Goal: Task Accomplishment & Management: Manage account settings

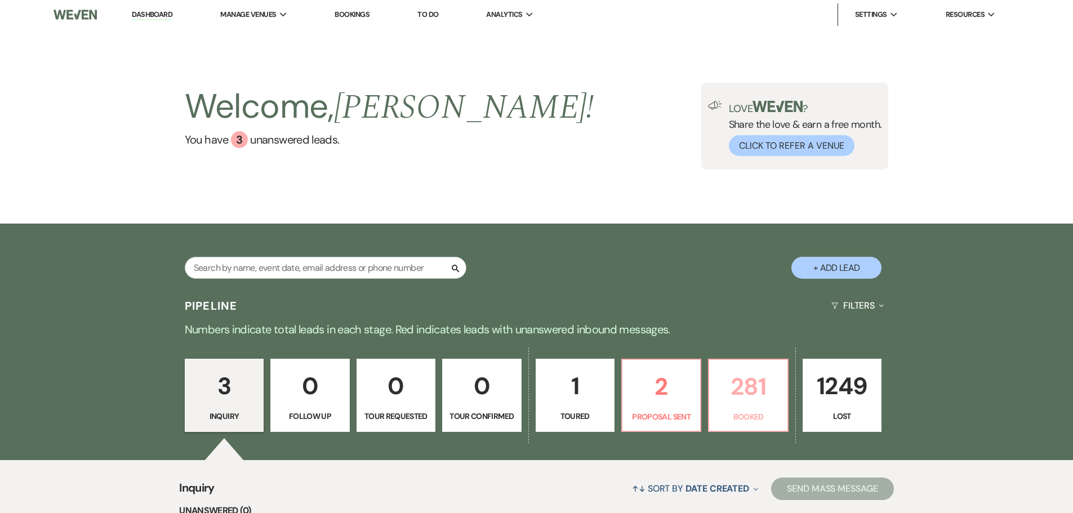
click at [739, 406] on link "281 Booked" at bounding box center [748, 395] width 80 height 73
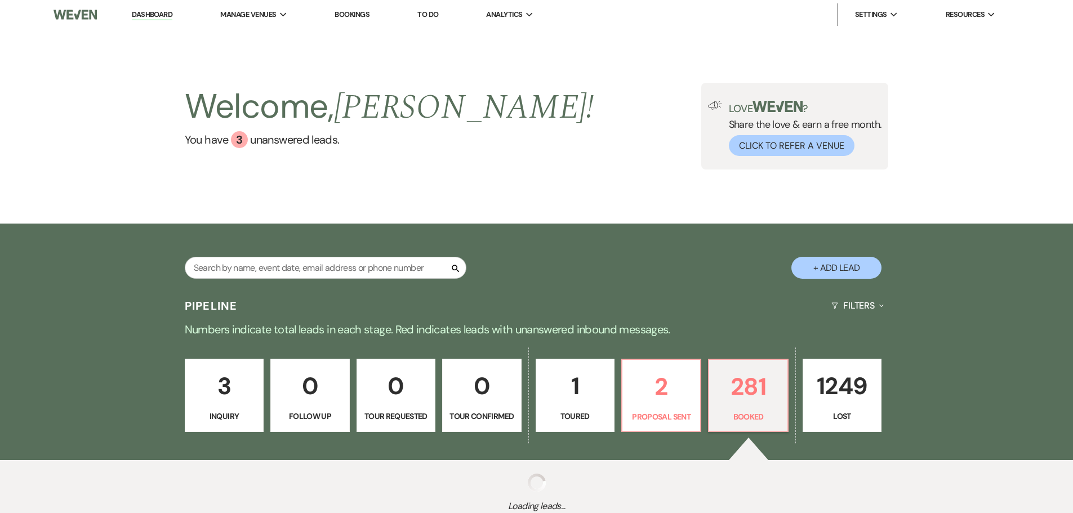
click at [739, 406] on link "281 Booked" at bounding box center [748, 395] width 80 height 73
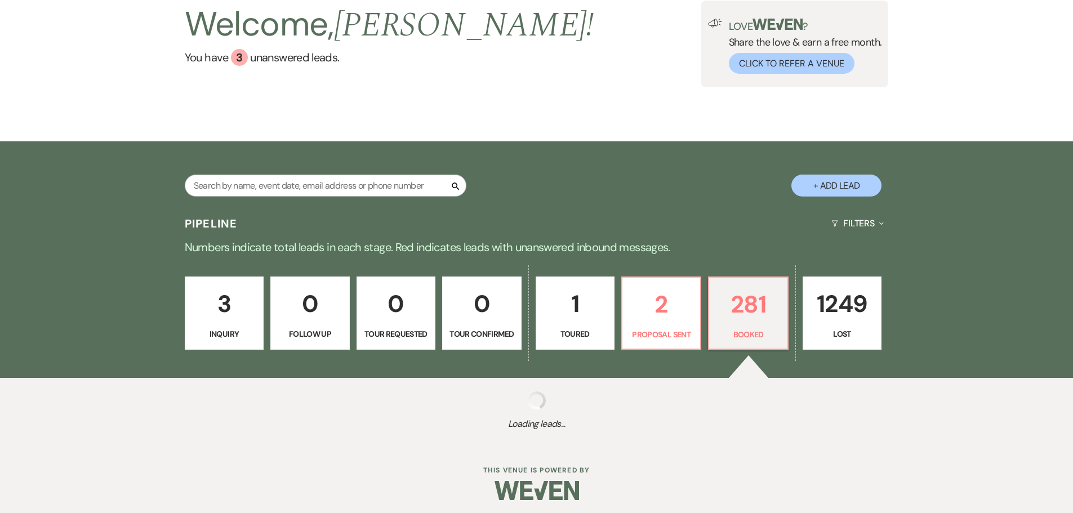
scroll to position [86, 0]
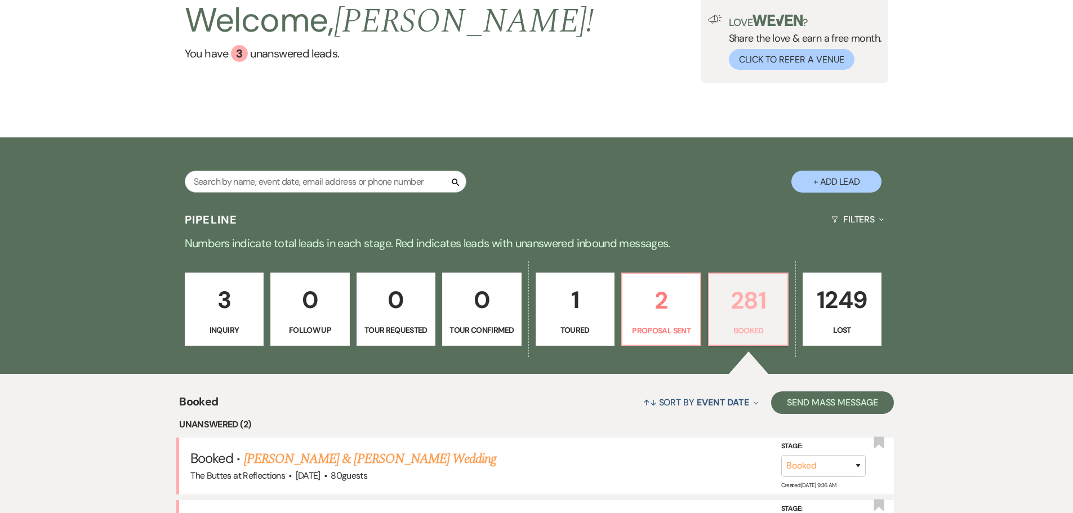
click at [757, 315] on p "281" at bounding box center [748, 301] width 64 height 38
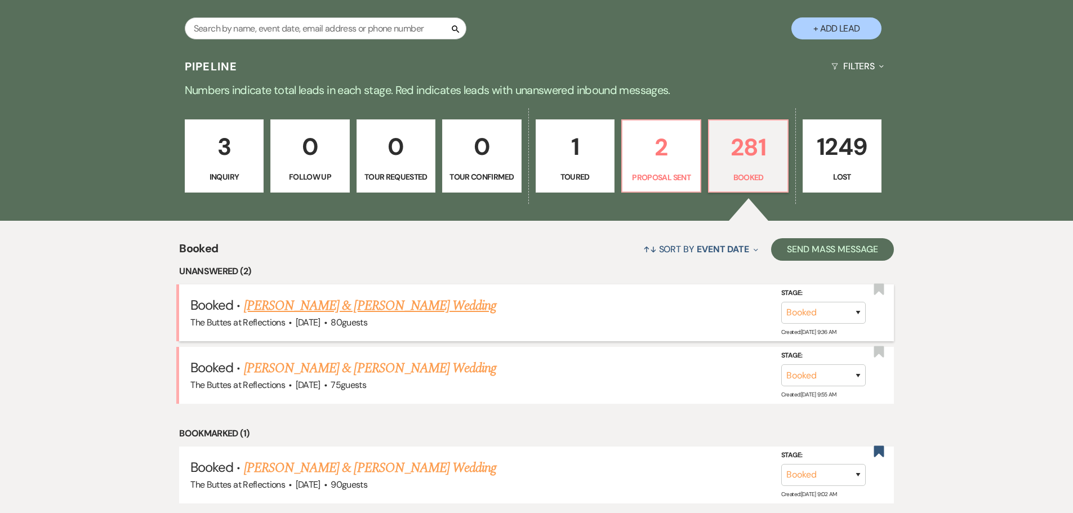
scroll to position [255, 0]
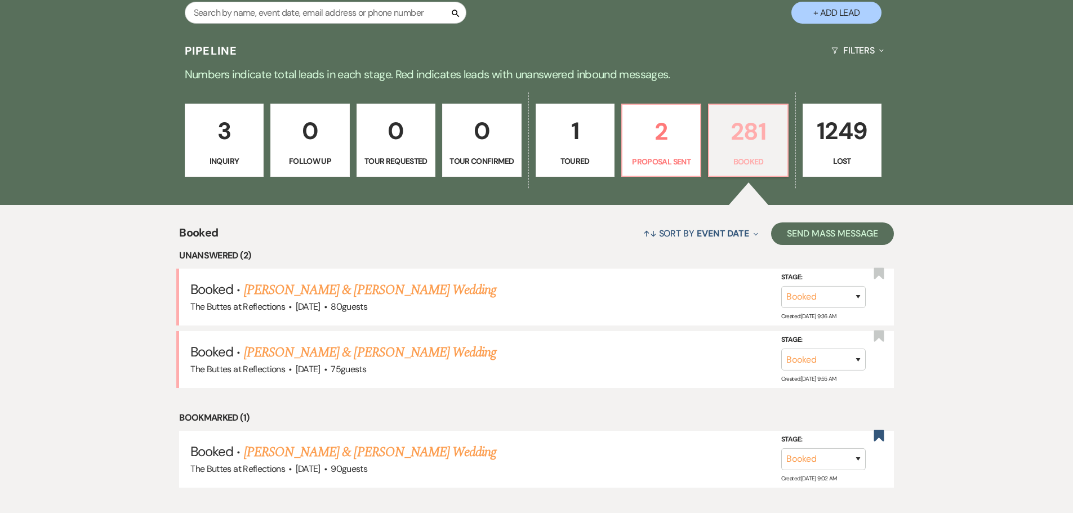
click at [751, 150] on p "281" at bounding box center [748, 132] width 64 height 38
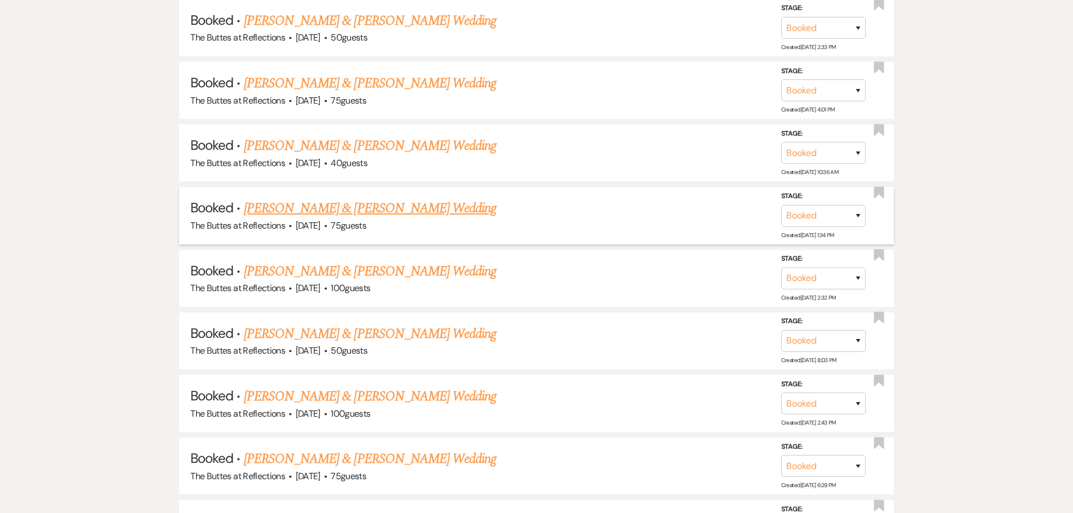
scroll to position [1663, 0]
click at [334, 332] on link "[PERSON_NAME] & [PERSON_NAME] Wedding" at bounding box center [370, 333] width 252 height 20
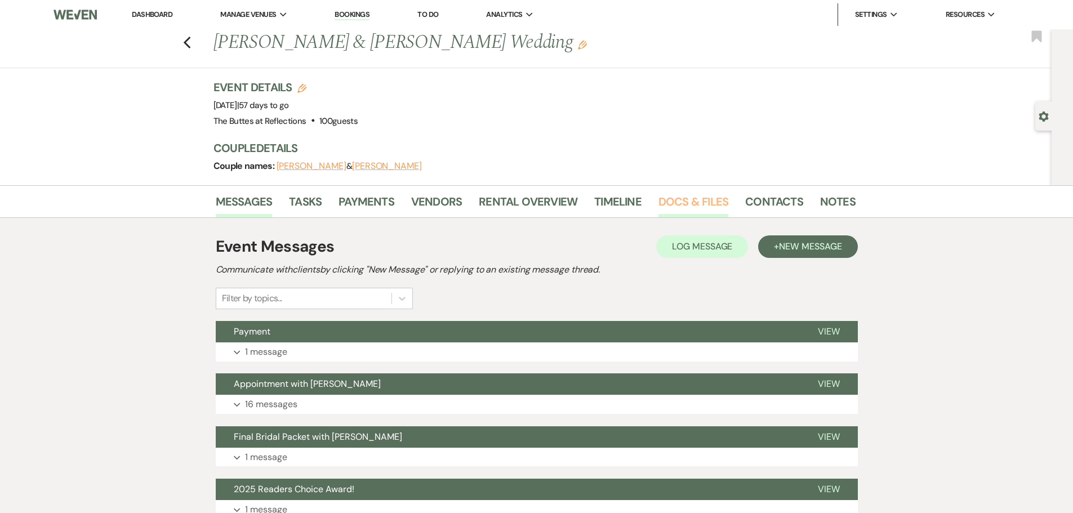
click at [679, 201] on link "Docs & Files" at bounding box center [693, 205] width 70 height 25
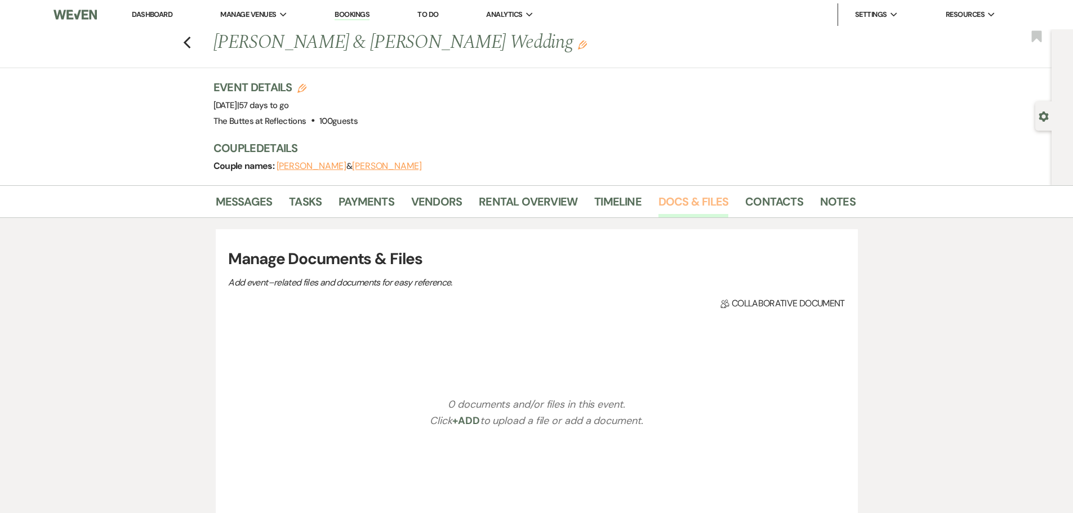
click at [678, 201] on link "Docs & Files" at bounding box center [693, 205] width 70 height 25
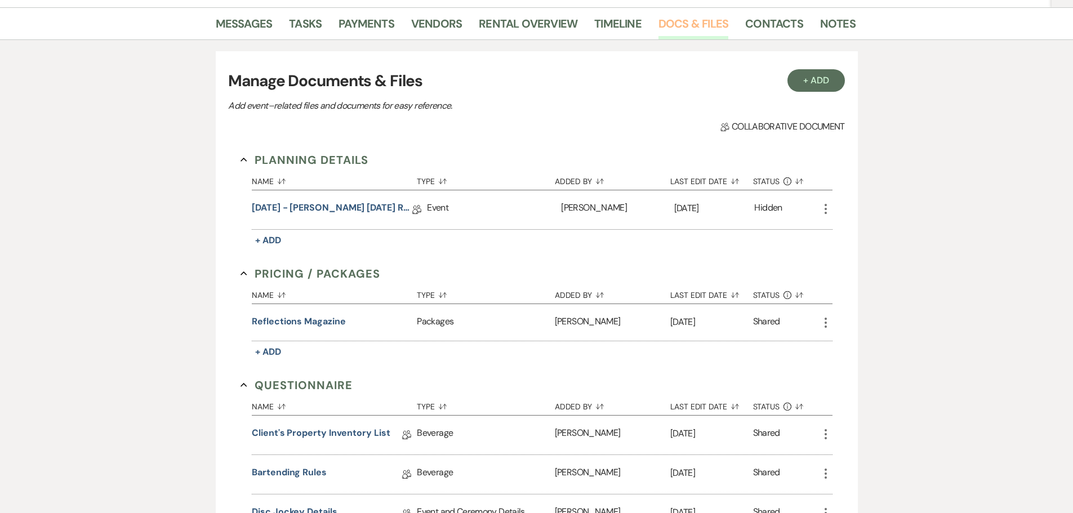
scroll to position [169, 0]
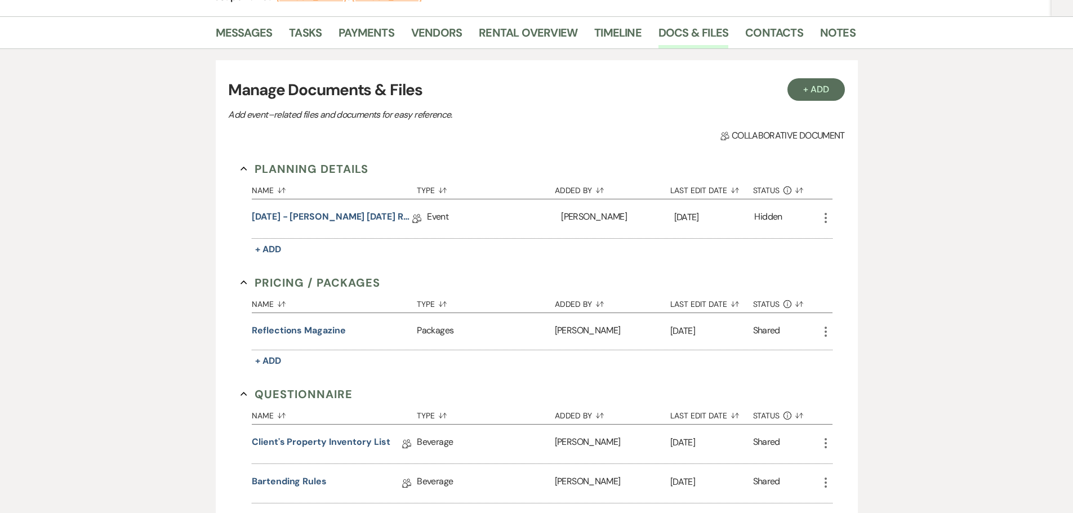
click at [823, 224] on icon "More" at bounding box center [826, 218] width 14 height 14
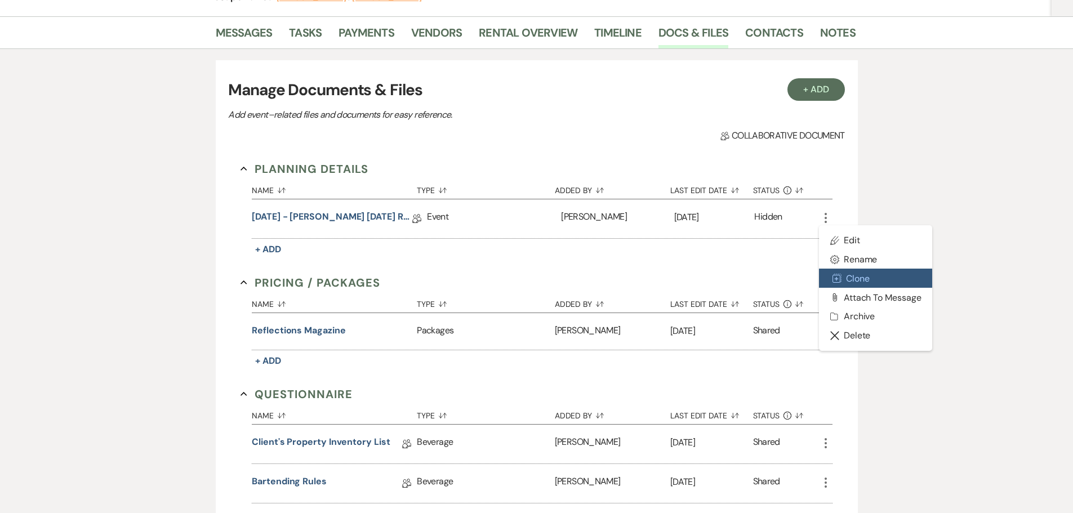
click at [834, 275] on use "button" at bounding box center [836, 278] width 9 height 9
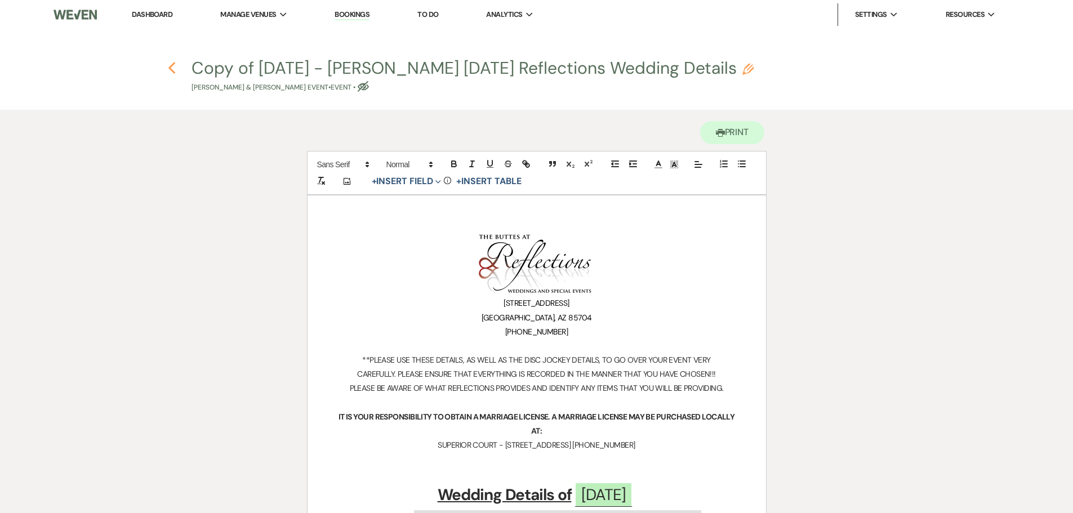
click at [171, 69] on use "button" at bounding box center [171, 68] width 7 height 12
click at [171, 68] on icon "Previous" at bounding box center [172, 68] width 8 height 14
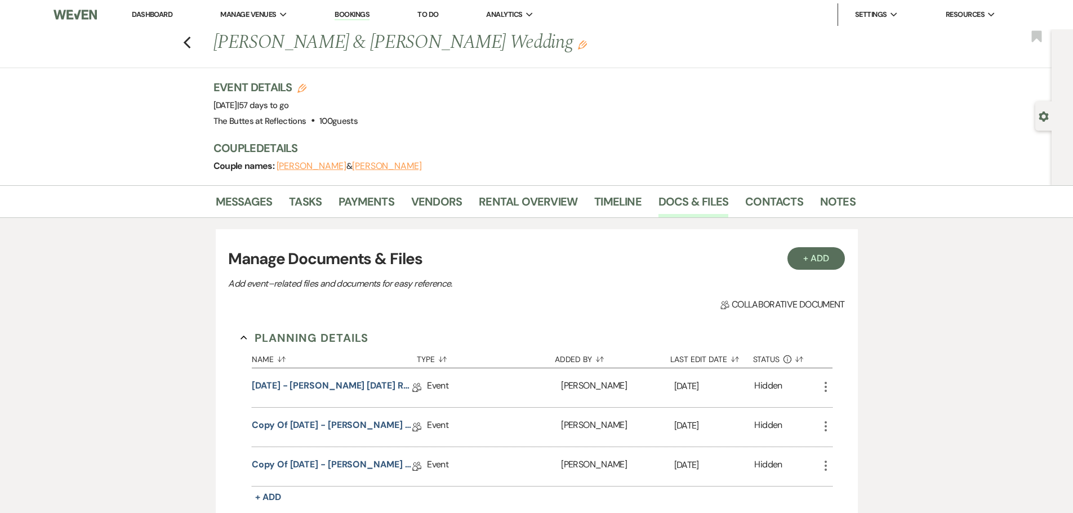
click at [77, 16] on img at bounding box center [74, 15] width 43 height 24
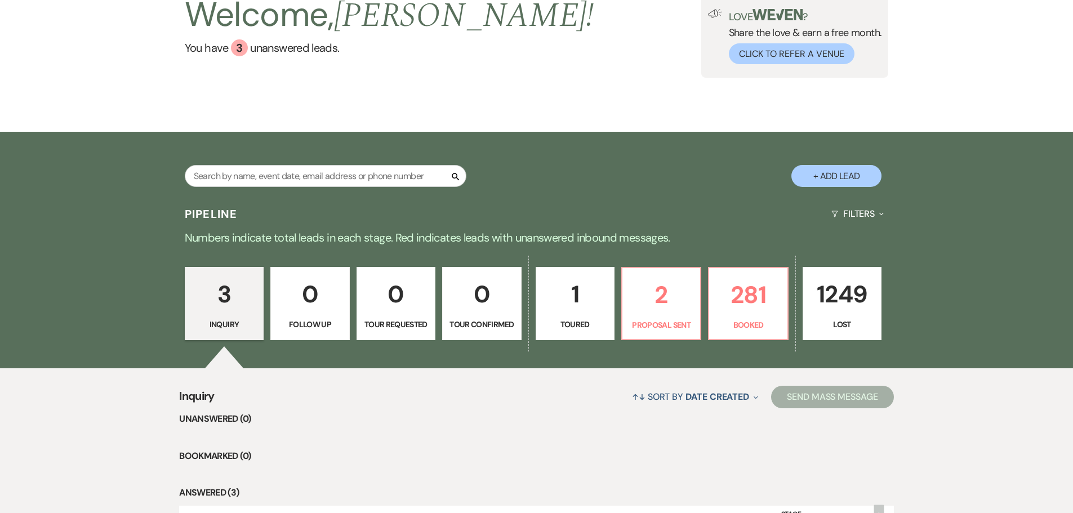
scroll to position [113, 0]
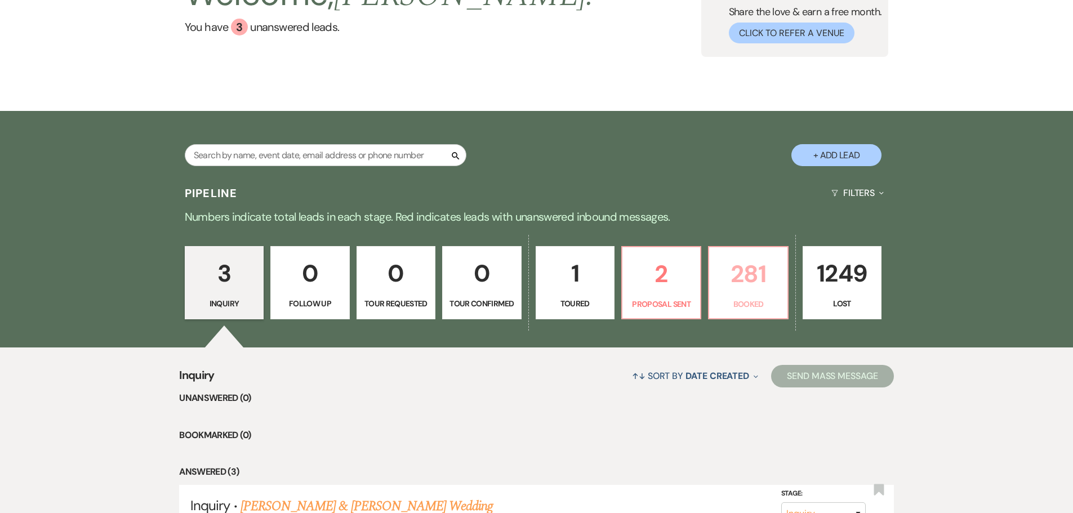
click at [753, 278] on p "281" at bounding box center [748, 274] width 64 height 38
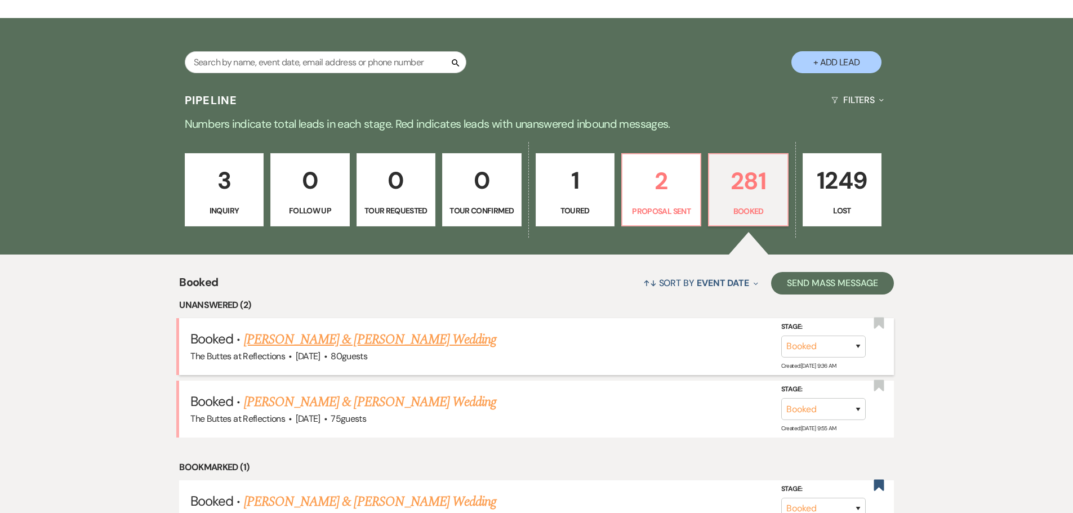
scroll to position [282, 0]
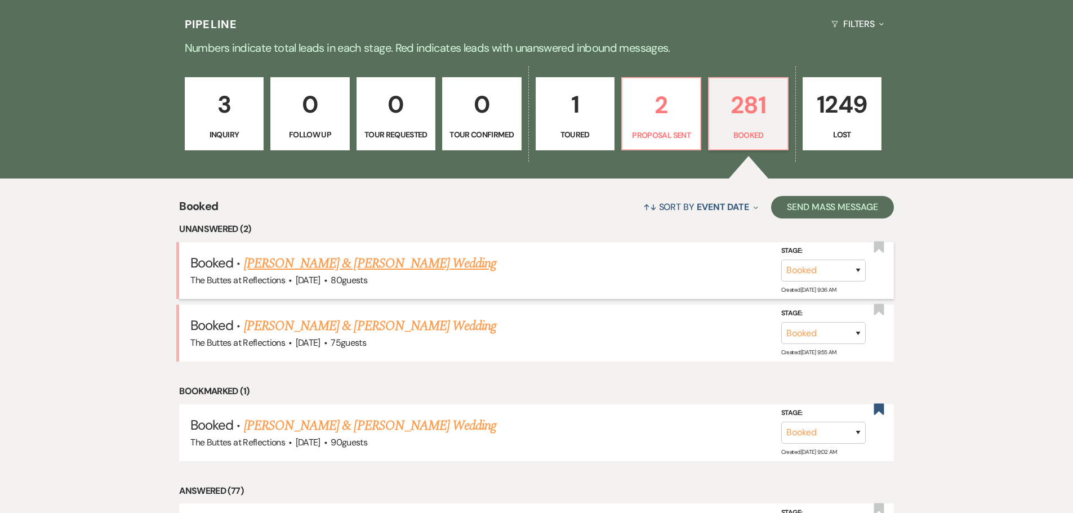
click at [326, 259] on link "[PERSON_NAME] & [PERSON_NAME] Wedding" at bounding box center [370, 263] width 252 height 20
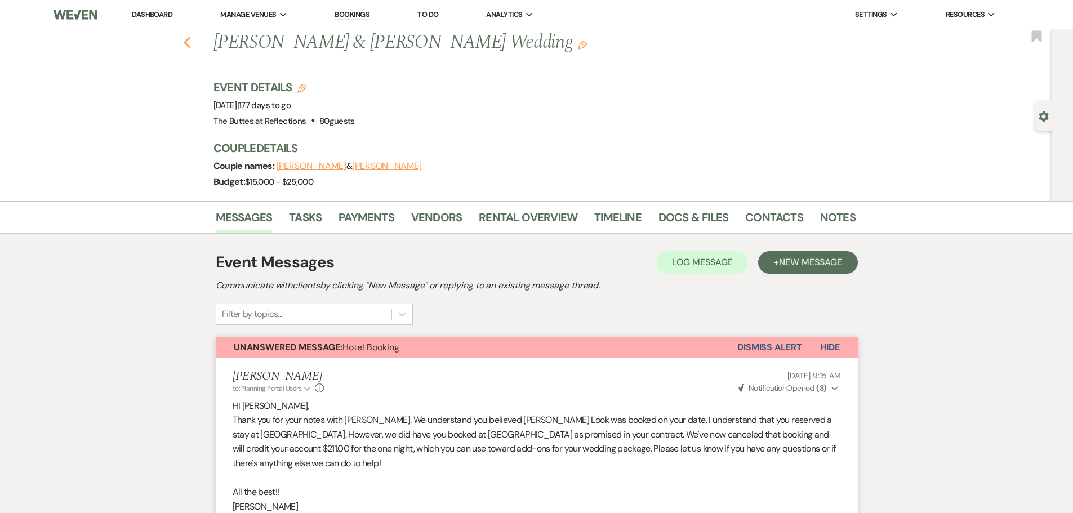
click at [190, 38] on icon "Previous" at bounding box center [187, 43] width 8 height 14
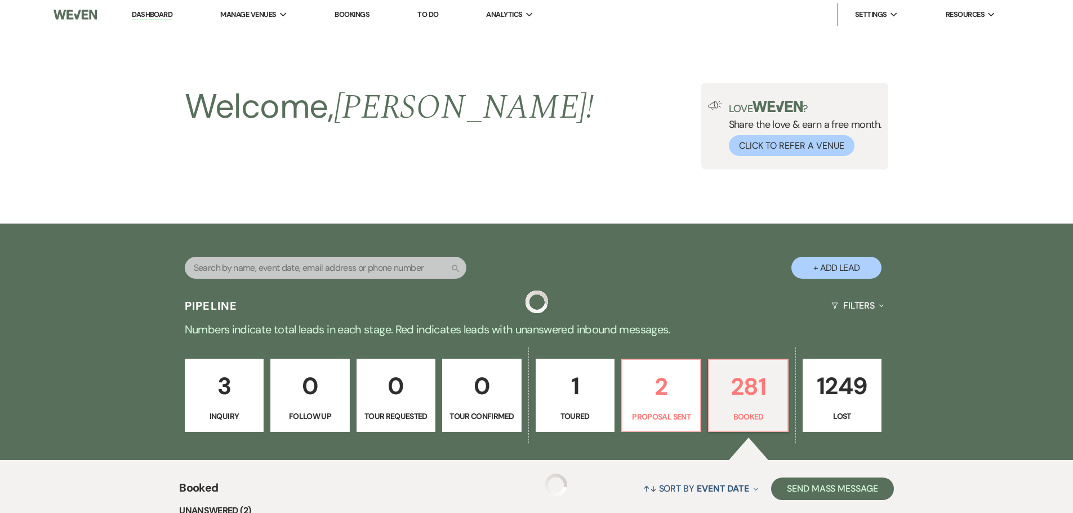
scroll to position [282, 0]
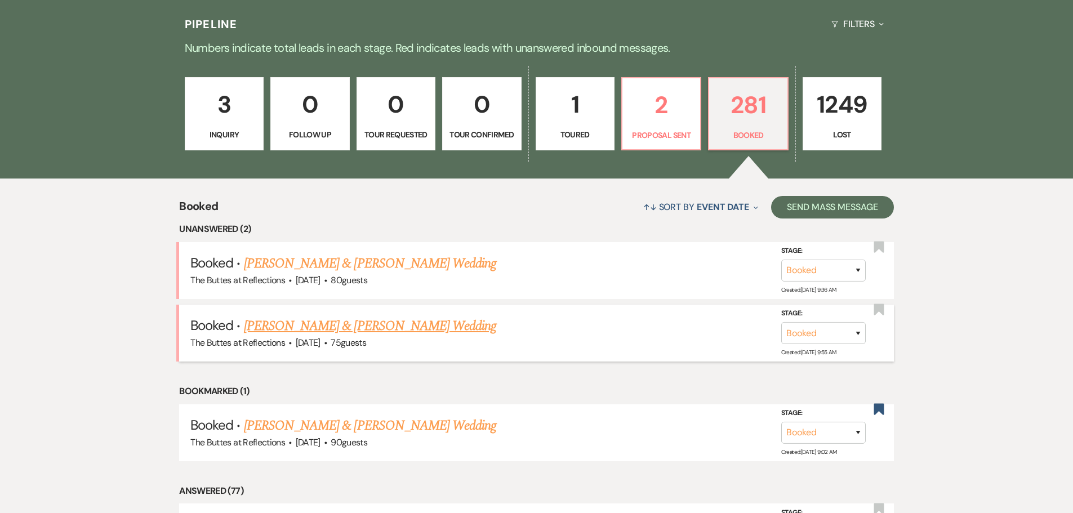
click at [304, 322] on link "[PERSON_NAME] & [PERSON_NAME] Wedding" at bounding box center [370, 326] width 252 height 20
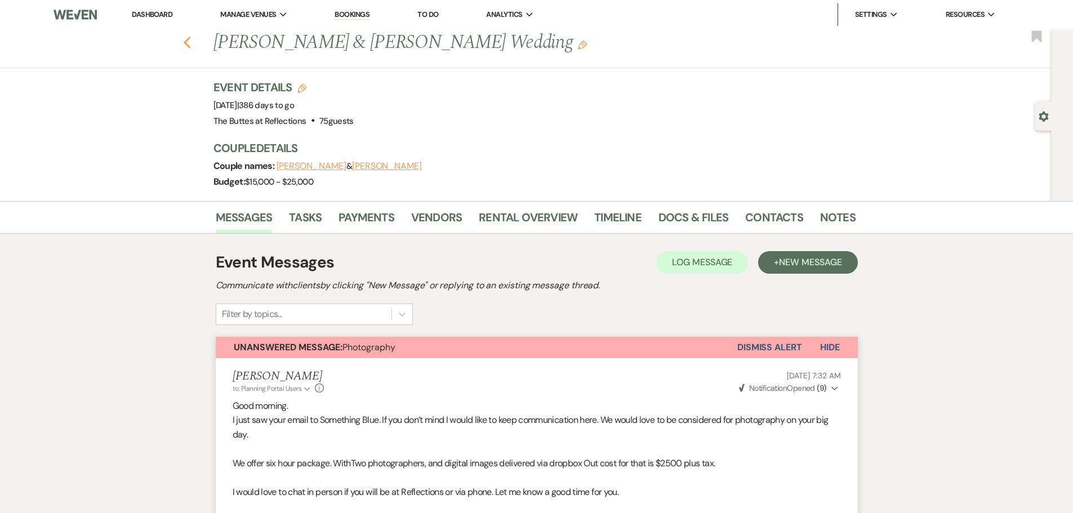
click at [190, 41] on use "button" at bounding box center [186, 43] width 7 height 12
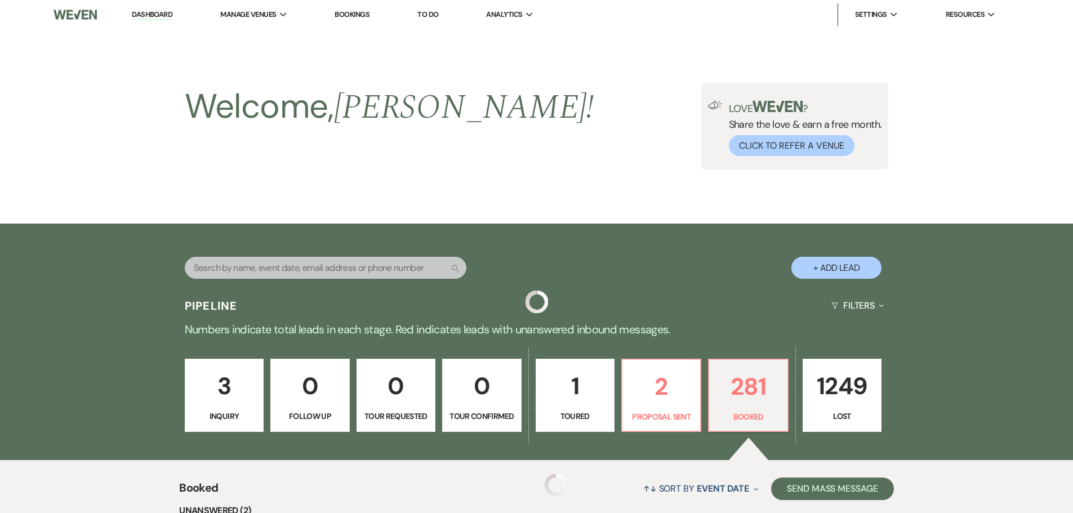
scroll to position [282, 0]
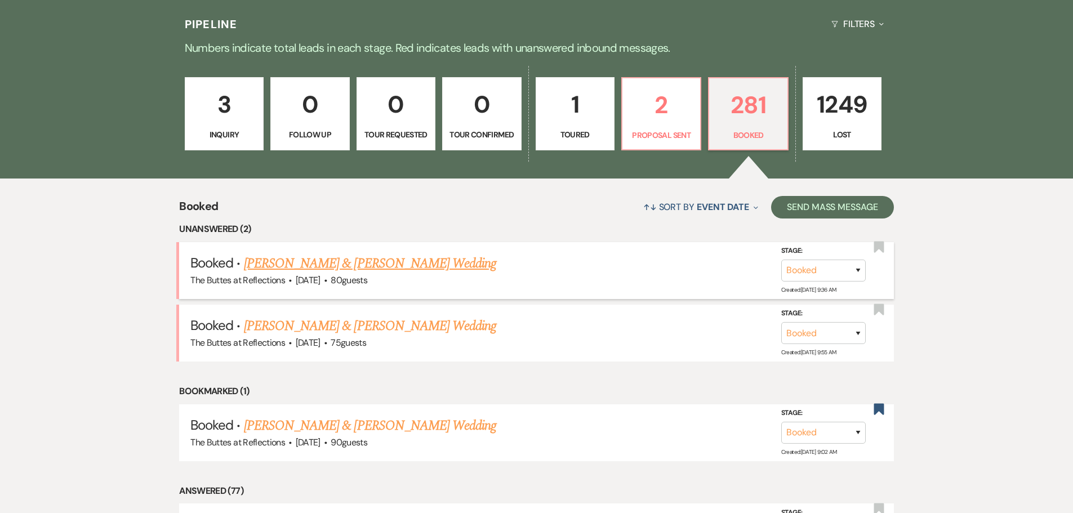
click at [316, 261] on link "[PERSON_NAME] & [PERSON_NAME] Wedding" at bounding box center [370, 263] width 252 height 20
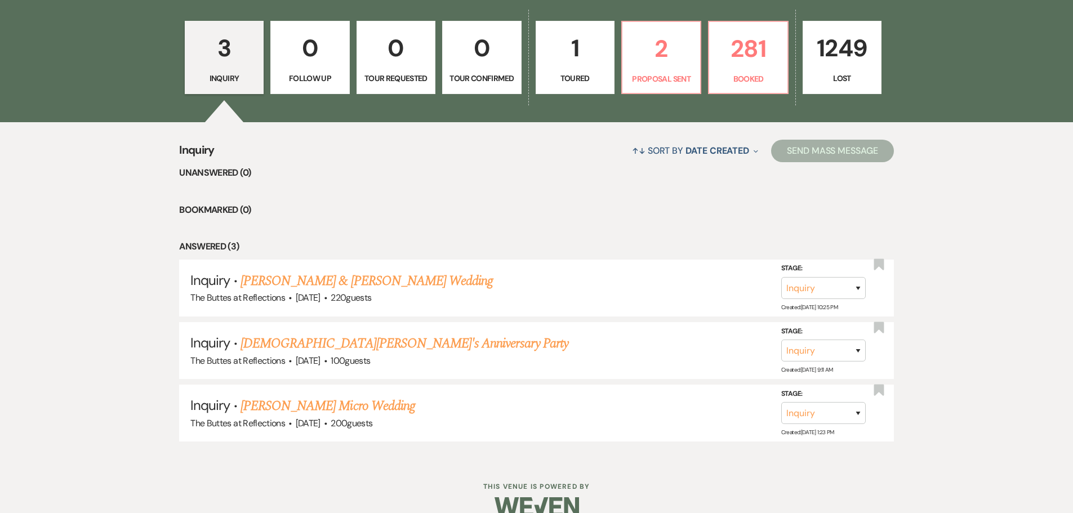
scroll to position [358, 0]
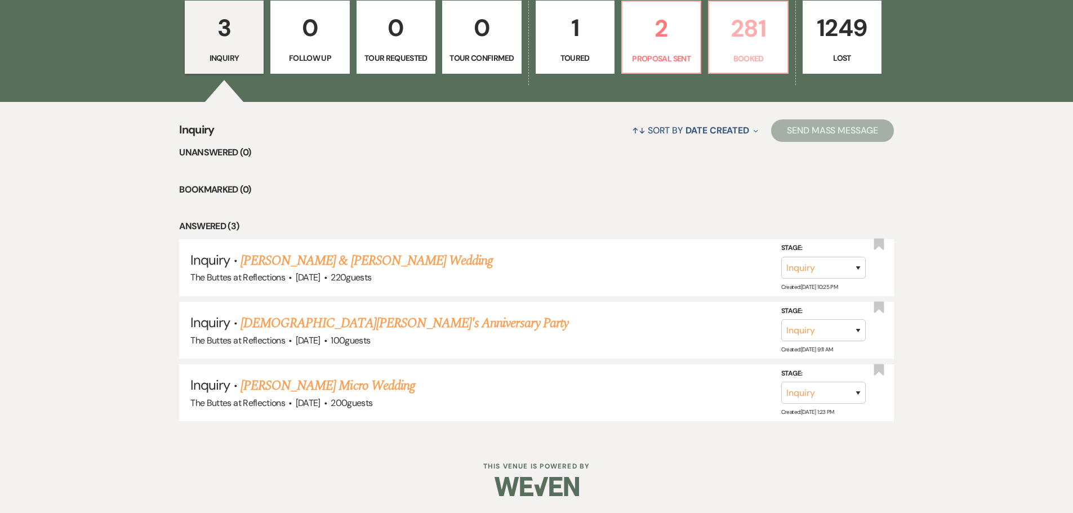
click at [730, 48] on link "281 Booked" at bounding box center [748, 37] width 80 height 73
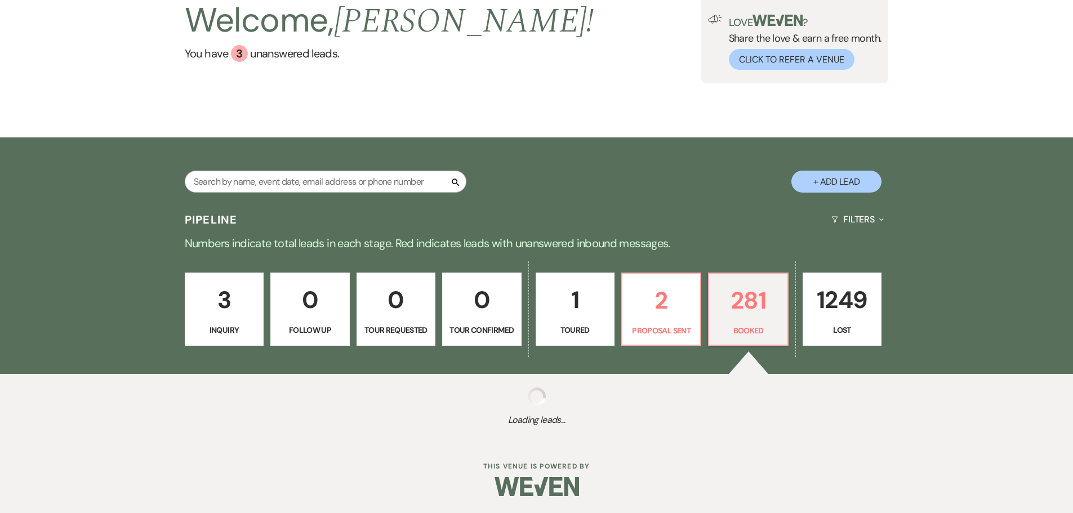
drag, startPoint x: 728, startPoint y: 47, endPoint x: 694, endPoint y: 87, distance: 52.3
click at [726, 48] on div "Love ? Share the love & earn a free month. Click to Refer a Venue" at bounding box center [802, 42] width 160 height 55
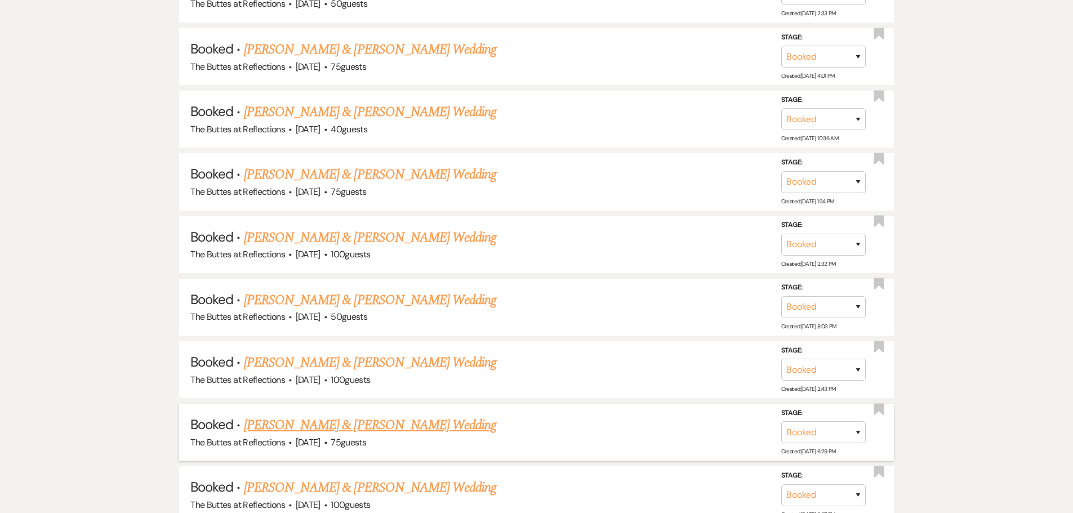
scroll to position [1653, 0]
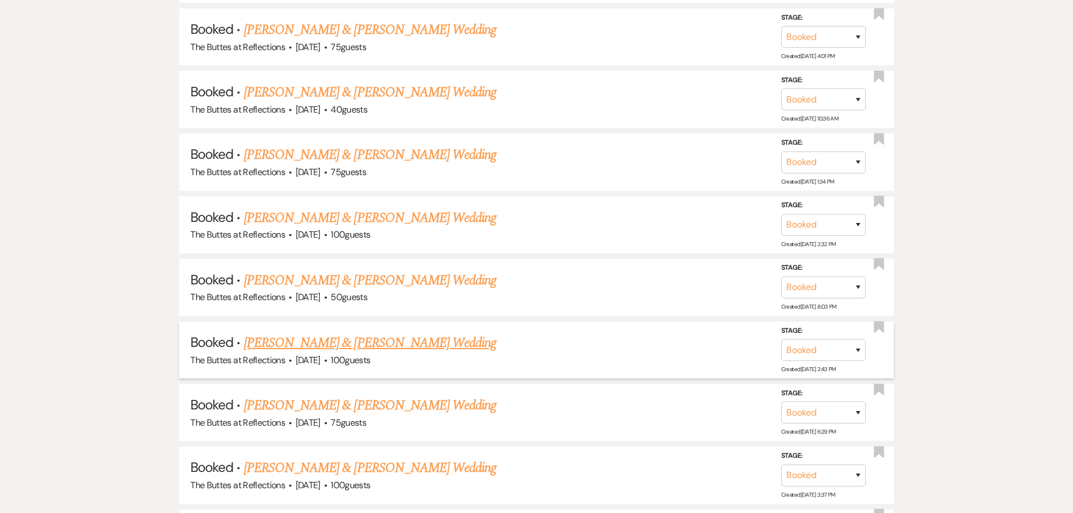
click at [387, 342] on link "[PERSON_NAME] & [PERSON_NAME] Wedding" at bounding box center [370, 343] width 252 height 20
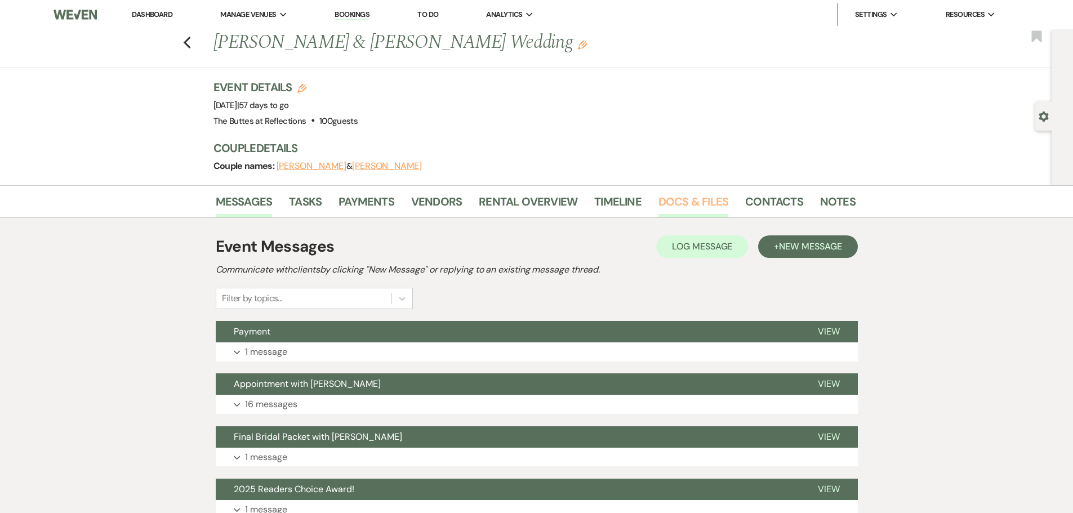
click at [674, 199] on link "Docs & Files" at bounding box center [693, 205] width 70 height 25
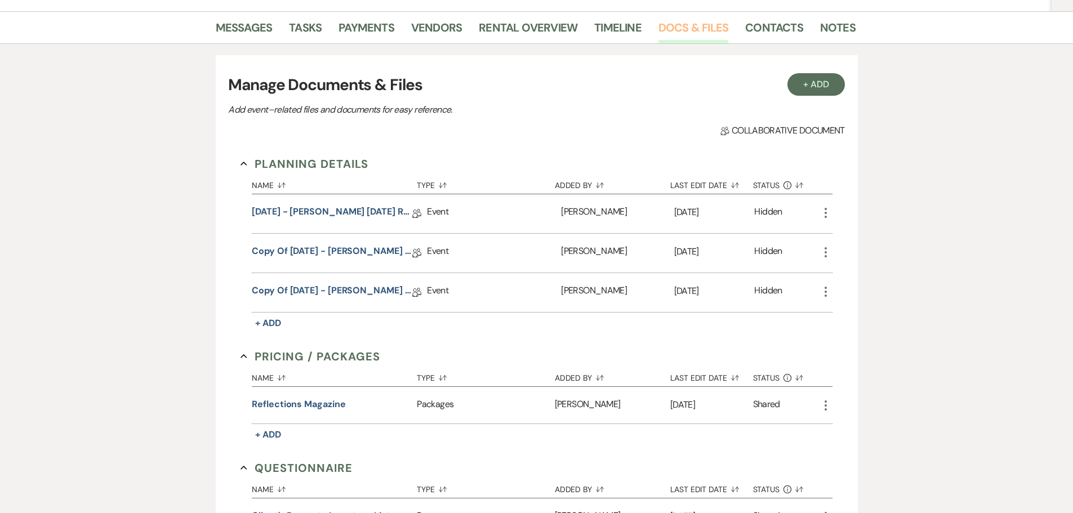
scroll to position [169, 0]
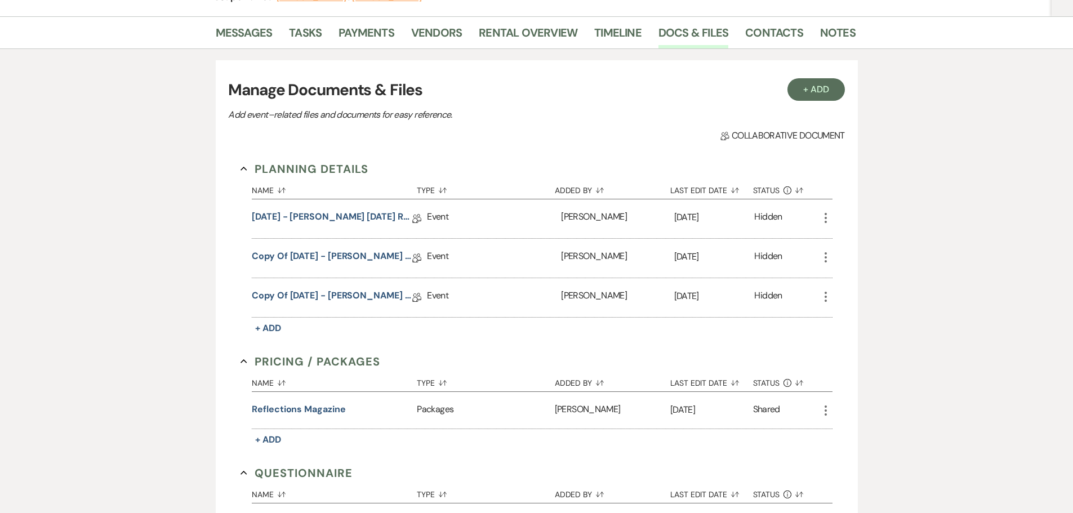
click at [827, 296] on icon "More" at bounding box center [826, 297] width 14 height 14
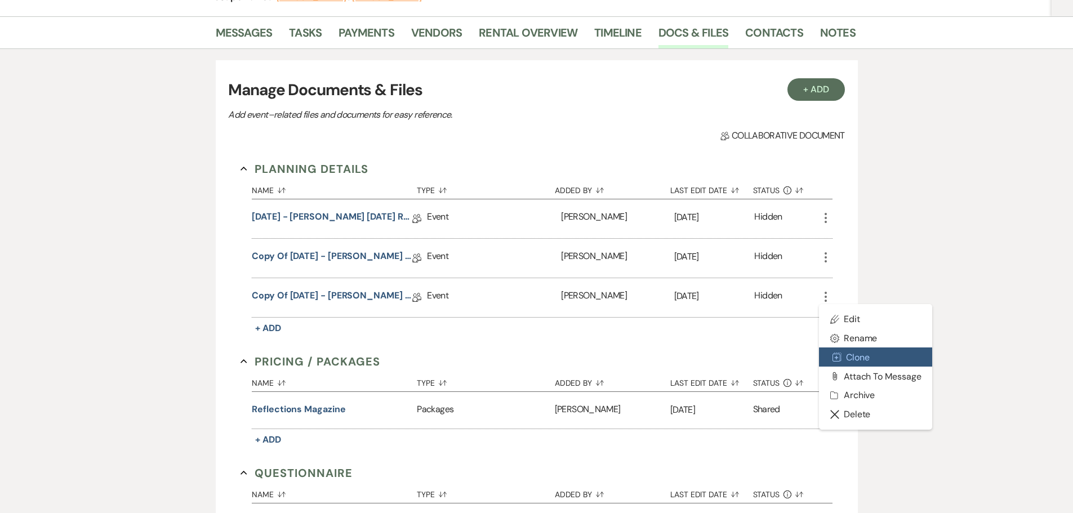
click at [859, 358] on button "Duplicate Clone" at bounding box center [876, 356] width 114 height 19
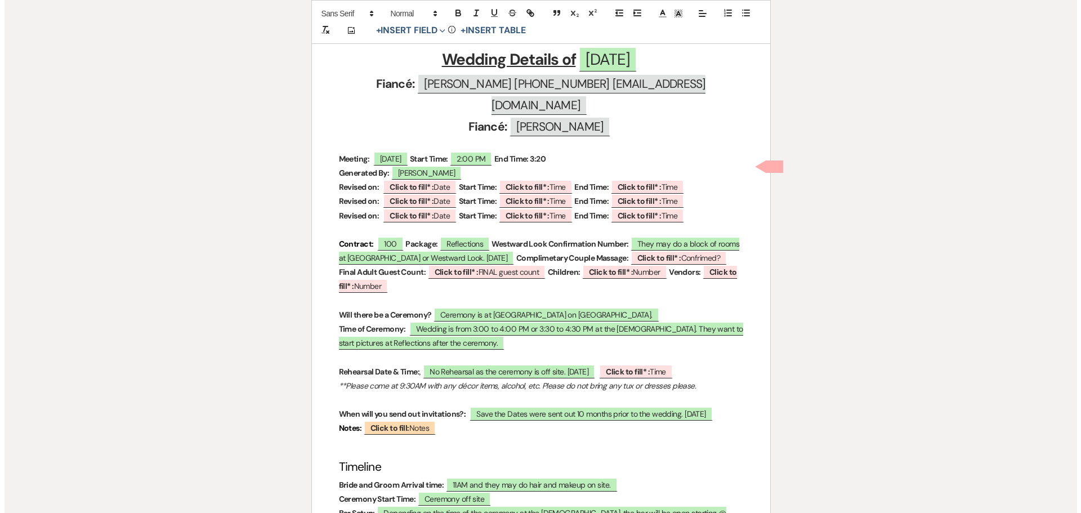
scroll to position [450, 0]
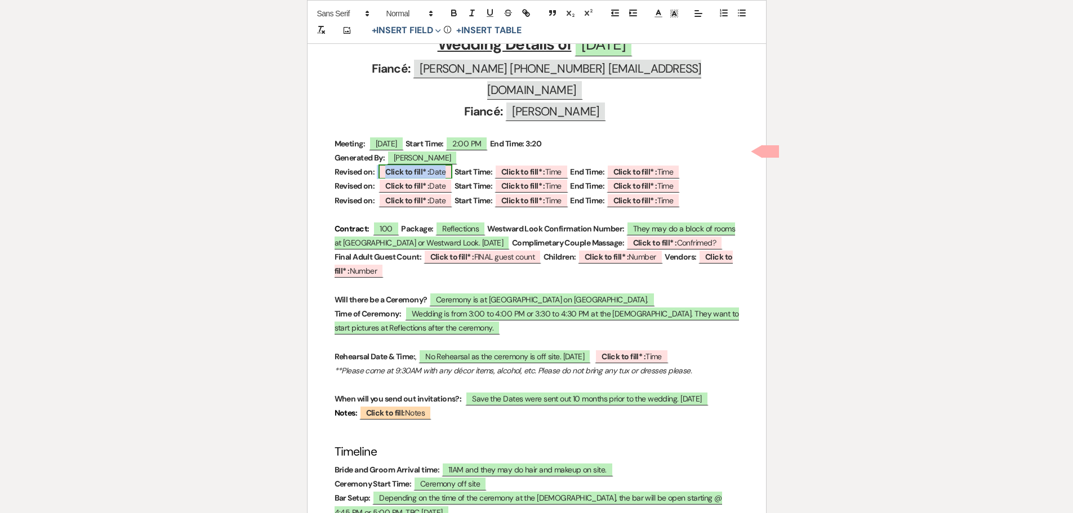
click at [425, 167] on b "Click to fill* :" at bounding box center [407, 172] width 44 height 10
select select "owner"
select select "Date"
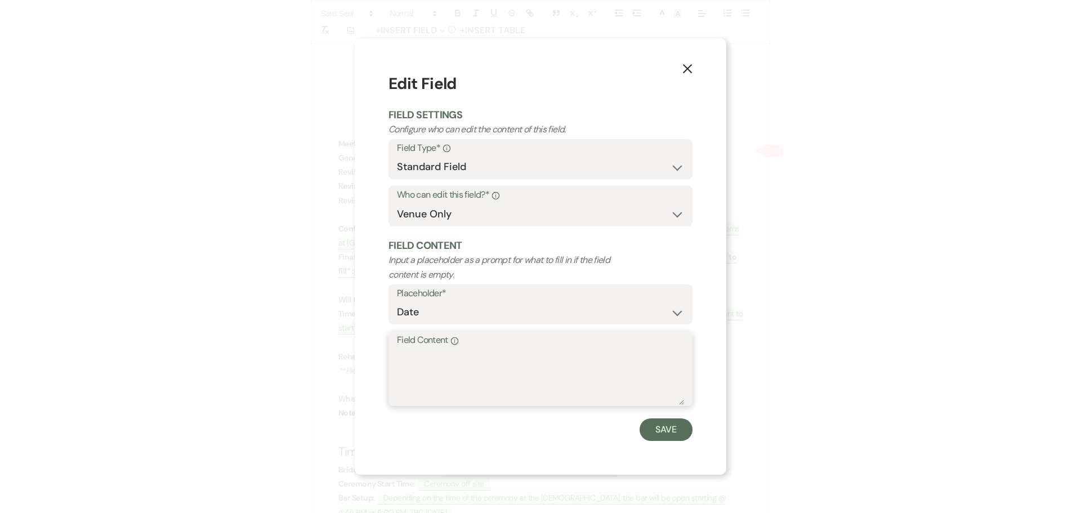
click at [432, 353] on textarea "Field Content Info" at bounding box center [540, 377] width 287 height 56
type textarea "09.24.2025"
click at [686, 417] on form "Edit Field Field Settings Configure who can edit the content of this field. Fie…" at bounding box center [541, 256] width 304 height 369
click at [656, 428] on button "Save" at bounding box center [666, 429] width 53 height 23
click at [659, 420] on p "Notes: ﻿ Click to fill: Notes ﻿" at bounding box center [540, 413] width 404 height 14
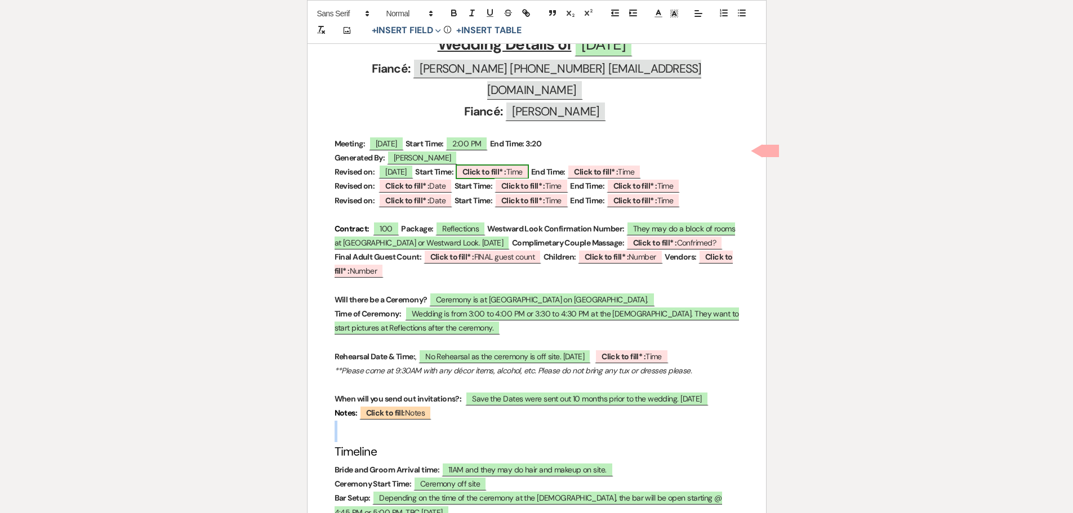
click at [503, 168] on b "Click to fill* :" at bounding box center [484, 172] width 44 height 10
select select "owner"
select select "Time"
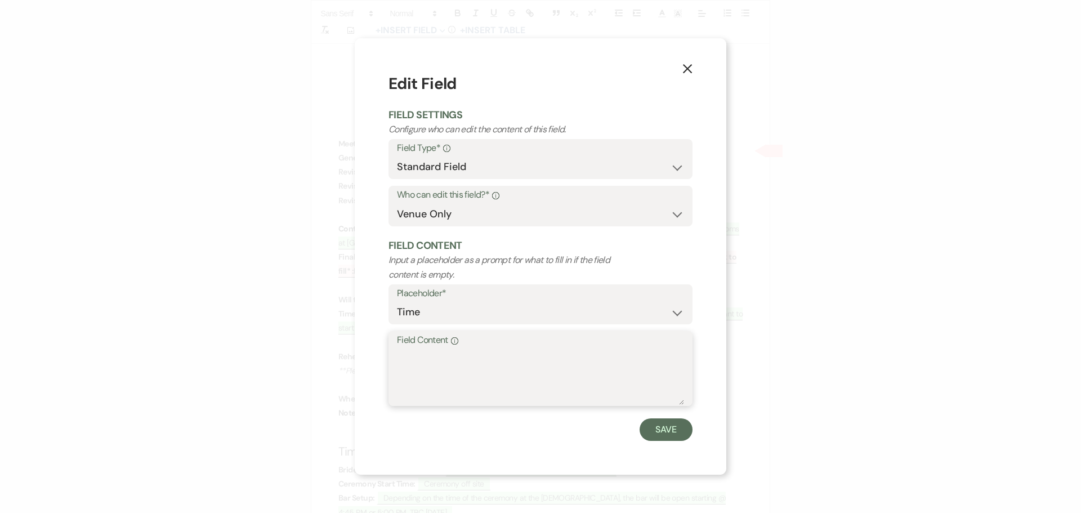
click at [445, 373] on textarea "Field Content Info" at bounding box center [540, 377] width 287 height 56
type textarea "2:20 PM"
click at [661, 428] on button "Save" at bounding box center [666, 429] width 53 height 23
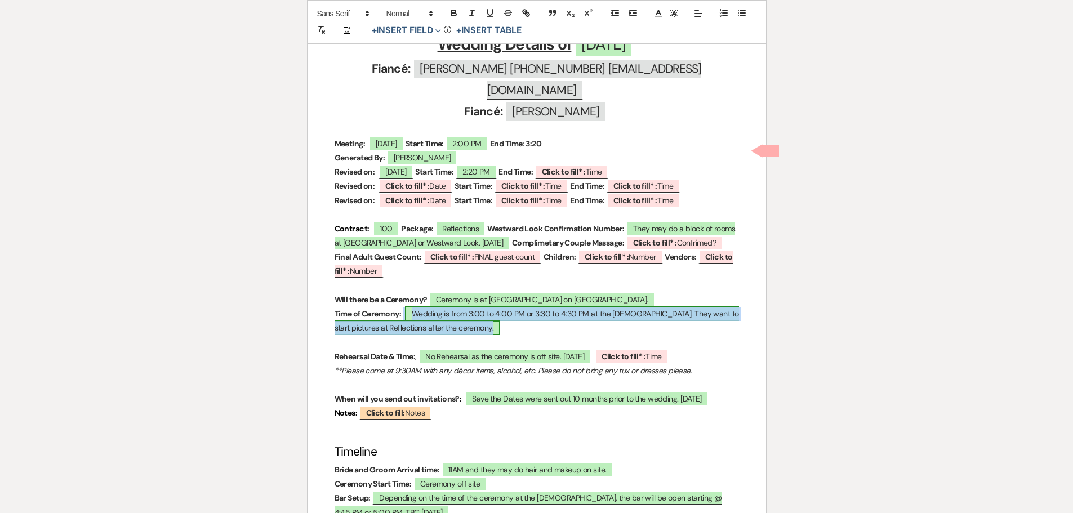
click at [458, 322] on span "Wedding is from 3:00 to 4:00 PM or 3:30 to 4:30 PM at the church. They want to …" at bounding box center [536, 320] width 404 height 29
select select "owner"
select select "Time"
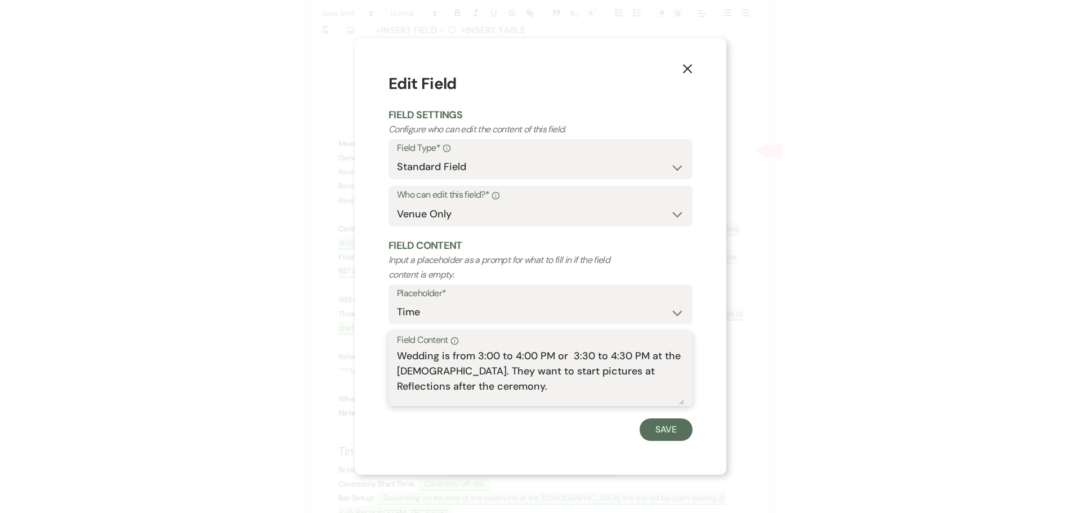
click at [573, 351] on textarea "Wedding is from 3:00 to 4:00 PM or 3:30 to 4:30 PM at the church. They want to …" at bounding box center [540, 377] width 287 height 56
drag, startPoint x: 534, startPoint y: 355, endPoint x: 476, endPoint y: 356, distance: 58.6
click at [476, 356] on textarea "Wedding is from 3:30 to 4:30 PM at the church. They want to start pictures at R…" at bounding box center [540, 377] width 287 height 56
click at [539, 354] on textarea "Wedding is from 3:30 to 4:30 PM at the church. They want to start pictures at R…" at bounding box center [540, 377] width 287 height 56
drag, startPoint x: 511, startPoint y: 353, endPoint x: 487, endPoint y: 358, distance: 24.9
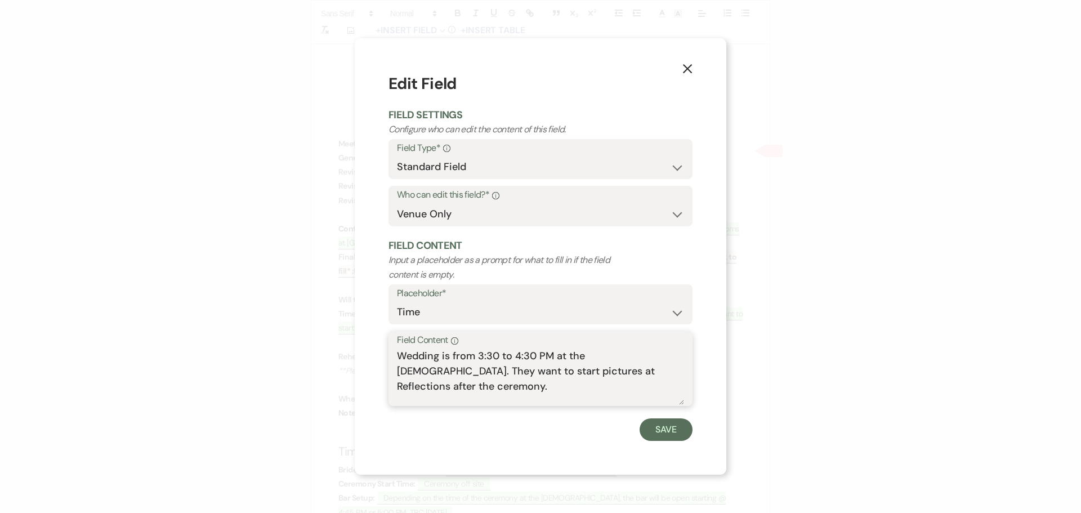
click at [487, 358] on textarea "Wedding is from 3:30 to 4:30 PM at the church. They want to start pictures at R…" at bounding box center [540, 377] width 287 height 56
click at [597, 355] on textarea "Wedding is from 3:00 PM and will be doneby 4:30 PM at the church. They want to …" at bounding box center [540, 377] width 287 height 56
click at [632, 353] on textarea "Wedding is from 3:00 PM and will be done by 4:30 PM at the church. They want to…" at bounding box center [540, 377] width 287 height 56
click at [618, 354] on textarea "Wedding is from 3:00 PM and will be done by 4:0 PM at the church. They want to …" at bounding box center [540, 377] width 287 height 56
click at [631, 356] on textarea "Wedding is from 3:00 PM and will be done by 4:0 PM at the church. They want to …" at bounding box center [540, 377] width 287 height 56
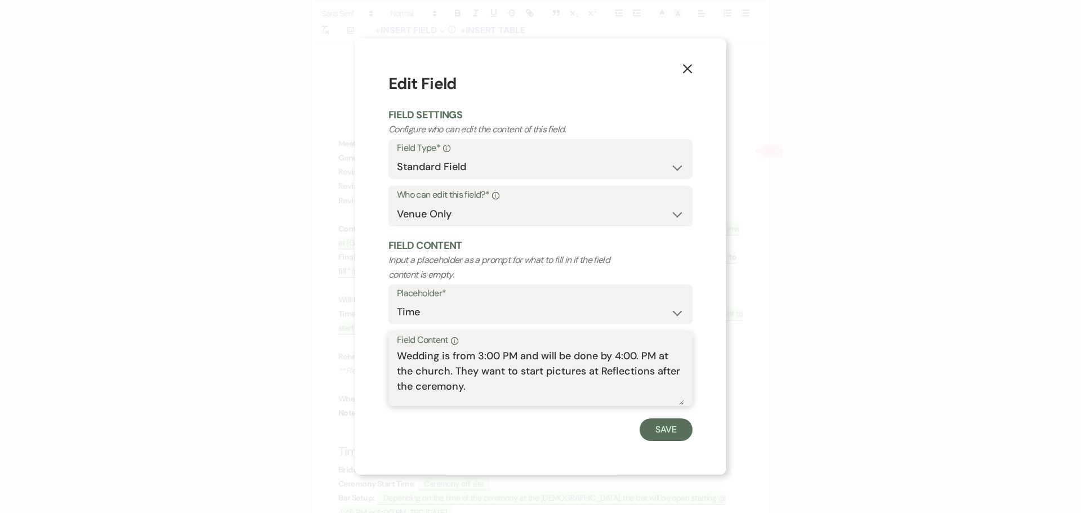
click at [639, 355] on textarea "Wedding is from 3:00 PM and will be done by 4:00. PM at the church. They want t…" at bounding box center [540, 377] width 287 height 56
click at [654, 351] on textarea "Wedding is from 3:00 PM and will be done by 4:00 PM at the church. They want to…" at bounding box center [540, 377] width 287 height 56
click at [654, 358] on textarea "Wedding is from 3:00 PM and will be done by 4:00 PM. at the church. They want t…" at bounding box center [540, 377] width 287 height 56
click at [661, 355] on textarea "Wedding is from 3:00 PM and will be done by 4:00 PM at the church. They want to…" at bounding box center [540, 377] width 287 height 56
click at [454, 369] on textarea "Wedding is from 3:00 PM and will be done by 4:00 PM at the church. They want to…" at bounding box center [540, 377] width 287 height 56
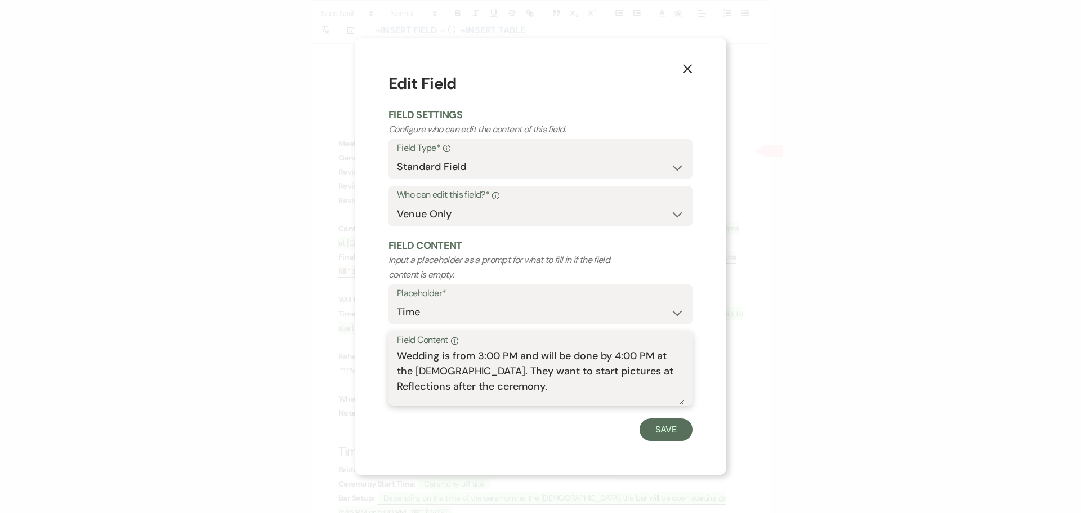
click at [454, 369] on textarea "Wedding is from 3:00 PM and will be done by 4:00 PM at the church. They want to…" at bounding box center [540, 377] width 287 height 56
click at [457, 372] on textarea "Wedding is from 3:00 PM and will be done by 4:00 PM at the church. want to star…" at bounding box center [540, 377] width 287 height 56
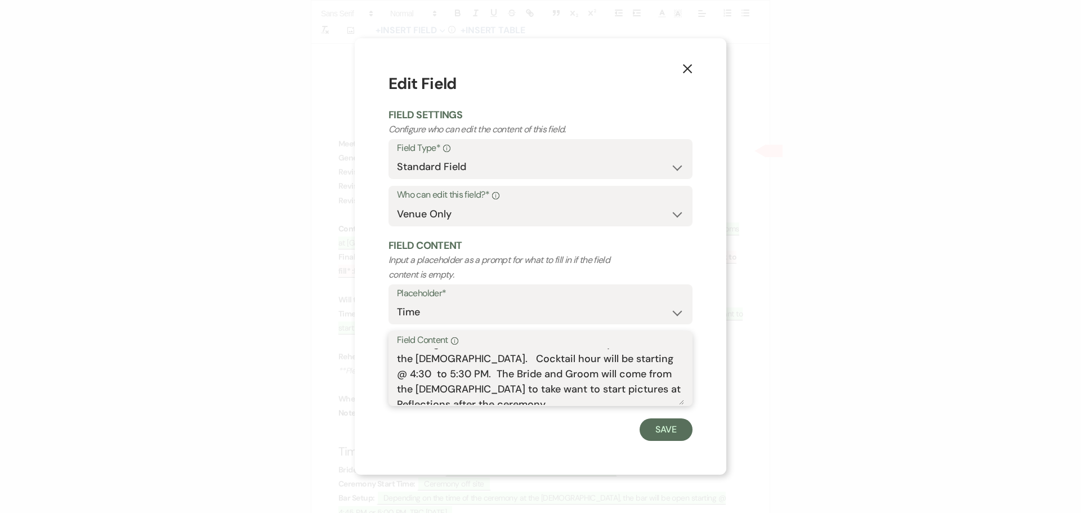
scroll to position [20, 0]
drag, startPoint x: 457, startPoint y: 394, endPoint x: 391, endPoint y: 380, distance: 66.7
click at [391, 380] on div "Field Content Info Wedding is from 3:00 PM and will be done by 4:00 PM at the c…" at bounding box center [541, 368] width 304 height 75
click at [521, 387] on textarea "Wedding is from 3:00 PM and will be done by 4:00 PM at the church. Cocktail hou…" at bounding box center [540, 377] width 287 height 56
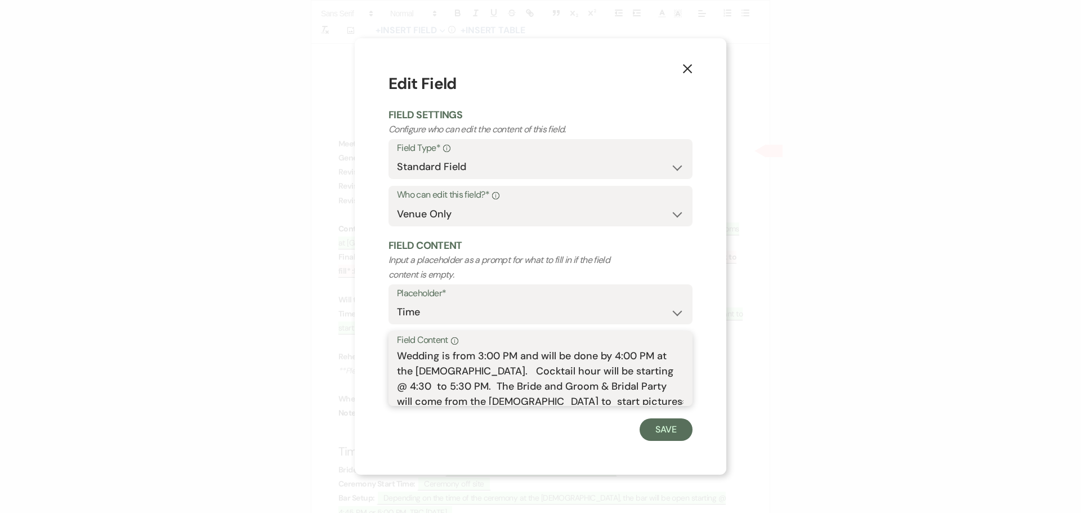
click at [469, 396] on textarea "Wedding is from 3:00 PM and will be done by 4:00 PM at the church. Cocktail hou…" at bounding box center [540, 377] width 287 height 56
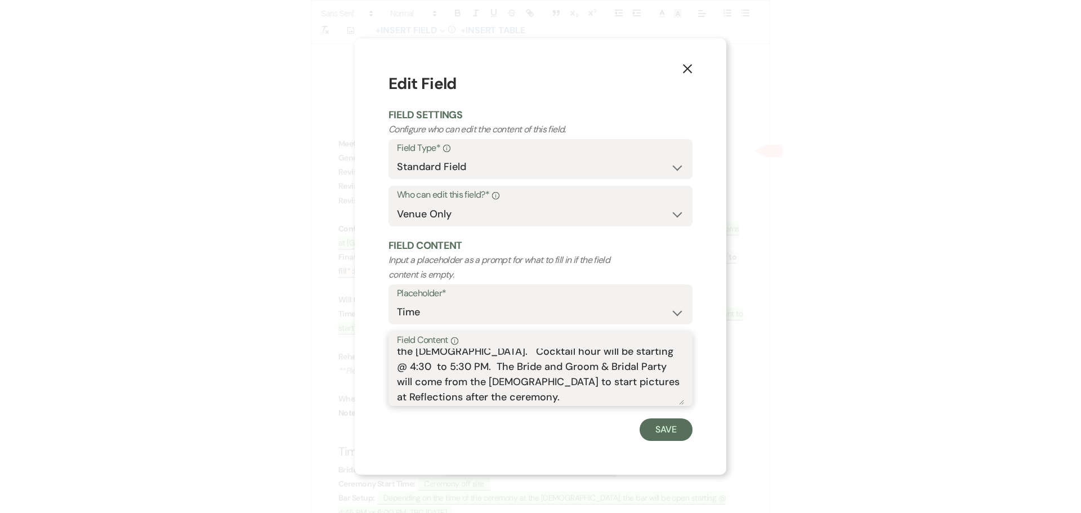
click at [454, 399] on textarea "Wedding is from 3:00 PM and will be done by 4:00 PM at the church. Cocktail hou…" at bounding box center [540, 377] width 287 height 56
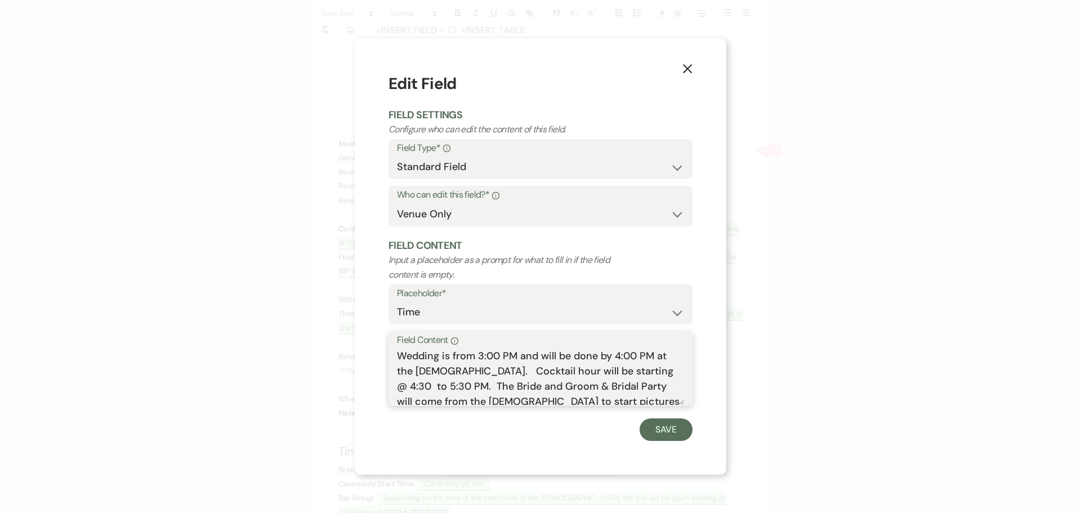
click at [456, 368] on textarea "Wedding is from 3:00 PM and will be done by 4:00 PM at the church. Cocktail hou…" at bounding box center [540, 377] width 287 height 56
click at [670, 369] on textarea "Wedding is from 3:00 PM and will be done by 4:00 PM at the church. Cocktail hou…" at bounding box center [540, 377] width 287 height 56
click at [671, 371] on textarea "Wedding is from 3:00 PM and will be done by 4:00 PM at the church. Cocktail hou…" at bounding box center [540, 377] width 287 height 56
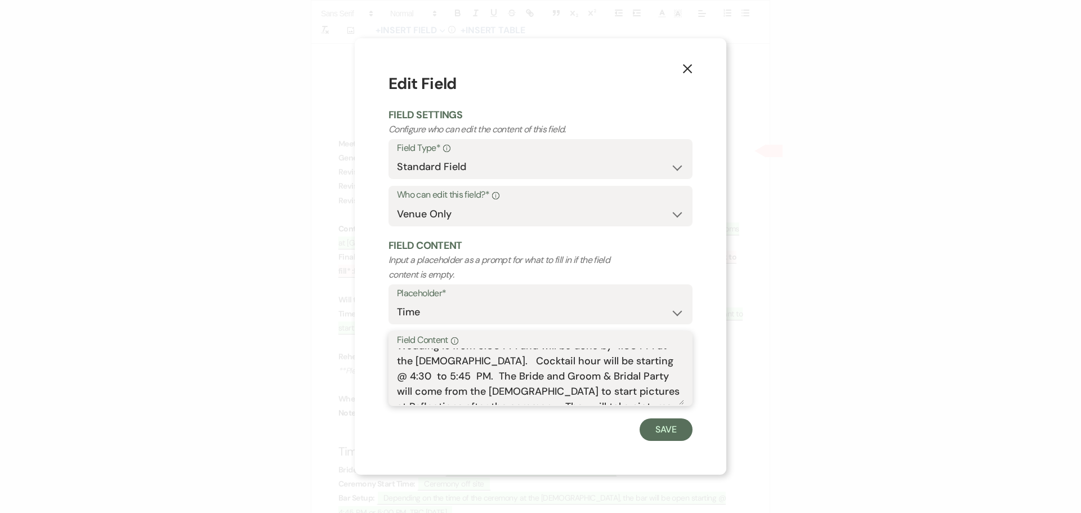
scroll to position [20, 0]
click at [636, 399] on textarea "Wedding is from 3:00 PM and will be done by 4:00 PM at the church. Cocktail hou…" at bounding box center [540, 377] width 287 height 56
click at [662, 395] on textarea "Wedding is from 3:00 PM and will be done by 4:00 PM at the church. Cocktail hou…" at bounding box center [540, 377] width 287 height 56
type textarea "Wedding is from 3:00 PM and will be done by 4:00 PM at the church. Cocktail hou…"
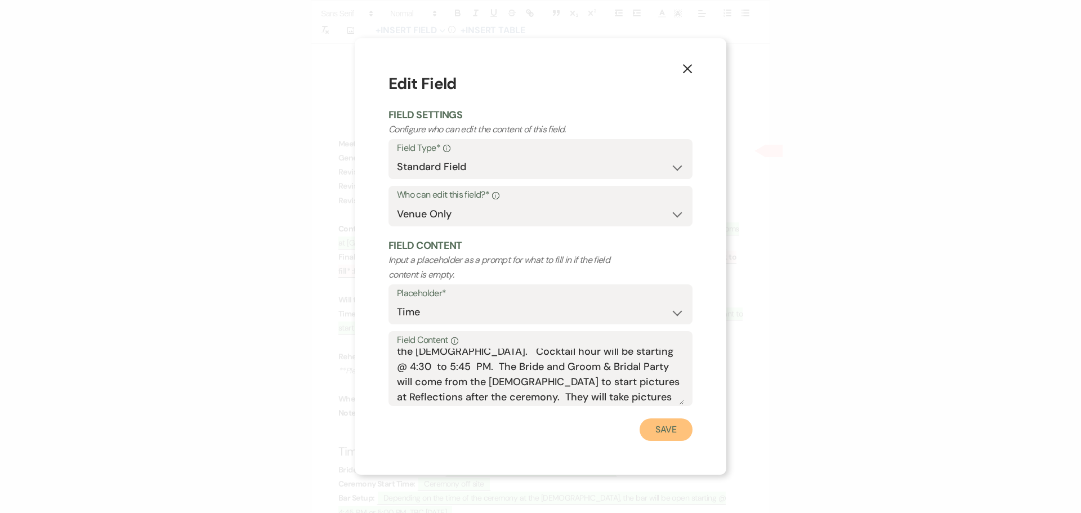
click at [662, 433] on button "Save" at bounding box center [666, 429] width 53 height 23
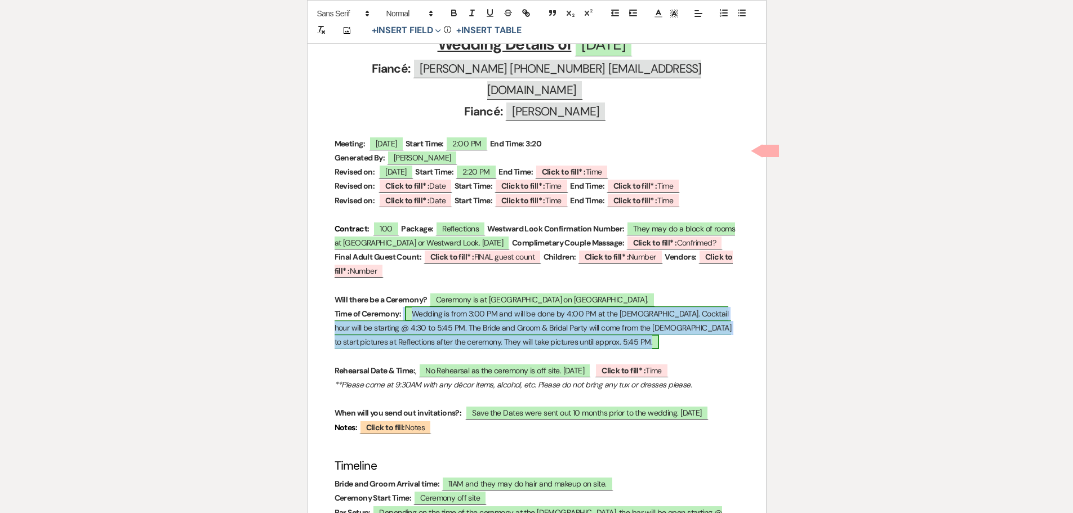
click at [517, 349] on span "Wedding is from 3:00 PM and will be done by 4:00 PM at the church. Cocktail hou…" at bounding box center [532, 327] width 397 height 43
select select "owner"
select select "Time"
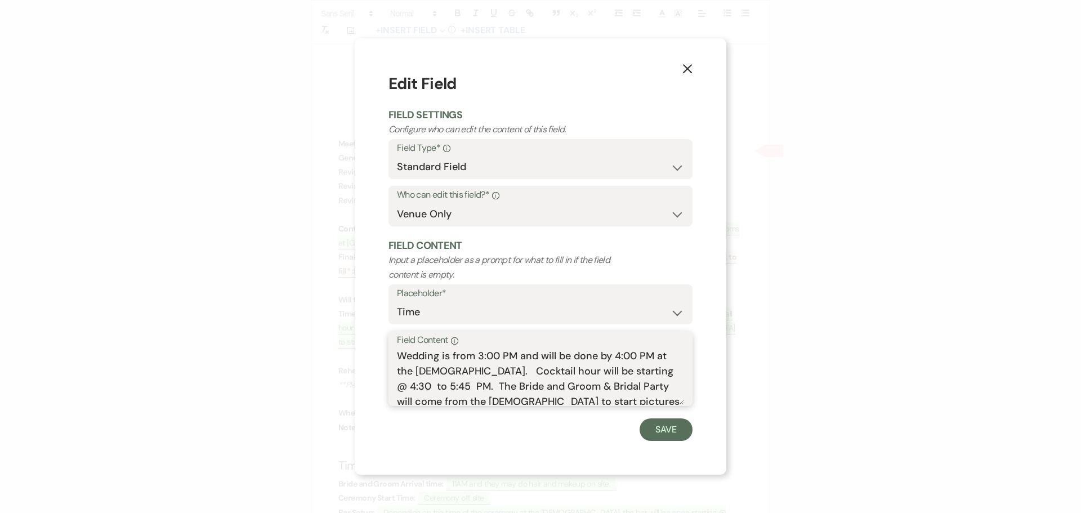
click at [671, 369] on textarea "Wedding is from 3:00 PM and will be done by 4:00 PM at the church. Cocktail hou…" at bounding box center [540, 377] width 287 height 56
click at [644, 396] on textarea "Wedding is from 3:00 PM and will be done by 4:00 PM at the church. Cocktail hou…" at bounding box center [540, 377] width 287 height 56
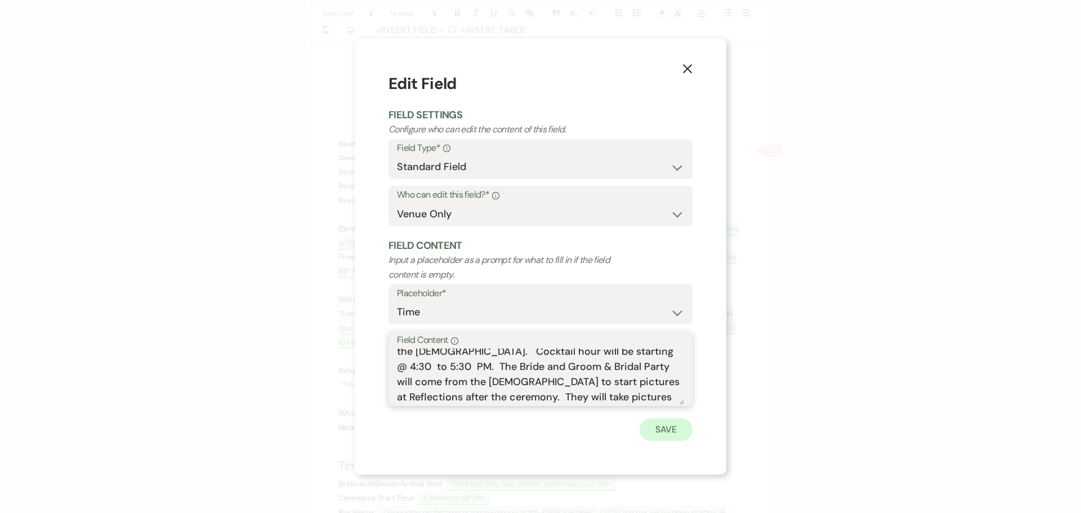
type textarea "Wedding is from 3:00 PM and will be done by 4:00 PM at the church. Cocktail hou…"
click at [657, 430] on button "Save" at bounding box center [666, 429] width 53 height 23
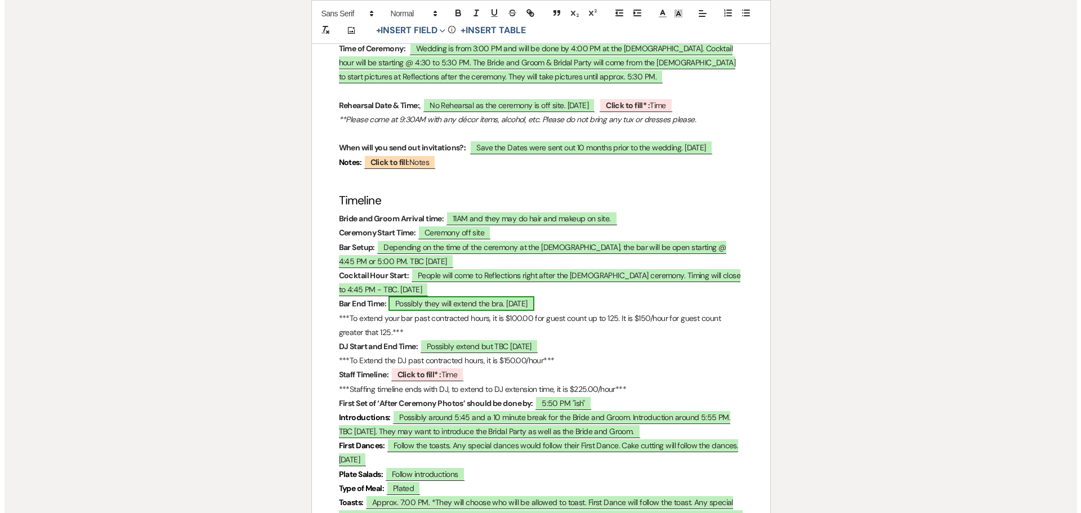
scroll to position [732, 0]
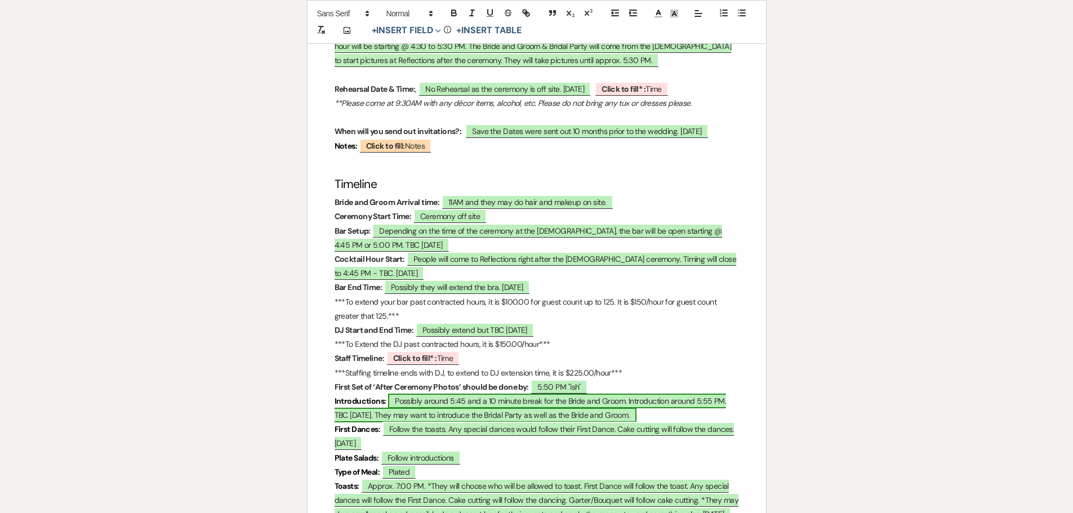
click at [418, 409] on span "Possibly around 5:45 and a 10 minute break for the Bride and Groom. Introductio…" at bounding box center [530, 408] width 392 height 29
select select "owner"
select select "Time"
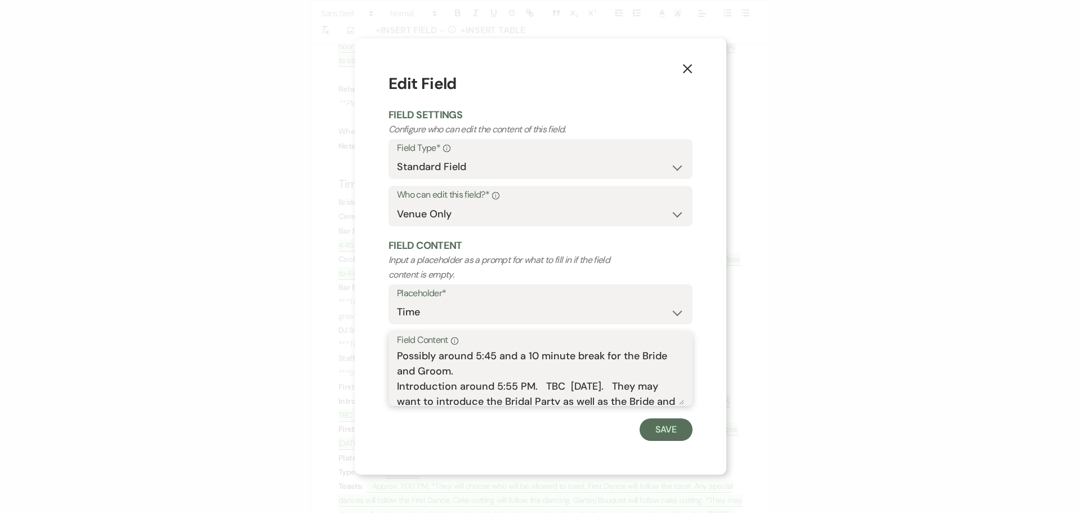
drag, startPoint x: 474, startPoint y: 355, endPoint x: 392, endPoint y: 359, distance: 82.3
click at [392, 359] on div "Field Content Info Possibly around 5:45 and a 10 minute break for the Bride and…" at bounding box center [541, 368] width 304 height 75
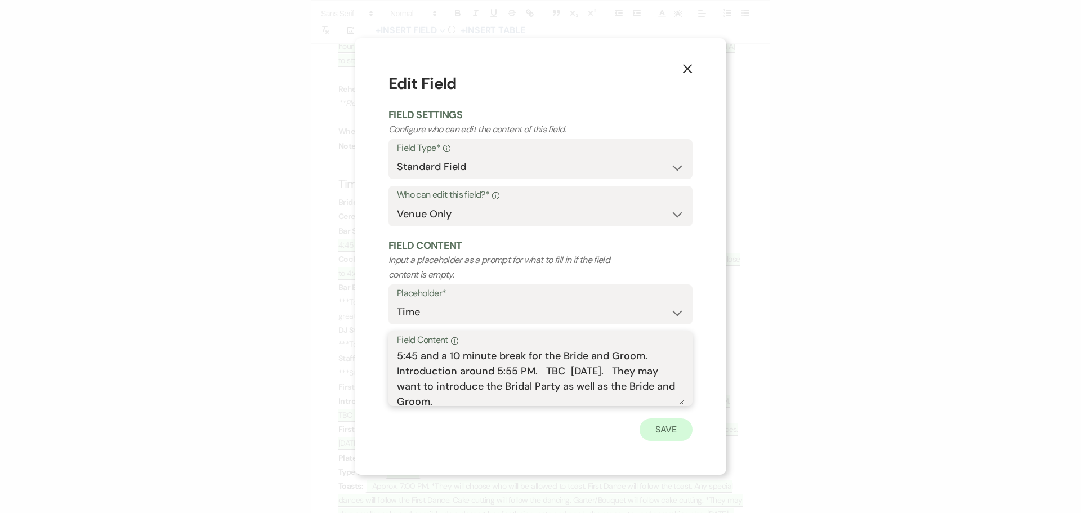
type textarea "5:45 and a 10 minute break for the Bride and Groom. Introduction around 5:55 PM…"
click at [665, 427] on button "Save" at bounding box center [666, 429] width 53 height 23
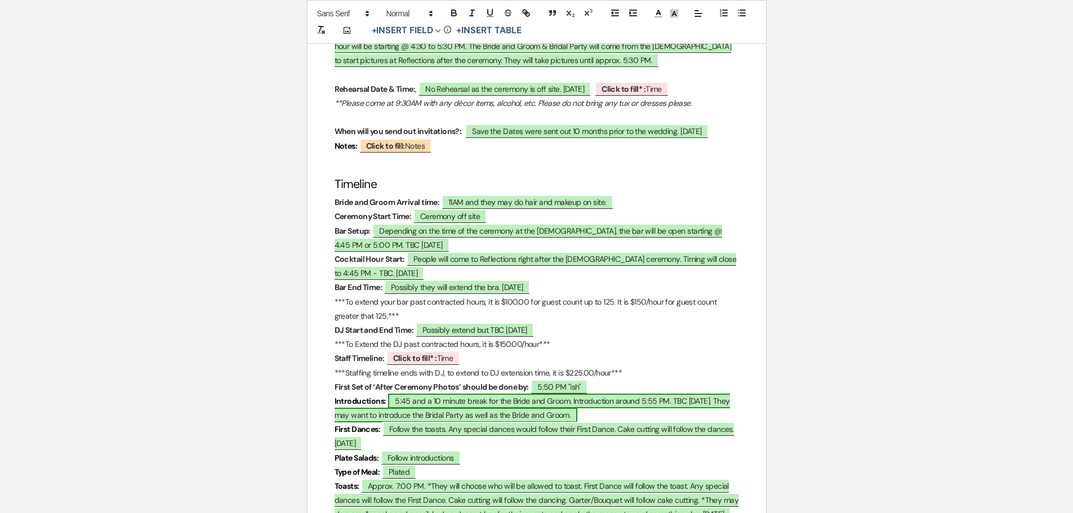
click at [421, 411] on span "5:45 and a 10 minute break for the Bride and Groom. Introduction around 5:55 PM…" at bounding box center [531, 408] width 395 height 29
select select "owner"
select select "Time"
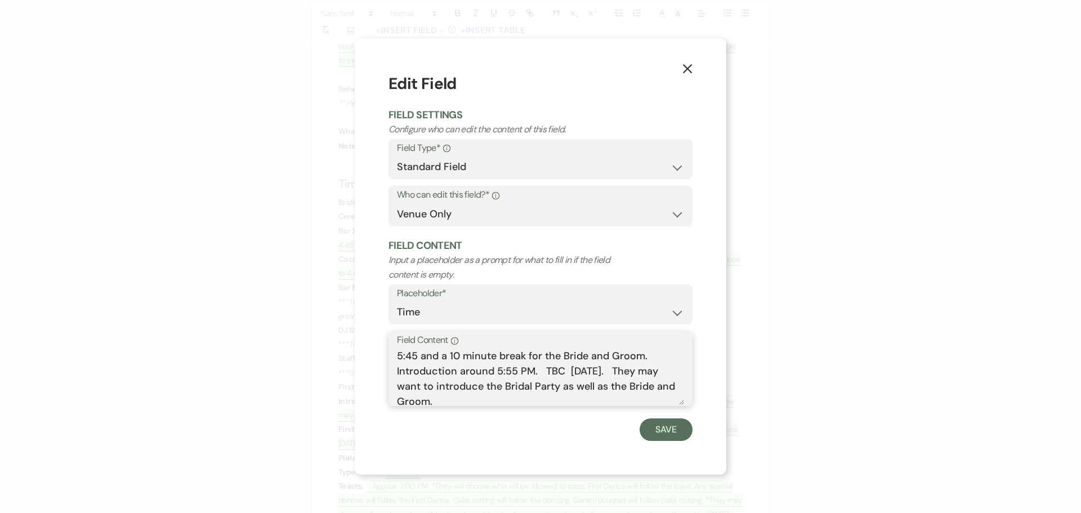
click at [453, 355] on textarea "5:45 and a 10 minute break for the Bride and Groom. Introduction around 5:55 PM…" at bounding box center [540, 377] width 287 height 56
click at [445, 359] on textarea "5:45 and a 10 minute break for the Bride and Groom. Introduction around 5:55 PM…" at bounding box center [540, 377] width 287 height 56
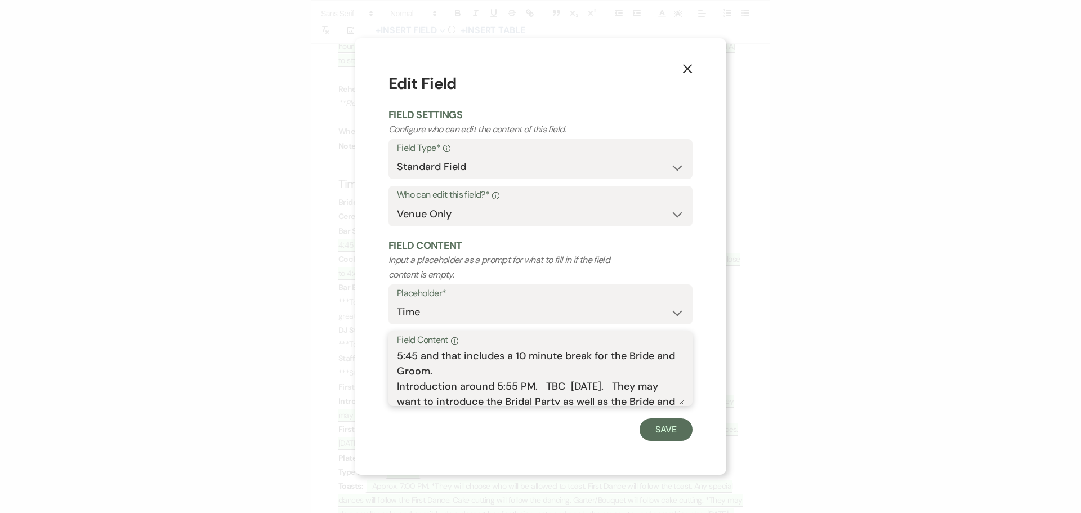
click at [450, 367] on textarea "5:45 and that includes a 10 minute break for the Bride and Groom. Introduction …" at bounding box center [540, 377] width 287 height 56
click at [508, 386] on textarea "5:45 and that includes a 10 minute break for the Bride and Groom. Introduction …" at bounding box center [540, 377] width 287 height 56
drag, startPoint x: 619, startPoint y: 386, endPoint x: 545, endPoint y: 391, distance: 74.5
click at [545, 391] on textarea "5:45 and that includes a 10 minute break for the Bride and Groom. Introduction …" at bounding box center [540, 377] width 287 height 56
click at [557, 382] on textarea "5:45 and that includes a 10 minute break for the Bride and Groom. Introduction …" at bounding box center [540, 377] width 287 height 56
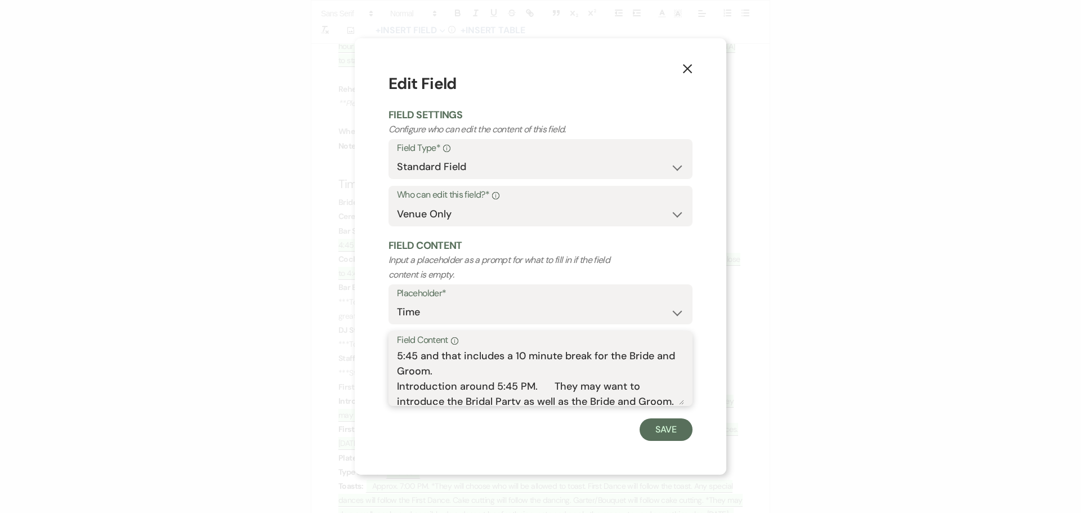
click at [553, 383] on textarea "5:45 and that includes a 10 minute break for the Bride and Groom. Introduction …" at bounding box center [540, 377] width 287 height 56
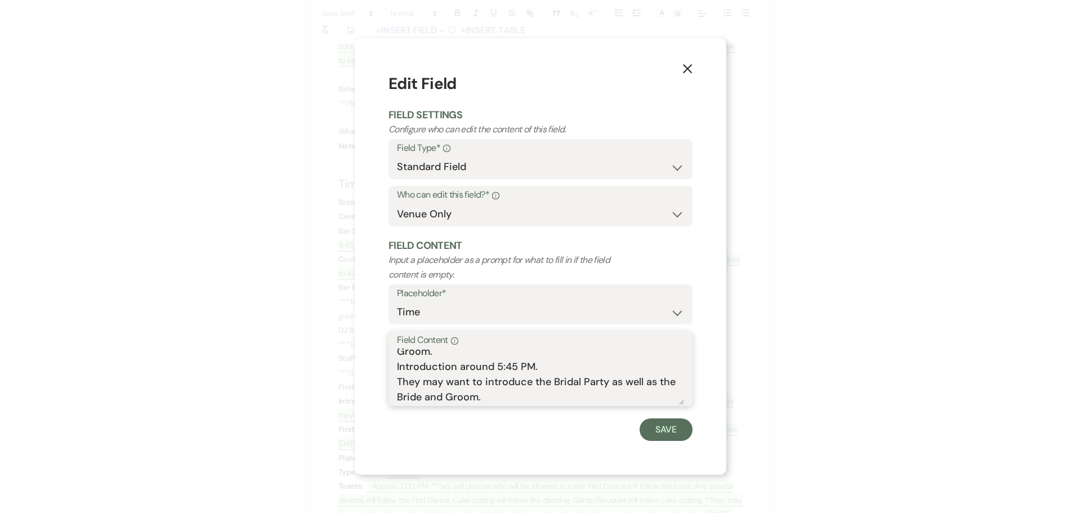
click at [511, 396] on textarea "5:45 and that includes a 10 minute break for the Bride and Groom. Introduction …" at bounding box center [540, 377] width 287 height 56
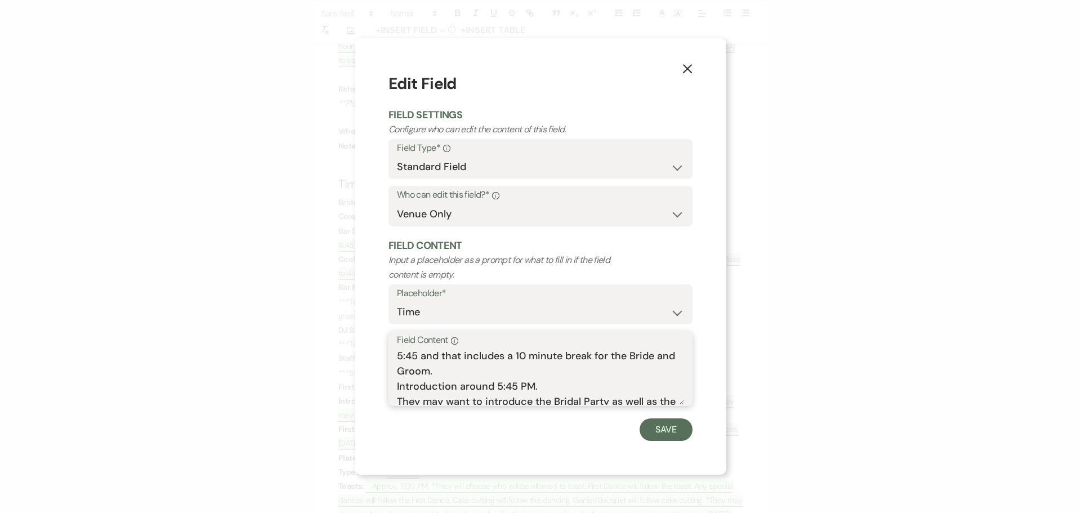
click at [494, 387] on textarea "5:45 and that includes a 10 minute break for the Bride and Groom. Introduction …" at bounding box center [540, 377] width 287 height 56
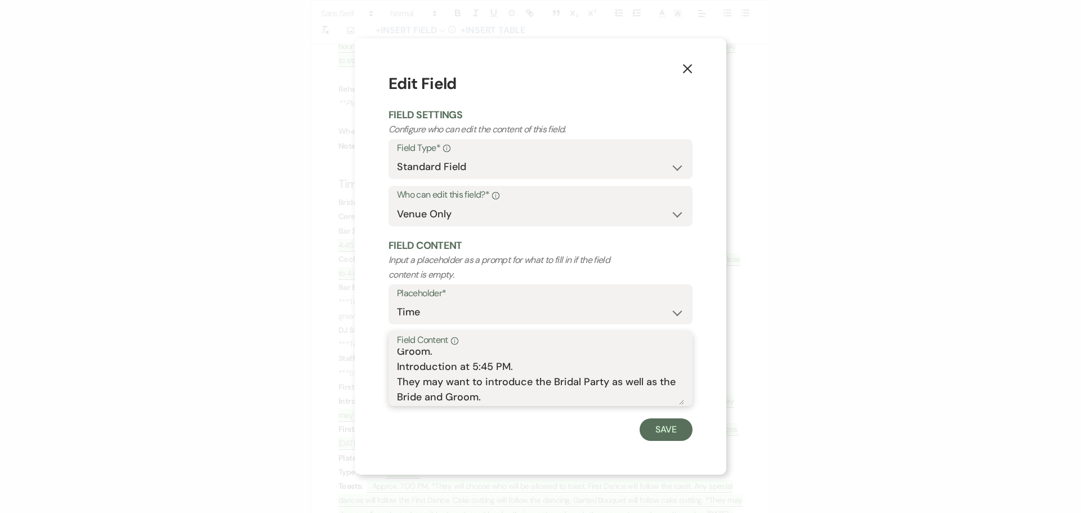
click at [402, 380] on textarea "5:45 and that includes a 10 minute break for the Bride and Groom. Introduction …" at bounding box center [540, 377] width 287 height 56
click at [400, 382] on textarea "5:45 and that includes a 10 minute break for the Bride and Groom. Introduction …" at bounding box center [540, 377] width 287 height 56
click at [565, 381] on textarea "5:45 and that includes a 10 minute break for the Bride and Groom. Introduction …" at bounding box center [540, 377] width 287 height 56
click at [612, 395] on textarea "5:45 and that includes a 10 minute break for the Bride and Groom. Introduction …" at bounding box center [540, 377] width 287 height 56
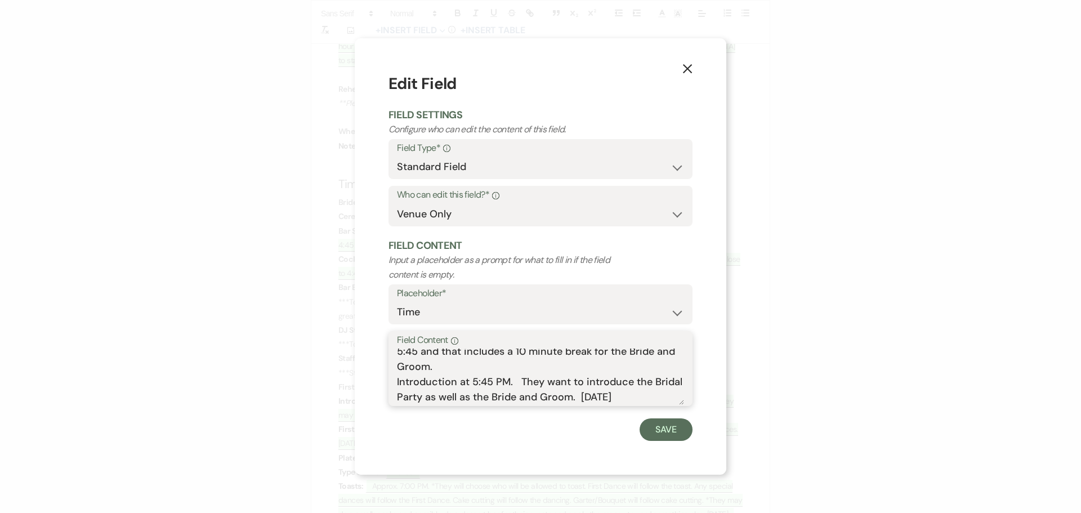
click at [515, 381] on textarea "5:45 and that includes a 10 minute break for the Bride and Groom. Introduction …" at bounding box center [540, 377] width 287 height 56
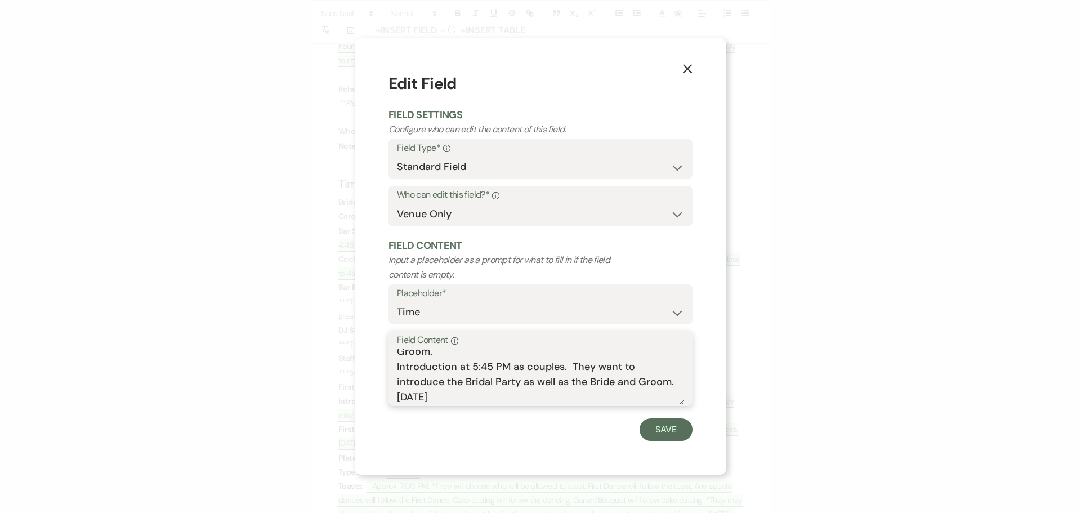
click at [469, 397] on textarea "5:45 and that includes a 10 minute break for the Bride and Groom. Introduction …" at bounding box center [540, 377] width 287 height 56
type textarea "5:45 and that includes a 10 minute break for the Bride and Groom. Introduction …"
click at [658, 428] on button "Save" at bounding box center [666, 429] width 53 height 23
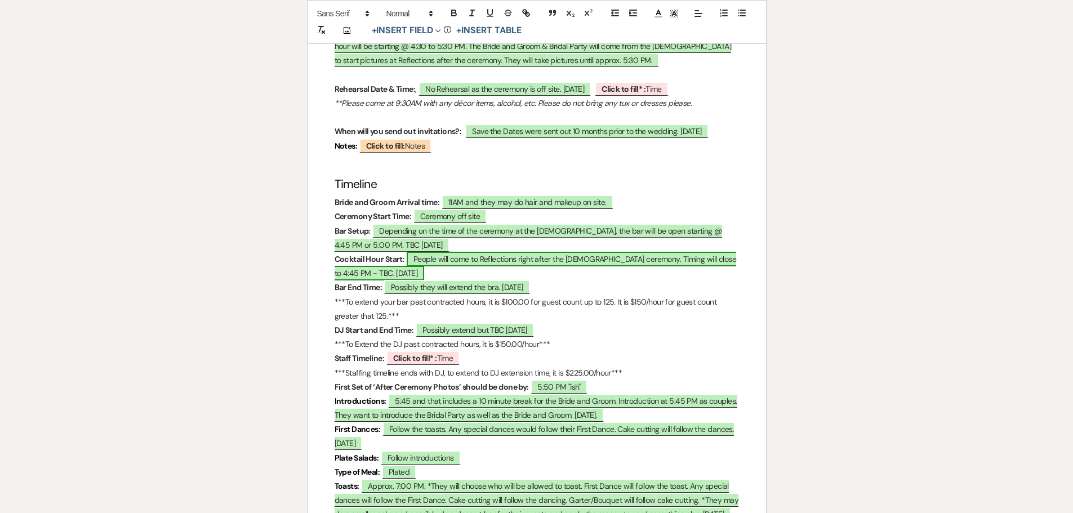
click at [367, 277] on span "People will come to Reflections right after the church ceremony. Timing will cl…" at bounding box center [535, 266] width 402 height 29
select select "owner"
select select "Time"
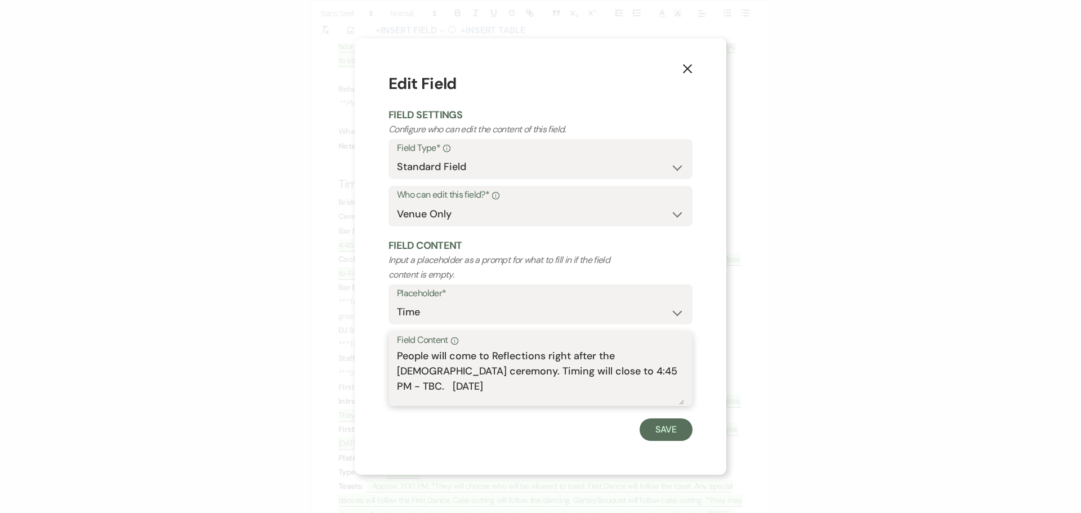
click at [645, 367] on textarea "People will come to Reflections right after the church ceremony. Timing will cl…" at bounding box center [540, 377] width 287 height 56
drag, startPoint x: 585, startPoint y: 372, endPoint x: 452, endPoint y: 374, distance: 133.5
click at [450, 376] on textarea "People will come to Reflections right after the church ceremony. Timing will cl…" at bounding box center [540, 377] width 287 height 56
click at [671, 369] on textarea "People will come to Reflections right after the church ceremony. Cocktail hour …" at bounding box center [540, 377] width 287 height 56
type textarea "People will come to Reflections right after the church ceremony. Cocktail hour …"
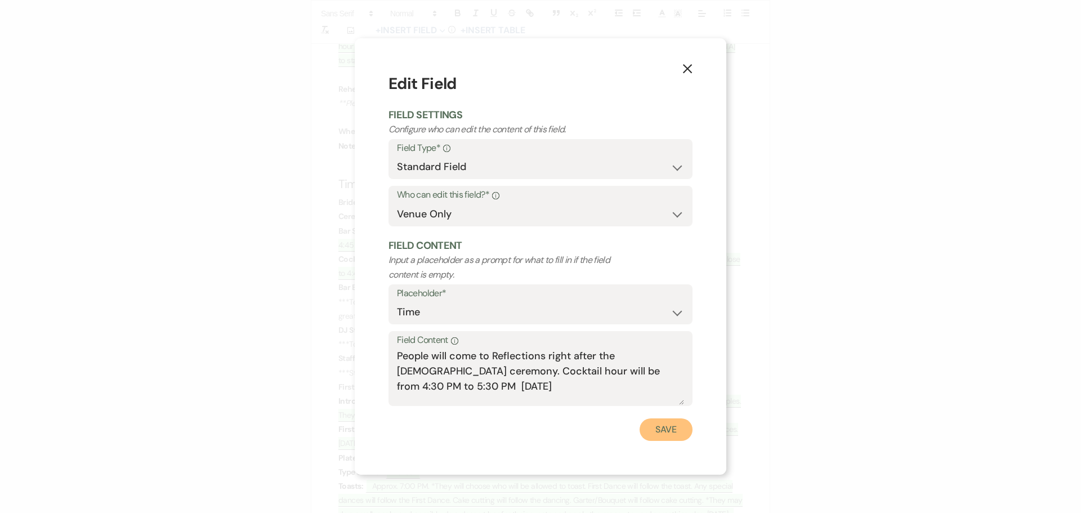
click at [650, 429] on button "Save" at bounding box center [666, 429] width 53 height 23
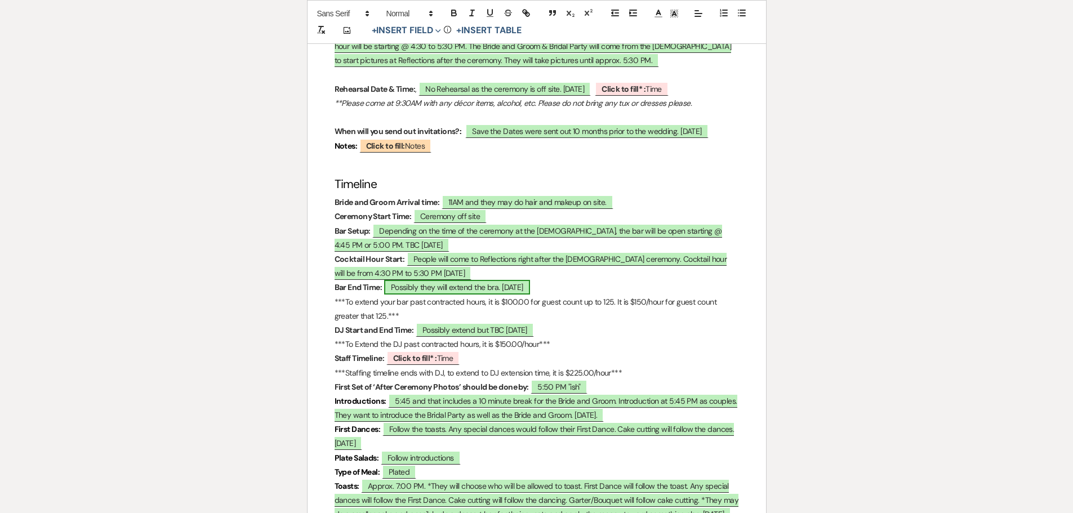
click at [487, 295] on span "Possibly they will extend the bra. 06.17.2025" at bounding box center [457, 287] width 146 height 15
select select "owner"
select select "Time"
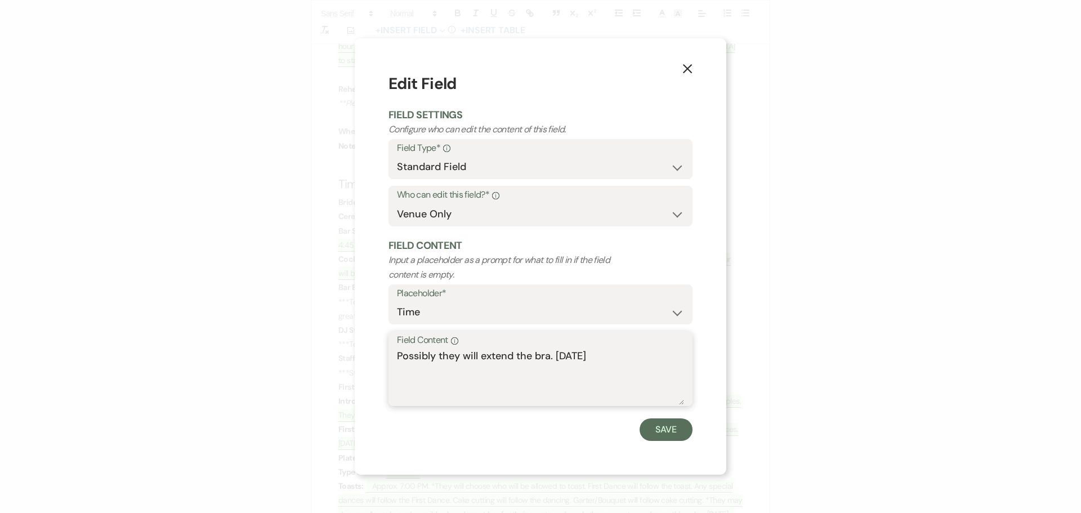
drag, startPoint x: 552, startPoint y: 356, endPoint x: 548, endPoint y: 351, distance: 6.8
click at [552, 356] on textarea "Possibly they will extend the bra. 06.17.2025" at bounding box center [540, 377] width 287 height 56
click at [612, 354] on textarea "Possibly they will extend the bar. 06.17.2025" at bounding box center [540, 377] width 287 height 56
type textarea "Possibly they will extend the bar. 09.24.2025"
click at [667, 433] on button "Save" at bounding box center [666, 429] width 53 height 23
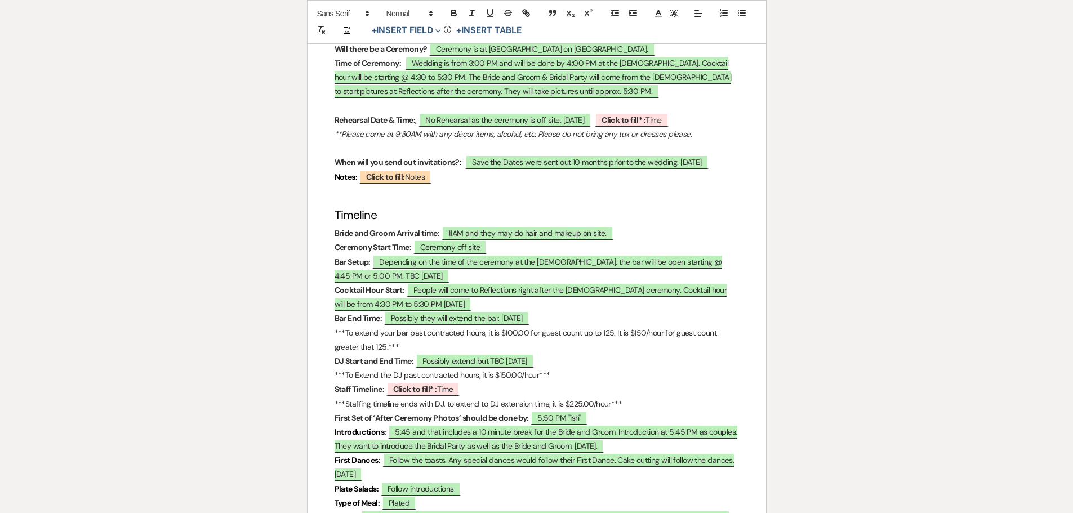
scroll to position [676, 0]
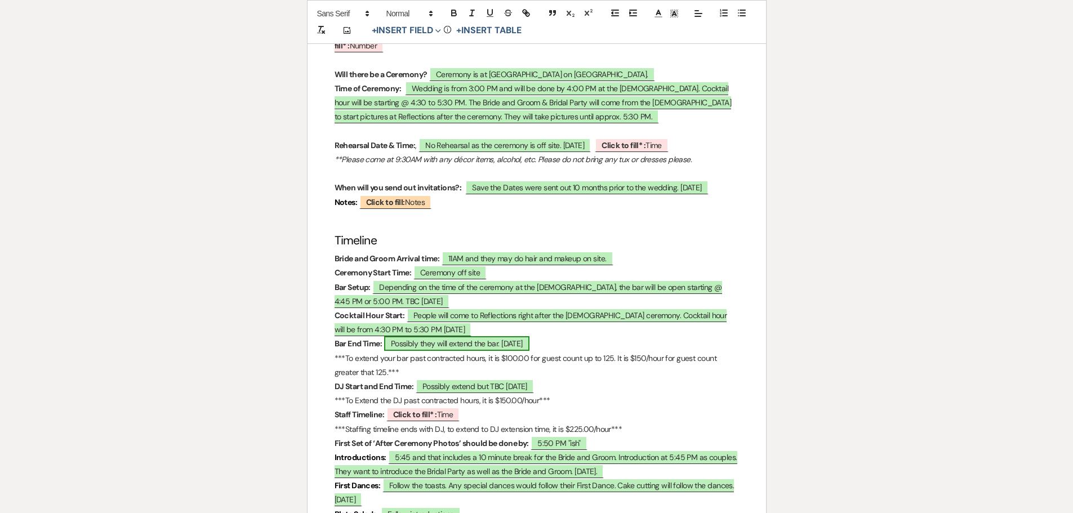
click at [408, 351] on span "Possibly they will extend the bar. 09.24.2025" at bounding box center [456, 343] width 145 height 15
select select "owner"
select select "Time"
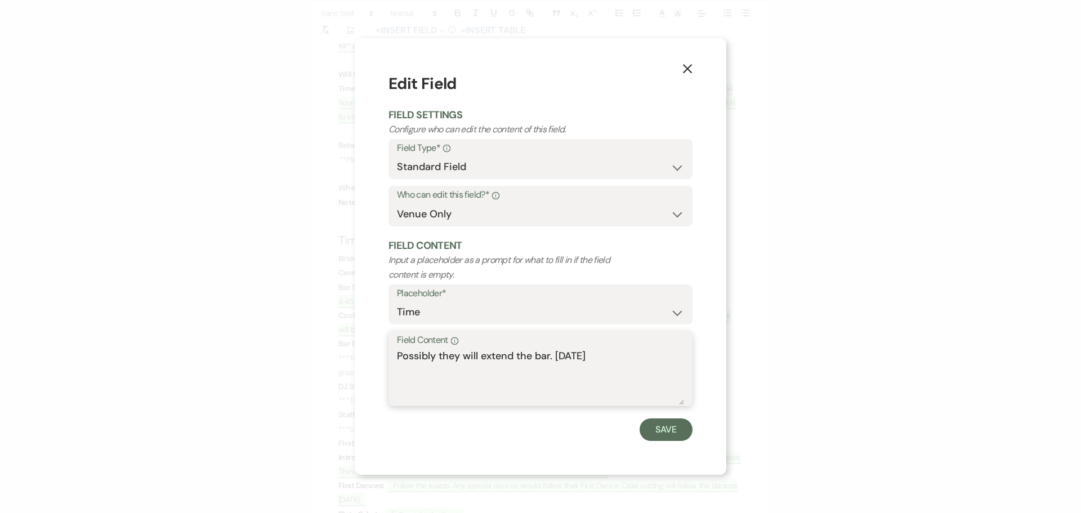
drag, startPoint x: 435, startPoint y: 355, endPoint x: 381, endPoint y: 352, distance: 54.2
click at [381, 352] on div "X Edit Field Field Settings Configure who can edit the content of this field. F…" at bounding box center [541, 256] width 372 height 436
click at [404, 357] on textarea "they will extend the bar. 09.24.2025" at bounding box center [540, 377] width 287 height 56
type textarea "hey will extend the bar. 09.24.2025"
click at [666, 434] on button "Save" at bounding box center [666, 429] width 53 height 23
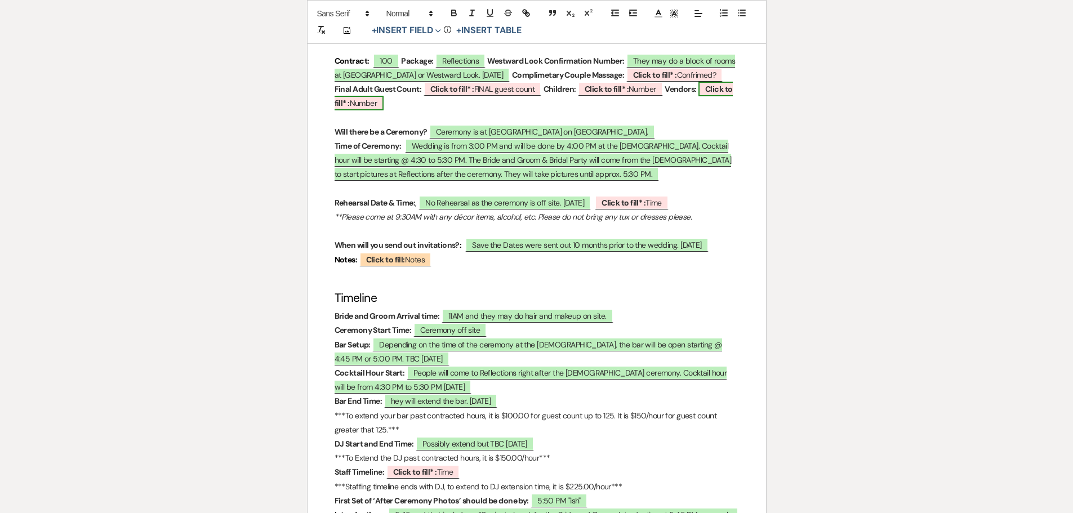
scroll to position [619, 0]
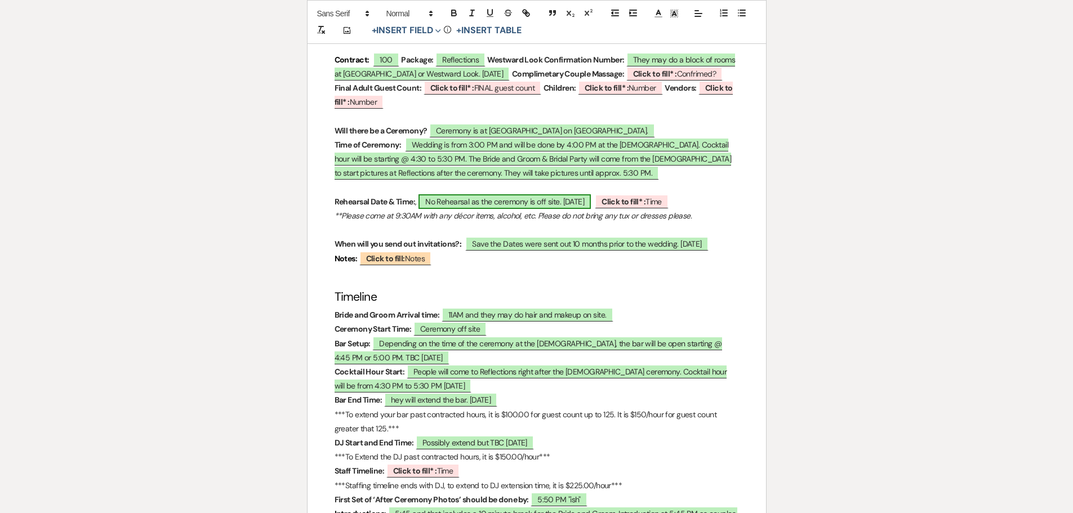
click at [583, 209] on span "No Rehearsal as the ceremony is off site. 06.17.2025" at bounding box center [504, 201] width 172 height 15
select select "owner"
select select "Date"
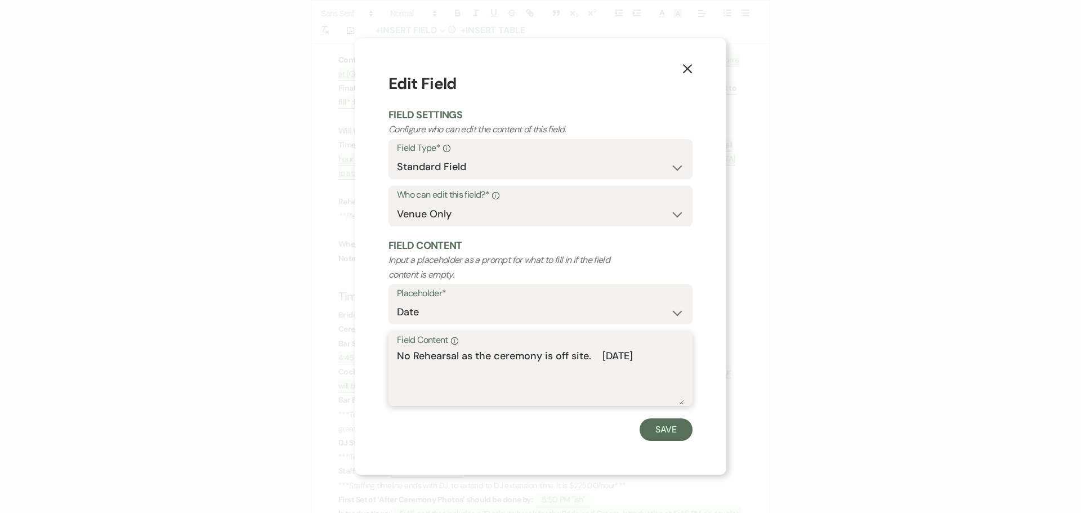
click at [625, 357] on textarea "No Rehearsal as the ceremony is off site. 06.17.2025" at bounding box center [540, 377] width 287 height 56
type textarea "No Rehearsal as the ceremony is off site. 09.24.2025"
click at [657, 431] on button "Save" at bounding box center [666, 429] width 53 height 23
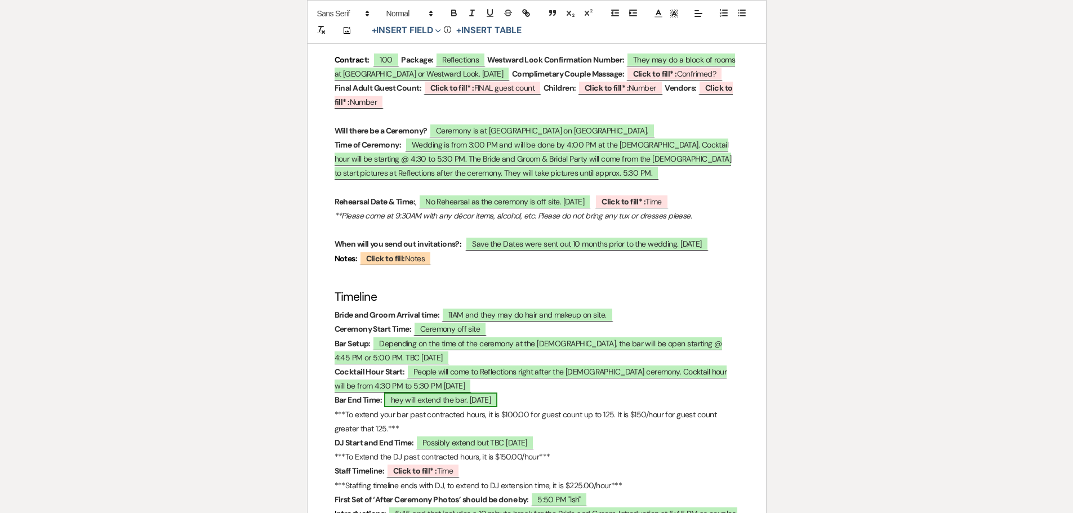
click at [393, 405] on span "hey will extend the bar. 09.24.2025" at bounding box center [441, 399] width 114 height 15
select select "owner"
select select "Time"
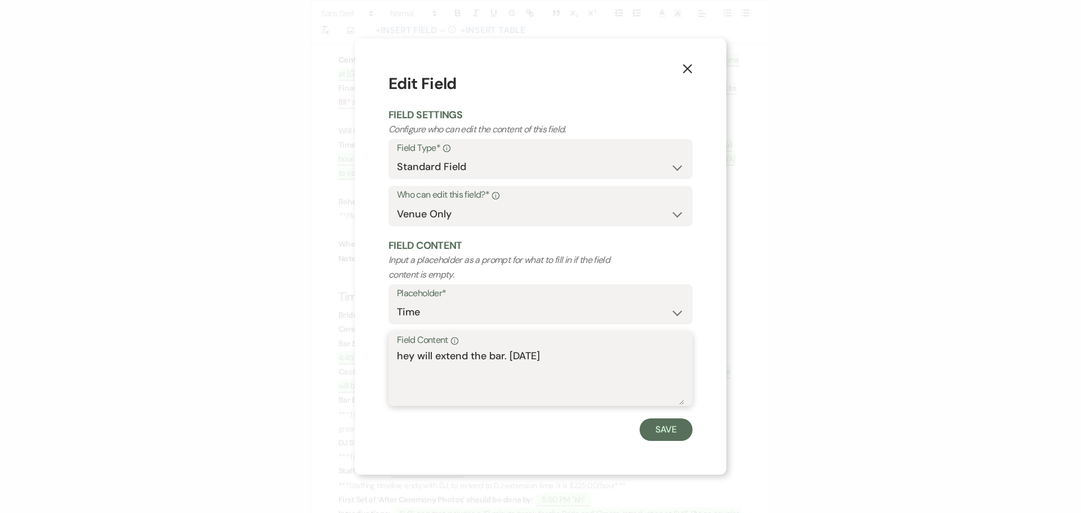
click at [401, 356] on textarea "hey will extend the bar. 09.24.2025" at bounding box center [540, 377] width 287 height 56
drag, startPoint x: 582, startPoint y: 355, endPoint x: 534, endPoint y: 350, distance: 48.7
click at [534, 350] on textarea "They are not extending the will extend the bar. 09.24.2025" at bounding box center [540, 377] width 287 height 56
drag, startPoint x: 622, startPoint y: 356, endPoint x: 628, endPoint y: 372, distance: 16.4
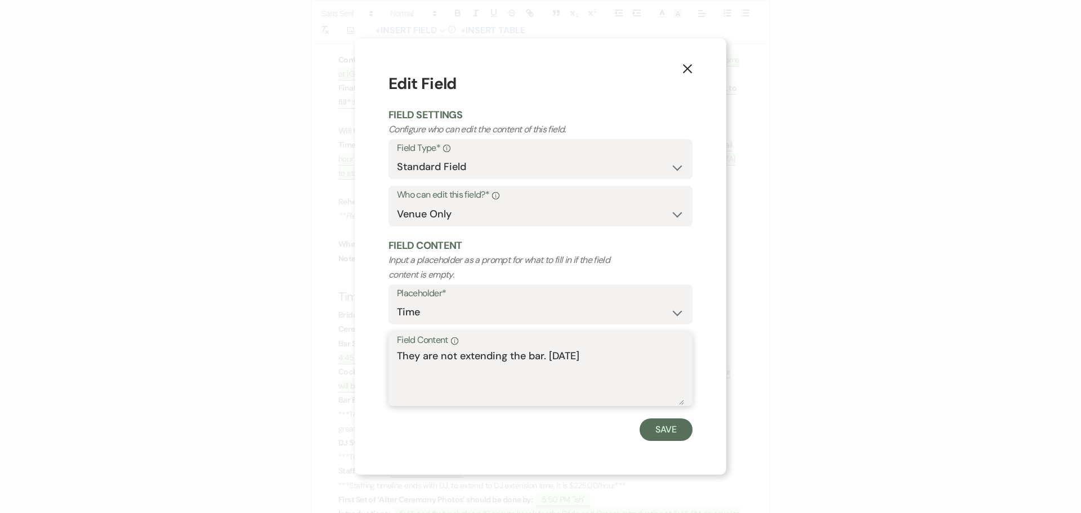
click at [621, 358] on textarea "They are not extending the bar. 09.24.2025" at bounding box center [540, 377] width 287 height 56
type textarea "They are not extending the bar. 09.24.2025"
click at [650, 429] on button "Save" at bounding box center [666, 429] width 53 height 23
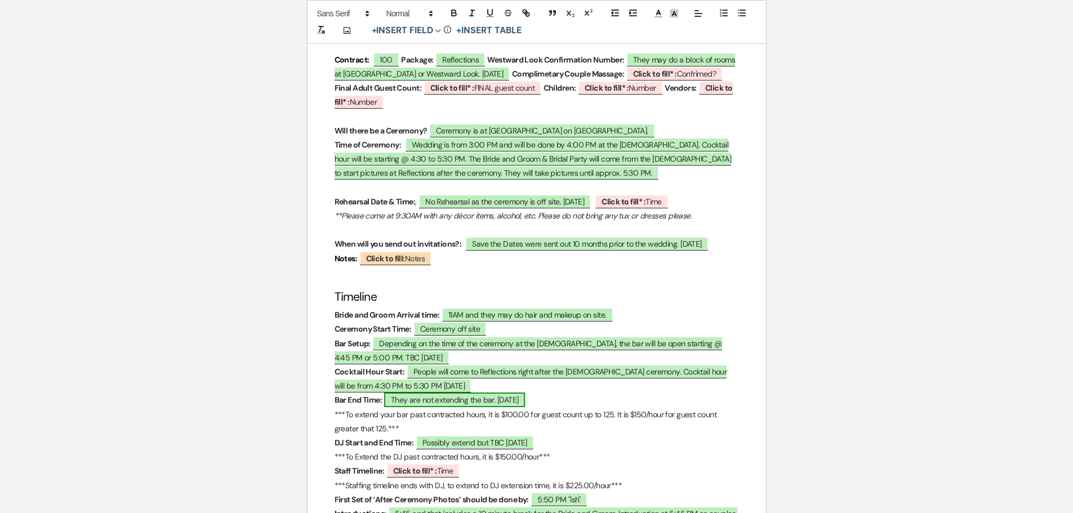
click at [436, 407] on span "They are not extending the bar. 09.24.2025" at bounding box center [454, 399] width 141 height 15
select select "owner"
select select "Time"
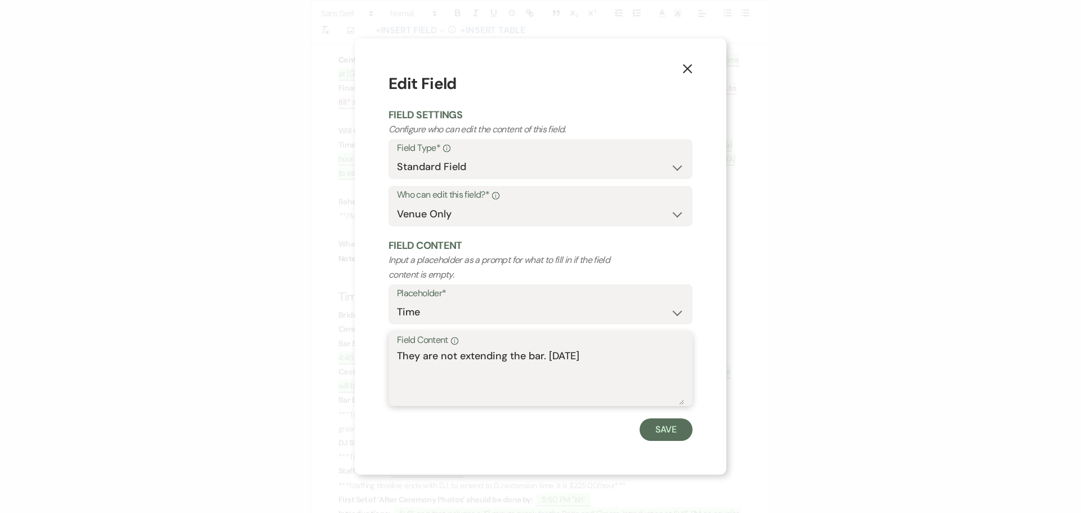
click at [462, 354] on textarea "They are not extending the bar. 09.24.2025" at bounding box center [540, 377] width 287 height 56
type textarea "They are not planning on extending the bar. 09.24.2025"
click at [671, 431] on button "Save" at bounding box center [666, 429] width 53 height 23
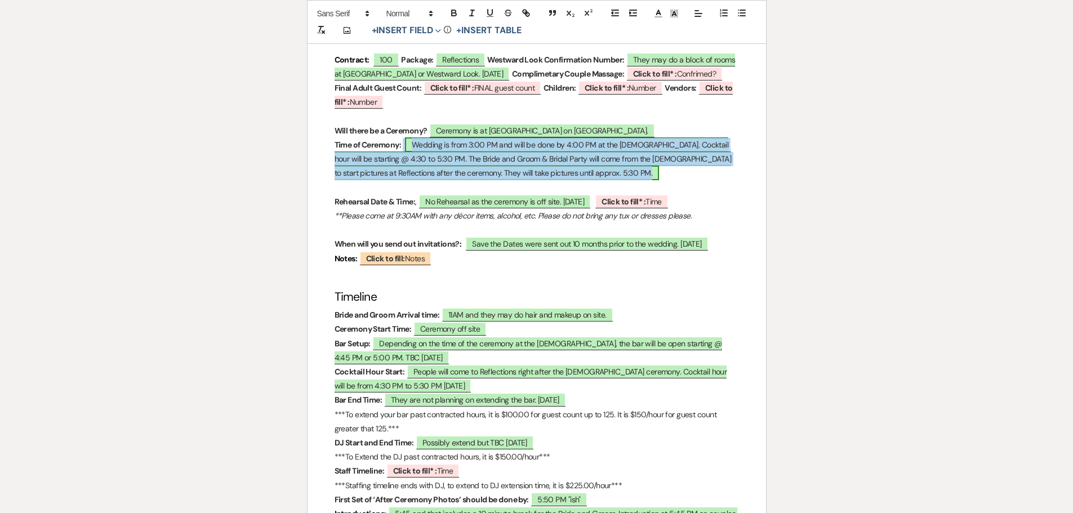
click at [506, 180] on span "Wedding is from 3:00 PM and will be done by 4:00 PM at the church. Cocktail hou…" at bounding box center [532, 158] width 397 height 43
select select "owner"
select select "Time"
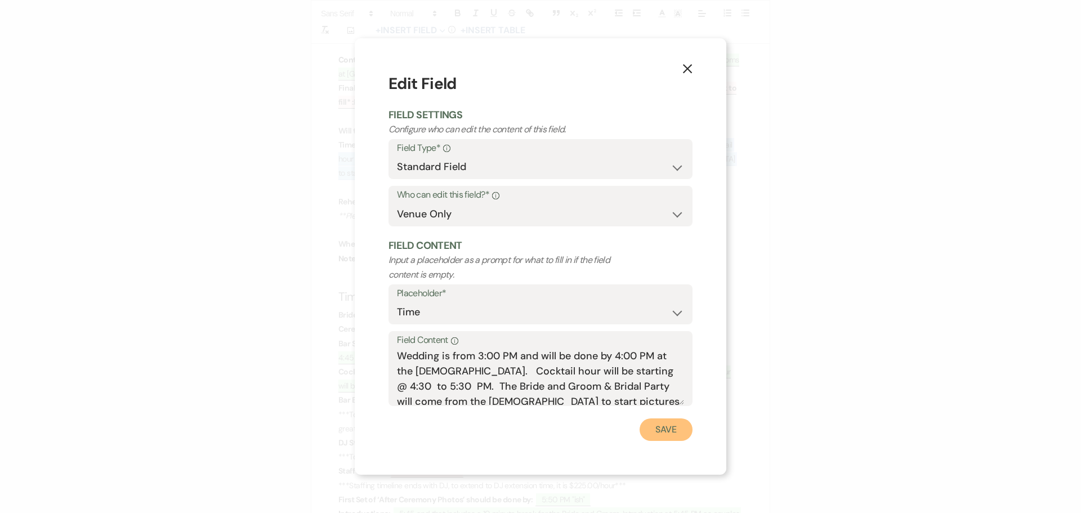
click at [656, 426] on button "Save" at bounding box center [666, 429] width 53 height 23
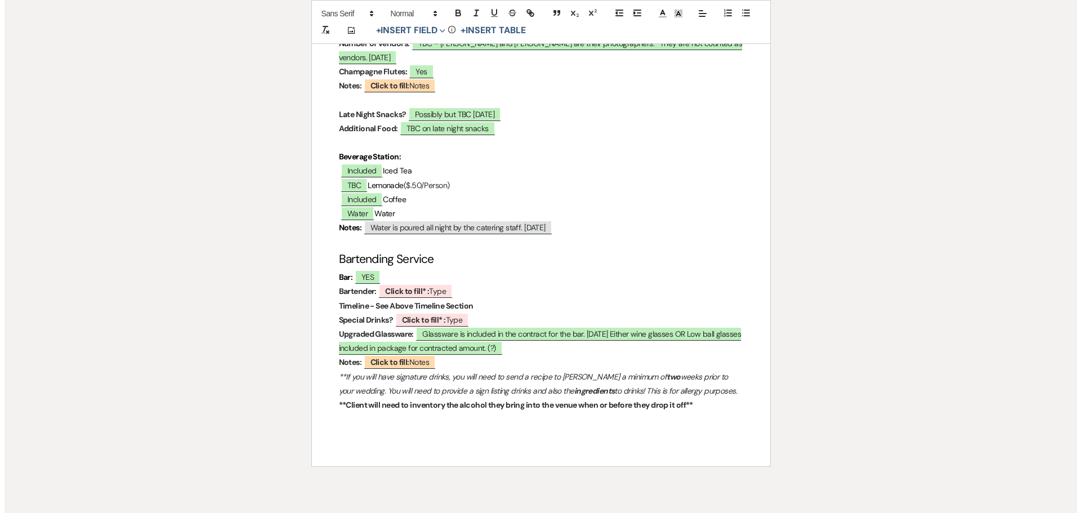
scroll to position [3330, 0]
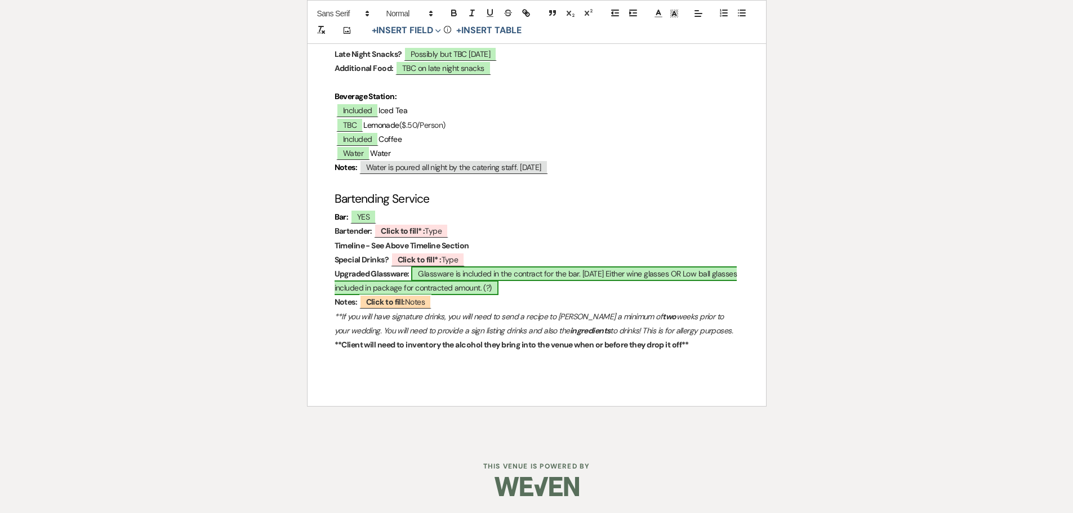
click at [604, 274] on span "Glassware is included in the contract for the bar. 06.17.2025 Either wine glass…" at bounding box center [535, 280] width 403 height 29
select select "owner"
select select "custom_placeholder"
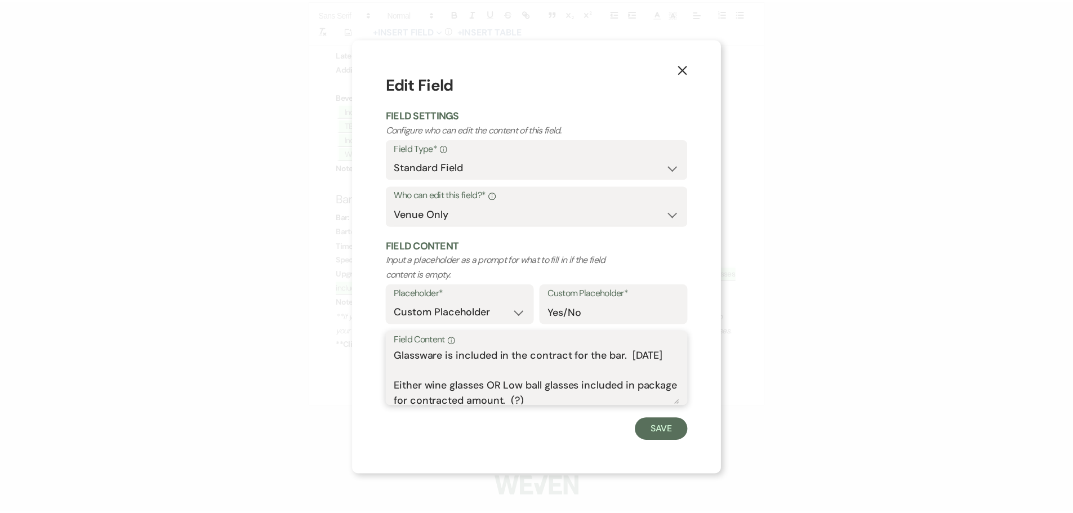
scroll to position [20, 0]
click at [570, 400] on textarea "Glassware is included in the contract for the bar. 06.17.2025 Either wine glass…" at bounding box center [540, 377] width 287 height 56
drag, startPoint x: 505, startPoint y: 377, endPoint x: 396, endPoint y: 387, distance: 109.2
click at [396, 387] on div "Field Content Info Glassware is included in the contract for the bar. 06.17.202…" at bounding box center [541, 368] width 304 height 75
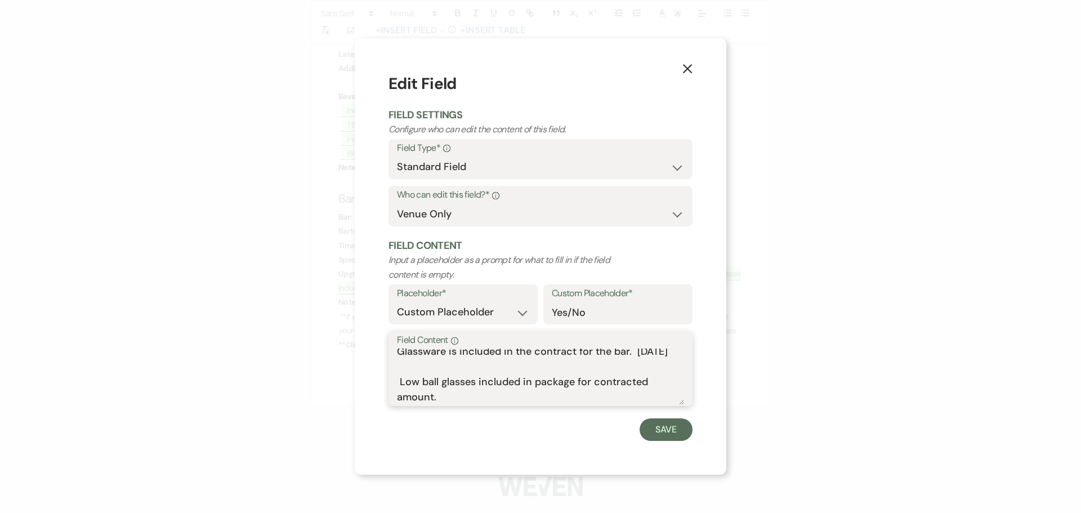
click at [400, 378] on textarea "Glassware is included in the contract for the bar. 06.17.2025 Low ball glasses …" at bounding box center [540, 377] width 287 height 56
click at [401, 375] on textarea "Glassware is included in the contract for the bar. 06.17.2025 Low ball glasses …" at bounding box center [540, 377] width 287 height 56
click at [400, 375] on textarea "Glassware is included in the contract for the bar. 06.17.2025 Low ball glasses …" at bounding box center [540, 377] width 287 height 56
click at [465, 397] on textarea "Glassware is included in the contract for the bar. 06.17.2025 Low ball glasses …" at bounding box center [540, 377] width 287 height 56
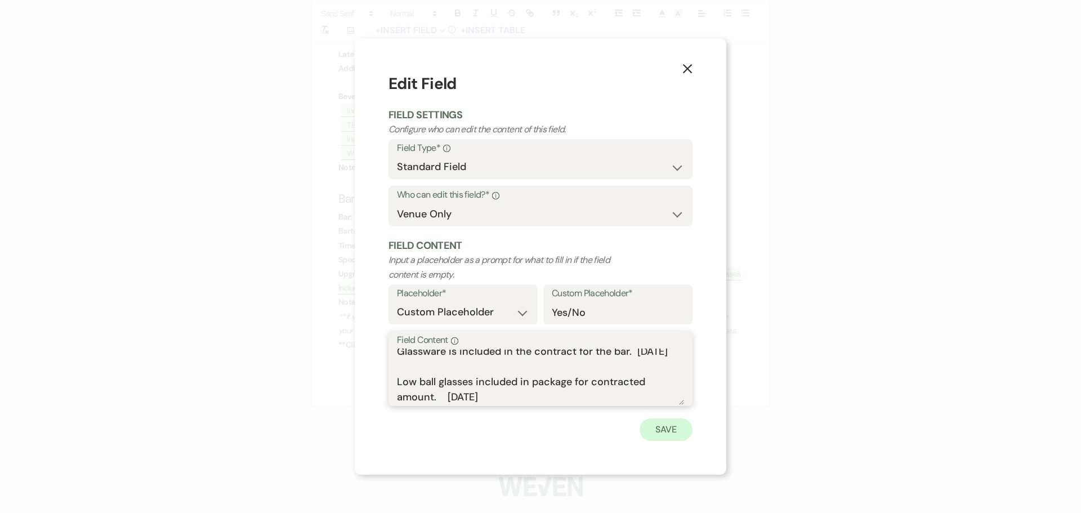
type textarea "Glassware is included in the contract for the bar. 06.17.2025 Low ball glasses …"
click at [661, 428] on button "Save" at bounding box center [666, 429] width 53 height 23
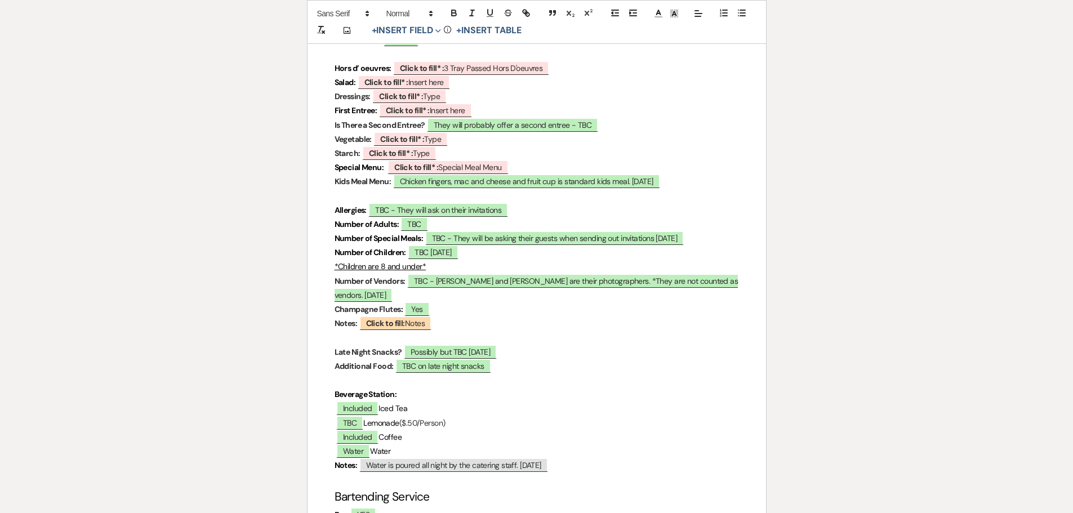
scroll to position [2936, 0]
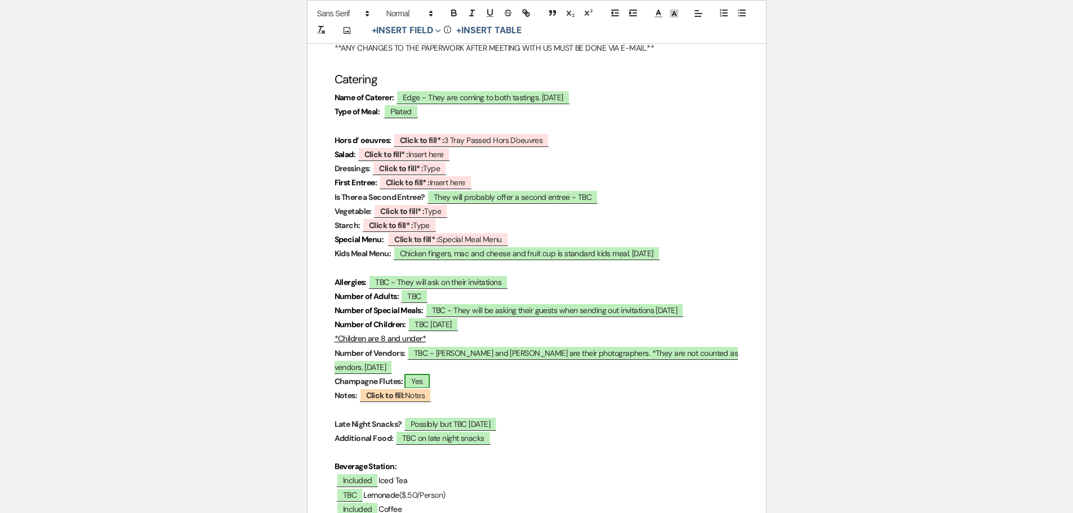
click at [424, 389] on span "Yes" at bounding box center [416, 381] width 25 height 15
select select "owner"
select select "custom_placeholder"
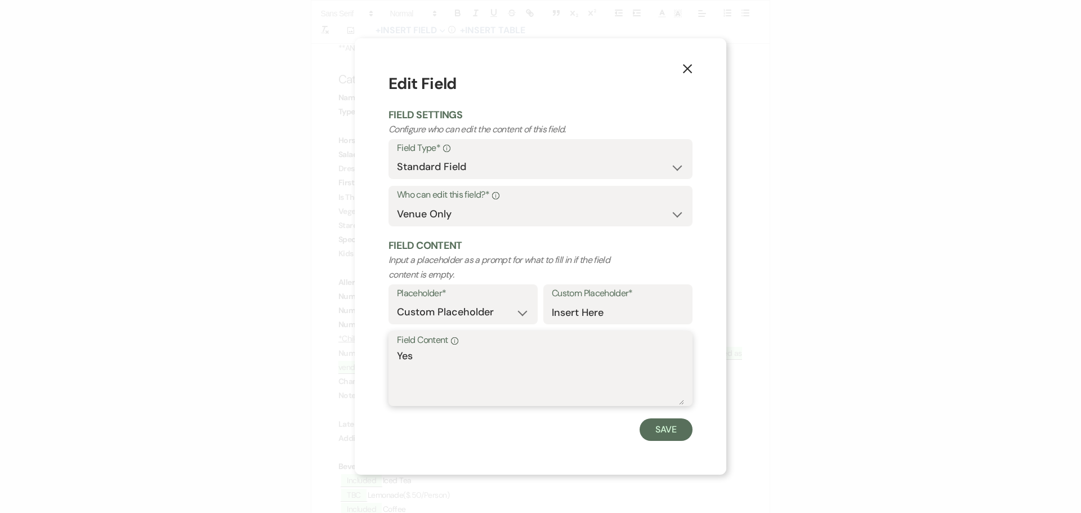
click at [424, 354] on textarea "Yes" at bounding box center [540, 377] width 287 height 56
type textarea "Yes - They will provide champagne/cider for the toasts. 09.24.2025"
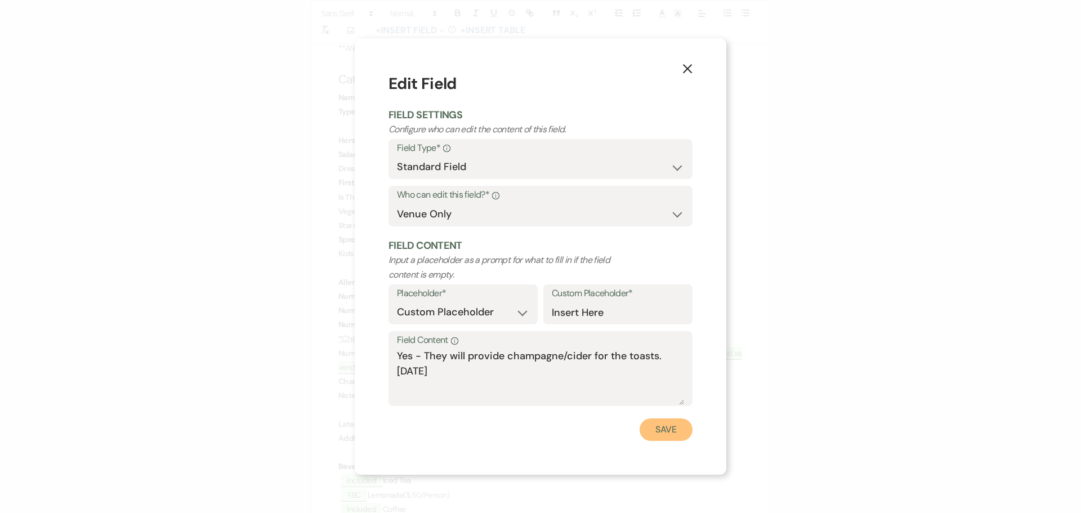
drag, startPoint x: 655, startPoint y: 426, endPoint x: 652, endPoint y: 416, distance: 10.9
click at [657, 425] on button "Save" at bounding box center [666, 429] width 53 height 23
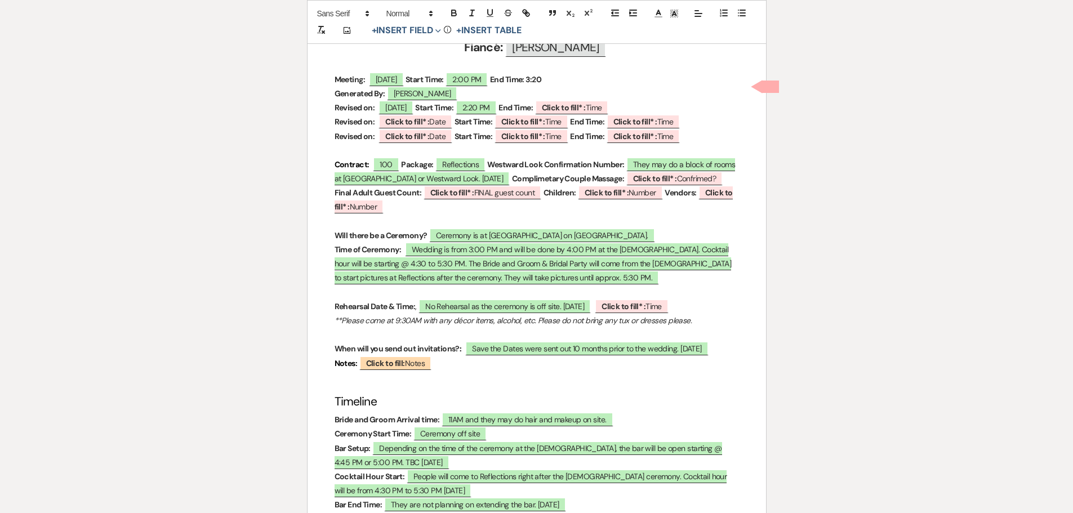
scroll to position [571, 0]
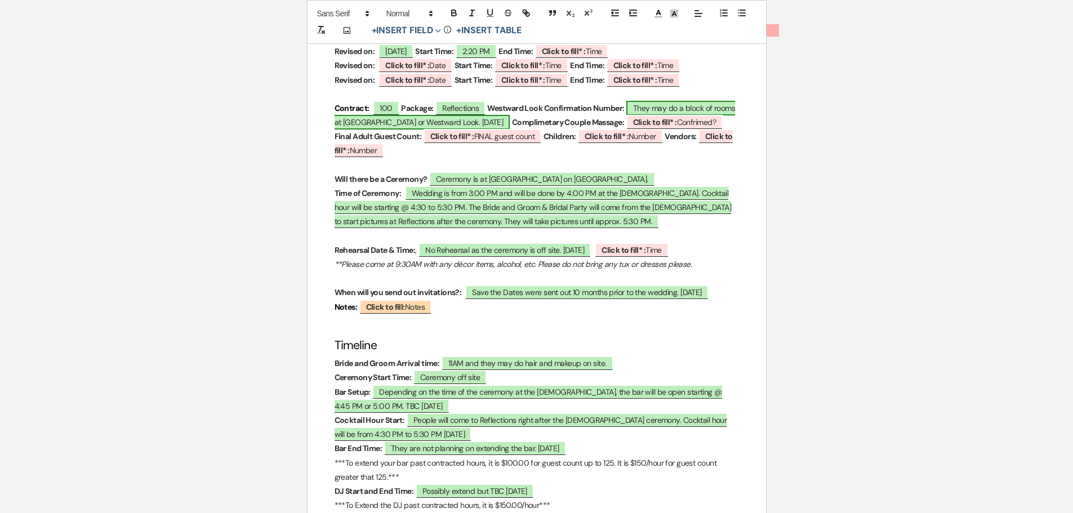
click at [435, 115] on span "They may do a block of rooms at El Conquistador or Westward Look. 06.17.2025" at bounding box center [534, 115] width 401 height 29
select select "owner"
select select "custom_placeholder"
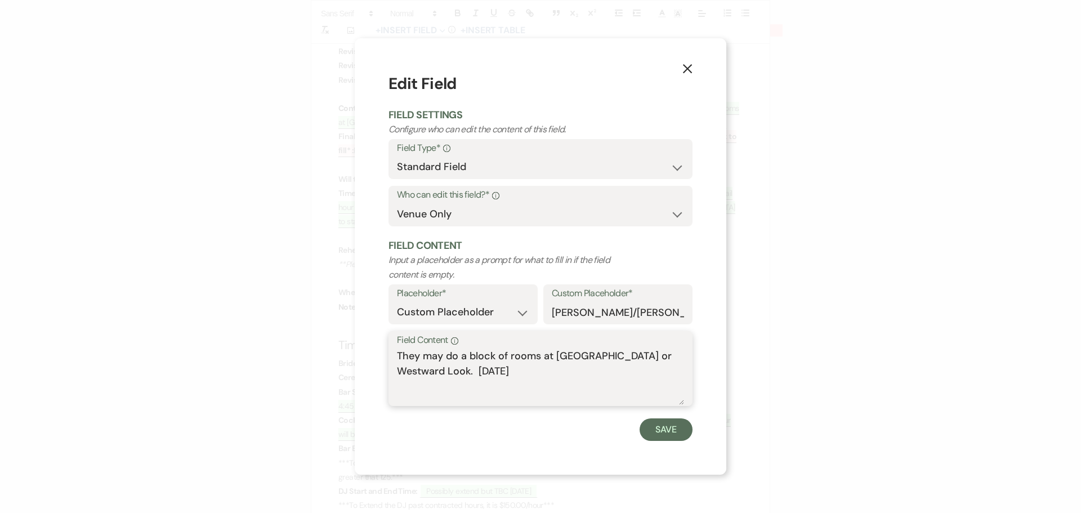
drag, startPoint x: 400, startPoint y: 356, endPoint x: 561, endPoint y: 381, distance: 163.4
click at [561, 381] on textarea "They may do a block of rooms at El Conquistador or Westward Look. 06.17.2025" at bounding box center [540, 377] width 287 height 56
click at [485, 357] on textarea "They would like to stay at El Conquistador. They have a massage. 09.24.2025" at bounding box center [540, 377] width 287 height 56
click at [637, 355] on textarea "They would like to 2 night stay at El Conquistador. They have a massage. 09.24.…" at bounding box center [540, 377] width 287 height 56
click at [448, 372] on textarea "They would like to 2 night stay at El Conquistador. (That will be the day befor…" at bounding box center [540, 377] width 287 height 56
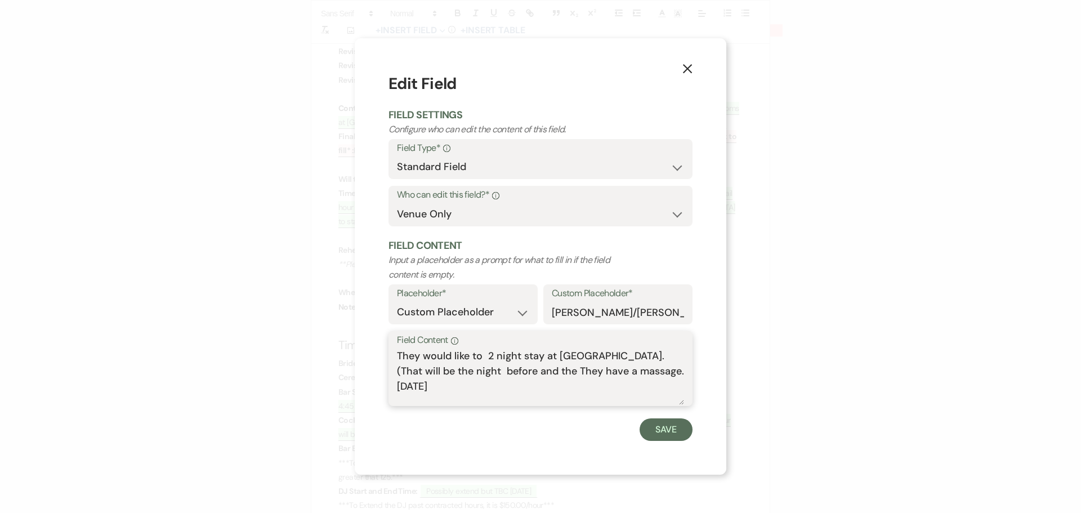
click at [531, 377] on textarea "They would like to 2 night stay at El Conquistador. (That will be the night bef…" at bounding box center [540, 377] width 287 height 56
click at [459, 374] on textarea "They would like to 2 night stay at El Conquistador. (That will be the night bef…" at bounding box center [540, 377] width 287 height 56
click at [538, 387] on textarea "They would like to 2 night stay at El Conquistador. (That will be the night bef…" at bounding box center [540, 377] width 287 height 56
type textarea "They would like to 2 night stay at El Conquistador. (That will be the night bef…"
click at [665, 426] on button "Save" at bounding box center [666, 429] width 53 height 23
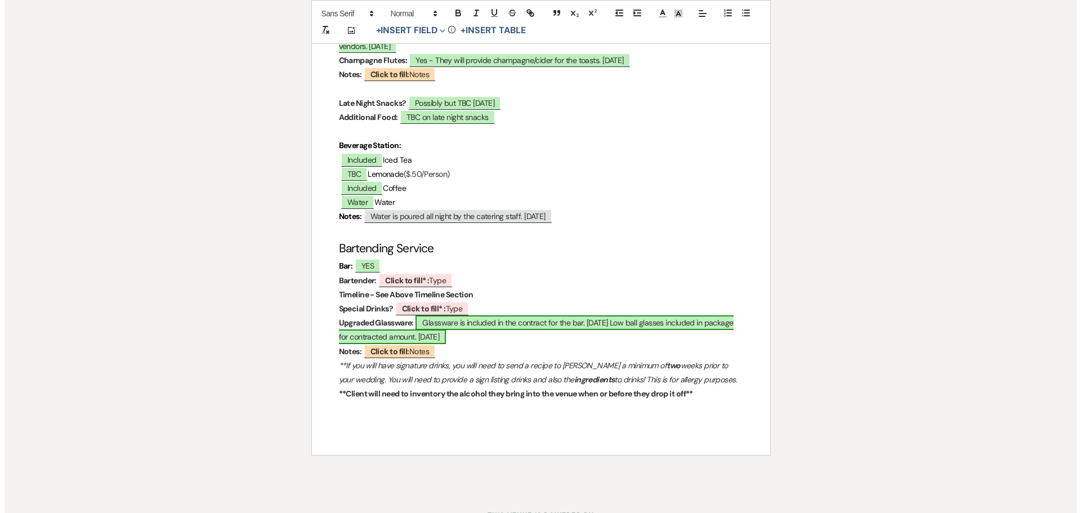
scroll to position [3330, 0]
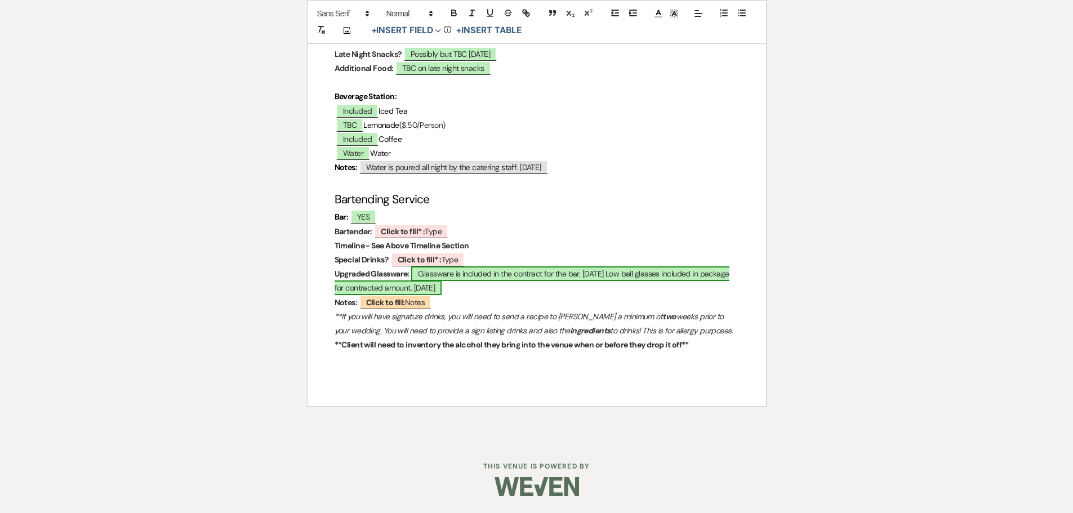
click at [465, 283] on span "Glassware is included in the contract for the bar. 06.17.2025 Low ball glasses …" at bounding box center [531, 280] width 395 height 29
select select "owner"
select select "custom_placeholder"
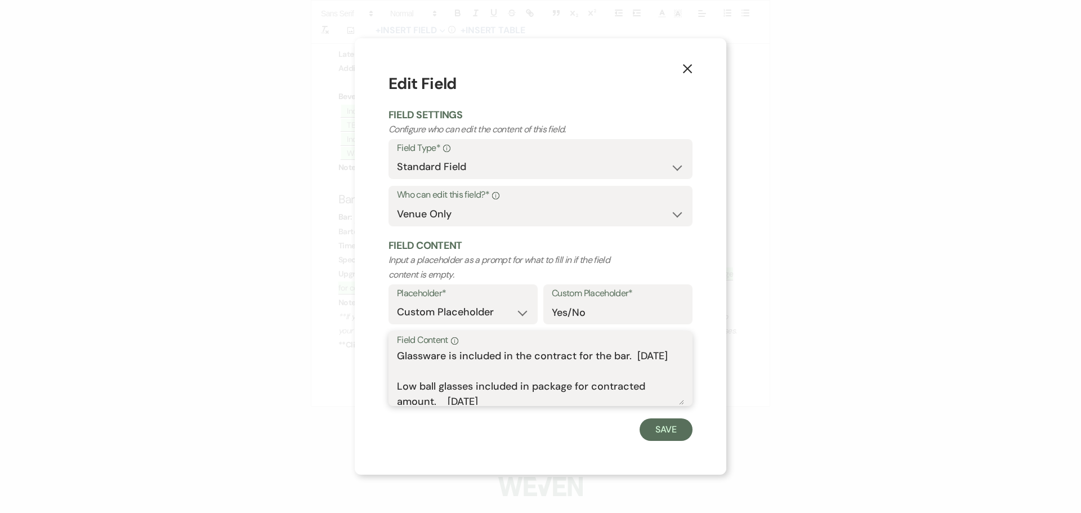
drag, startPoint x: 421, startPoint y: 368, endPoint x: 400, endPoint y: 372, distance: 21.9
click at [400, 372] on textarea "Glassware is included in the contract for the bar. 06.17.2025 Low ball glasses …" at bounding box center [540, 377] width 287 height 56
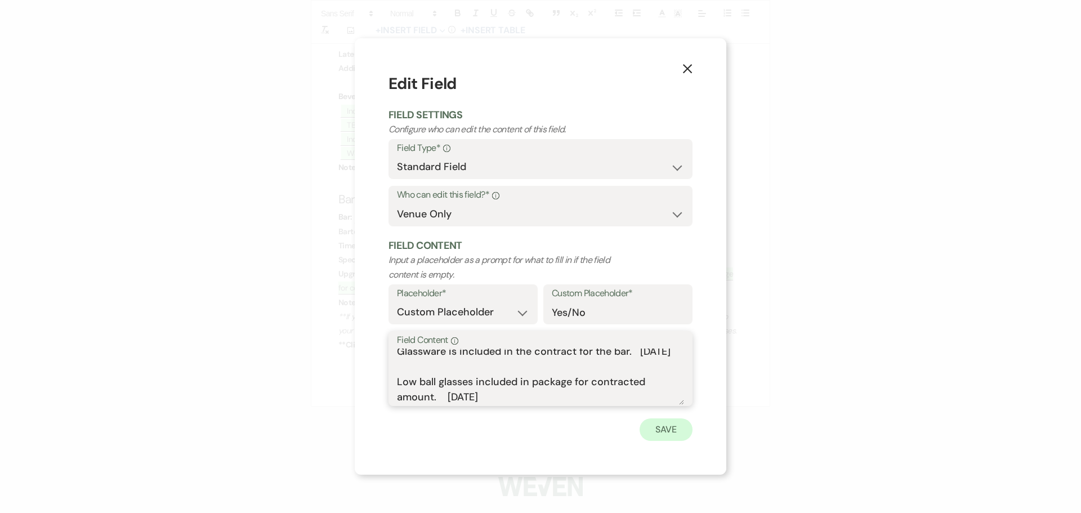
type textarea "Glassware is included in the contract for the bar. 09.24.2025 Low ball glasses …"
click at [647, 436] on button "Save" at bounding box center [666, 429] width 53 height 23
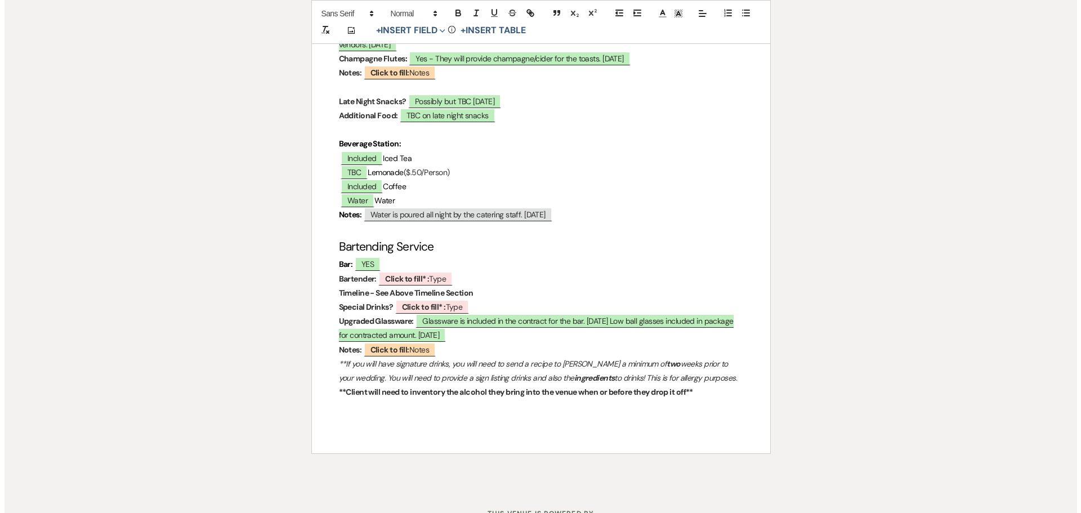
scroll to position [3274, 0]
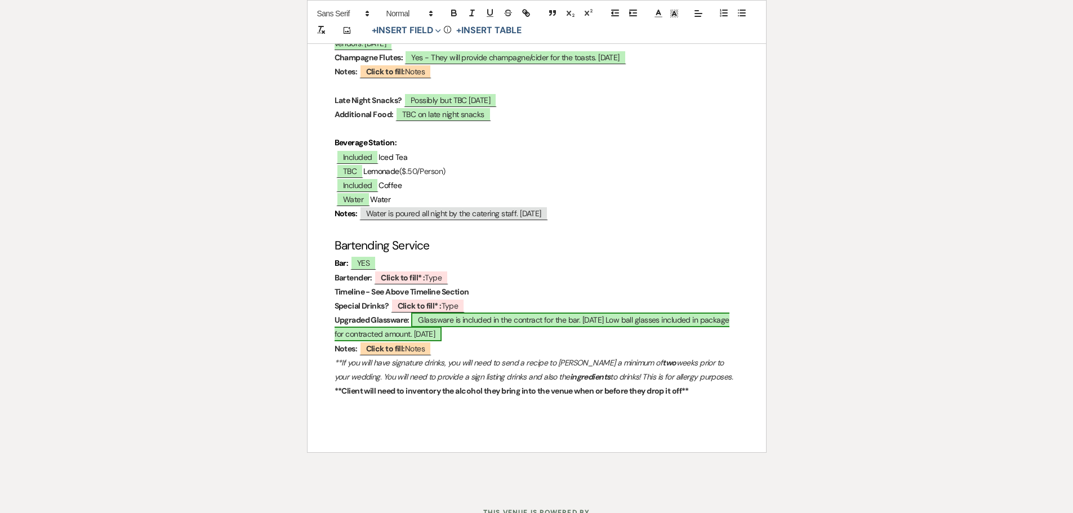
click at [630, 331] on span "Glassware is included in the contract for the bar. 09.24.2025 Low ball glasses …" at bounding box center [531, 327] width 395 height 29
select select "owner"
select select "custom_placeholder"
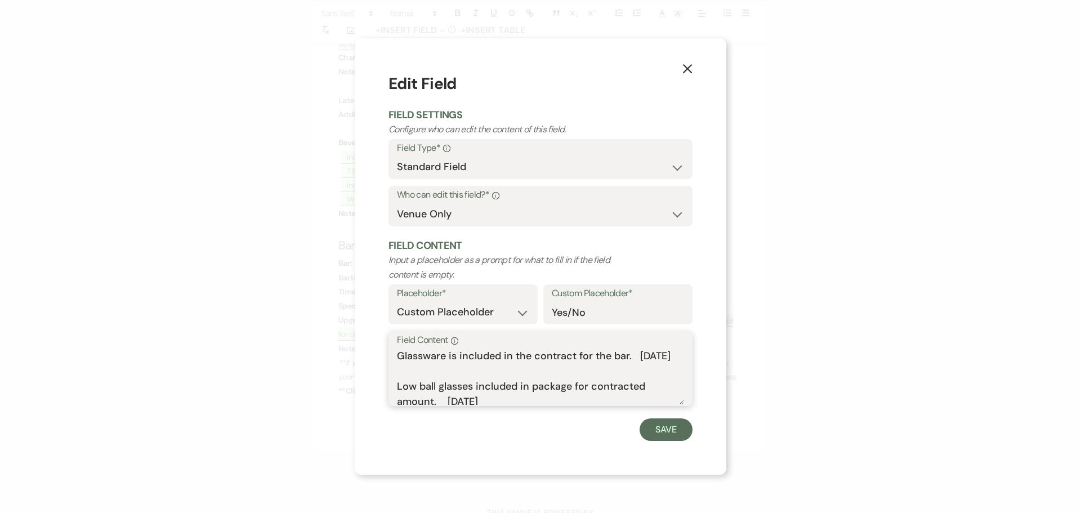
scroll to position [14, 0]
drag, startPoint x: 650, startPoint y: 398, endPoint x: 397, endPoint y: 381, distance: 254.0
click at [397, 381] on textarea "Glassware is included in the contract for the bar. 09.24.2025 Low ball glasses …" at bounding box center [540, 377] width 287 height 56
drag, startPoint x: 501, startPoint y: 392, endPoint x: 402, endPoint y: 397, distance: 98.7
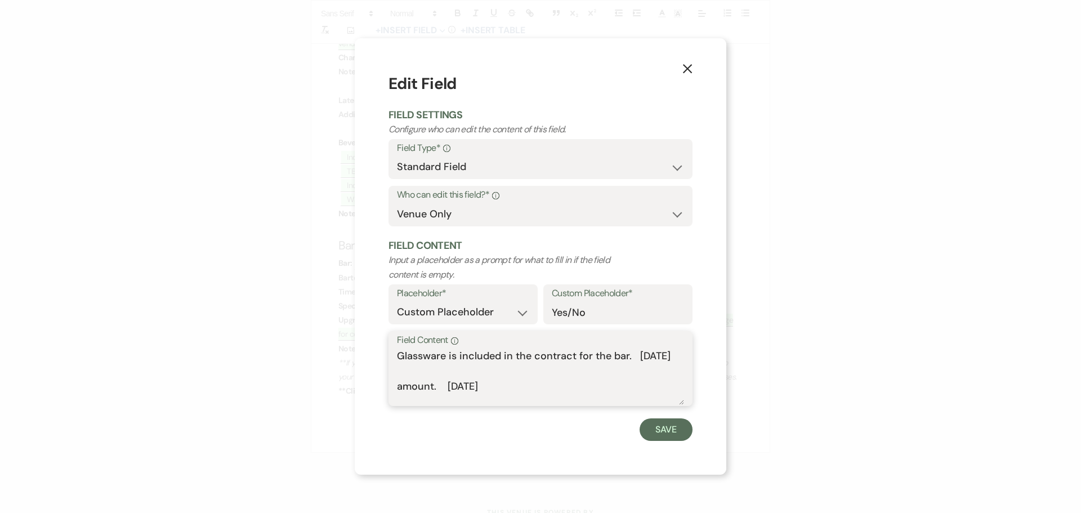
click at [402, 397] on textarea "Glassware is included in the contract for the bar. 09.24.2025 amount. 09.24.2025" at bounding box center [540, 377] width 287 height 56
type textarea "Glassware is included in the contract for the bar. 09.24.2025"
click at [663, 425] on button "Save" at bounding box center [666, 429] width 53 height 23
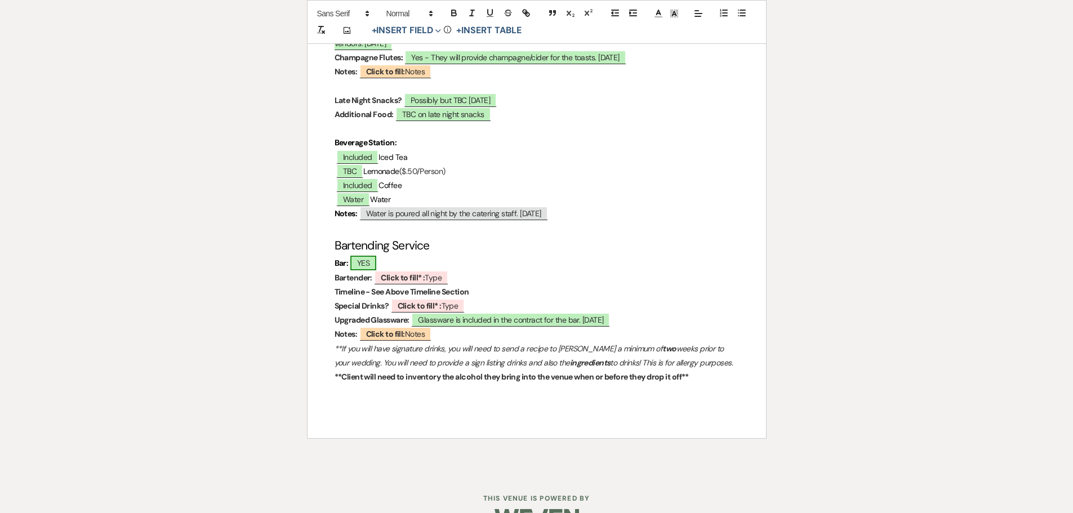
click at [372, 270] on span "YES" at bounding box center [363, 263] width 26 height 15
select select "owner"
select select "custom_placeholder"
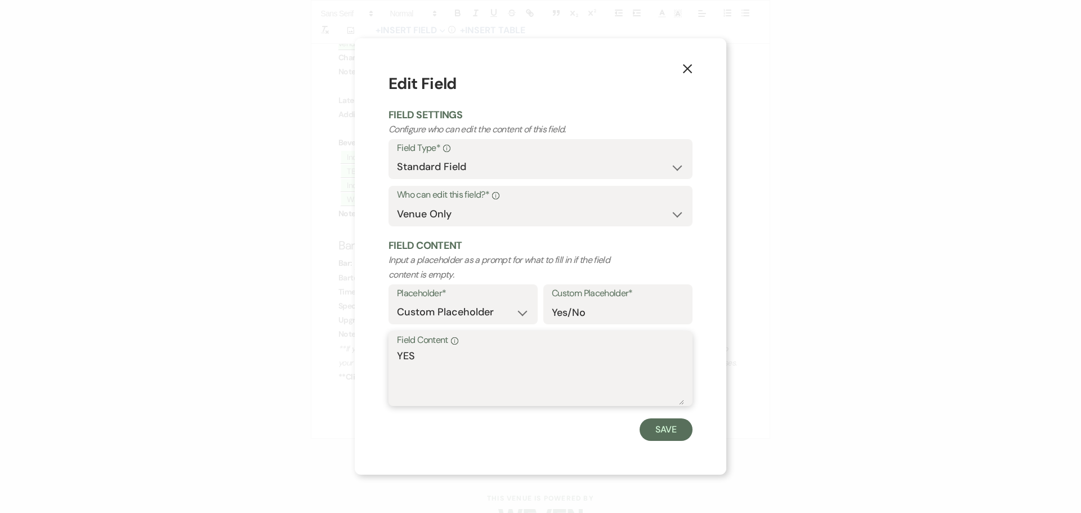
click at [424, 362] on textarea "YES" at bounding box center [540, 377] width 287 height 56
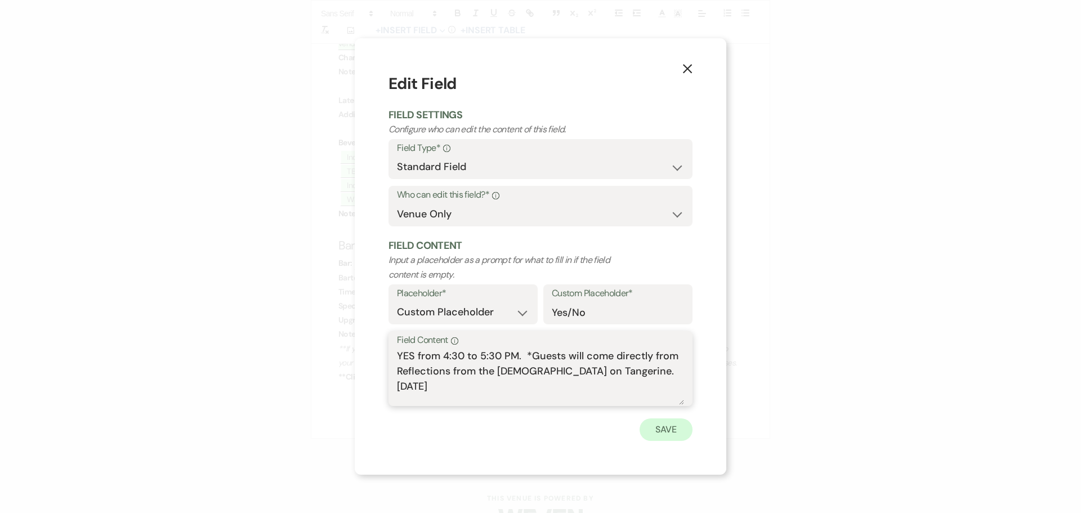
type textarea "YES from 4:30 to 5:30 PM. *Guests will come directly from Reflections from the …"
click at [679, 427] on button "Save" at bounding box center [666, 429] width 53 height 23
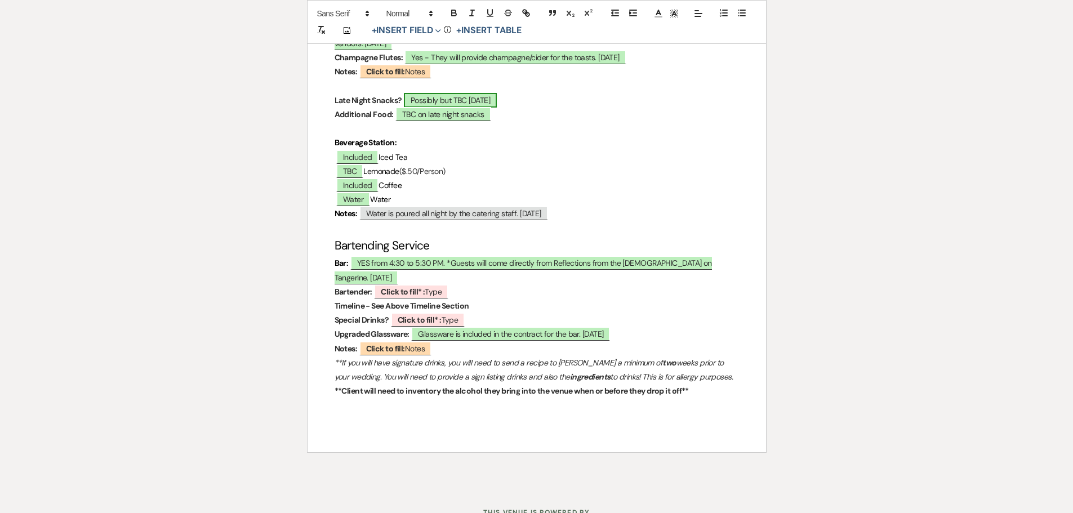
click at [486, 106] on span "Possibly but TBC 06.17.2025" at bounding box center [450, 100] width 93 height 15
select select "owner"
select select "custom_placeholder"
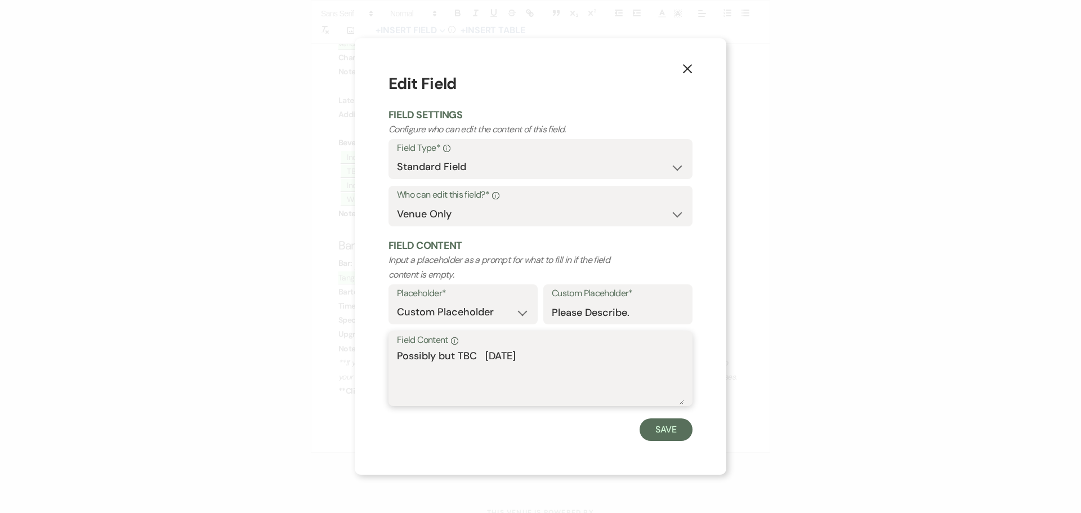
click at [508, 354] on textarea "Possibly but TBC 06.17.2025" at bounding box center [540, 377] width 287 height 56
type textarea "Possibly but TBC 09.24.2025 *They may do an after wedding party"
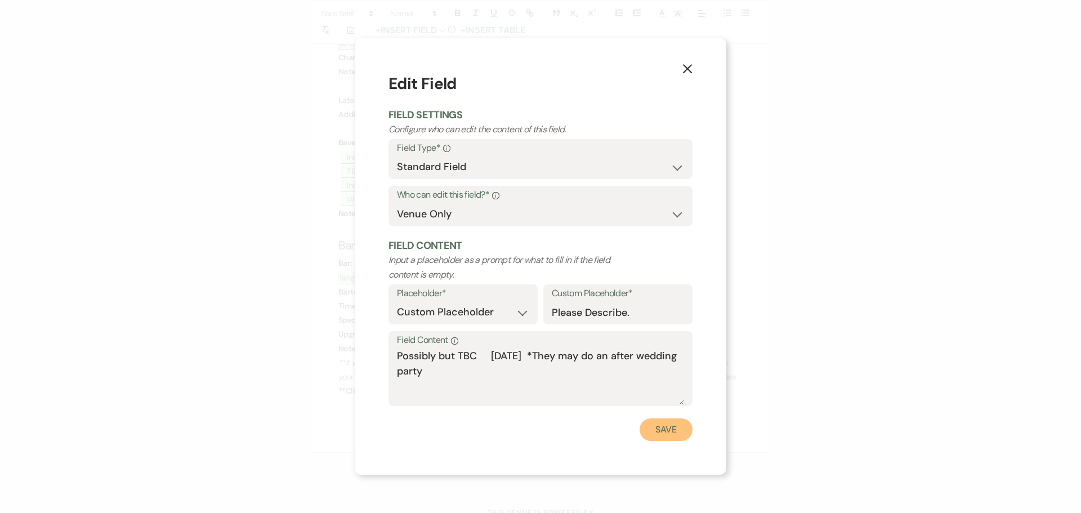
click at [650, 431] on button "Save" at bounding box center [666, 429] width 53 height 23
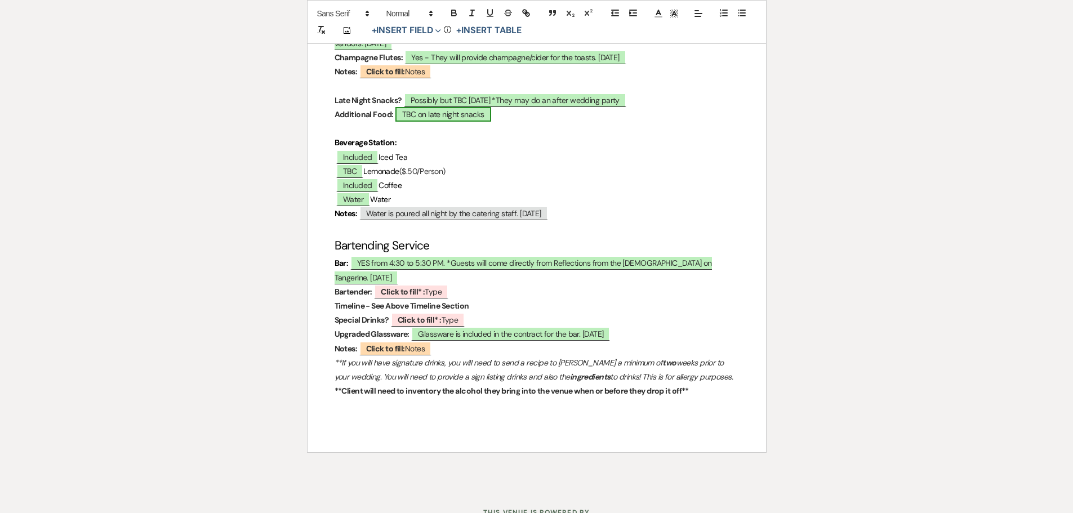
scroll to position [3161, 0]
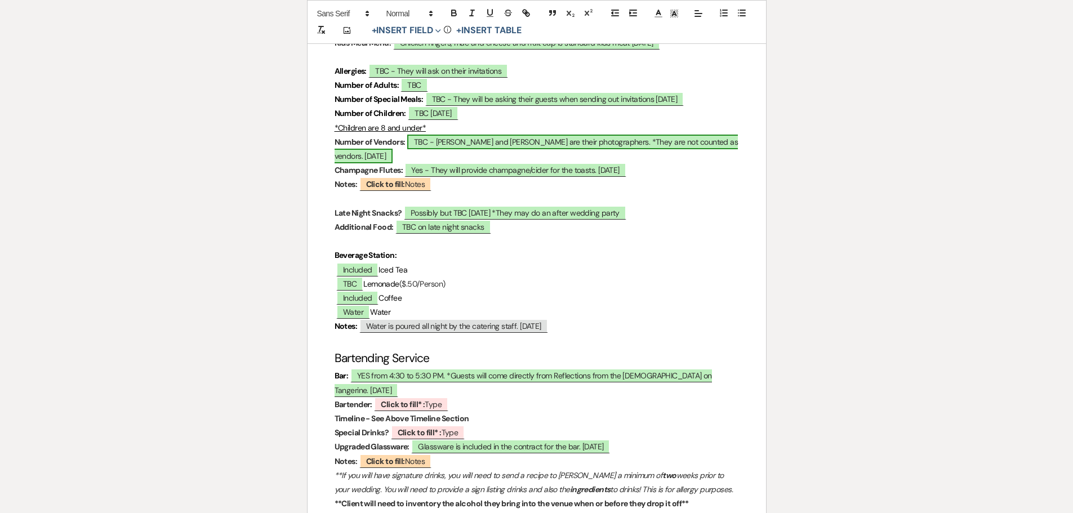
click at [424, 153] on span "TBC - Jon and Georgina are their photographers. *They are not counted as vendor…" at bounding box center [536, 149] width 404 height 29
select select "owner"
select select "custom_placeholder"
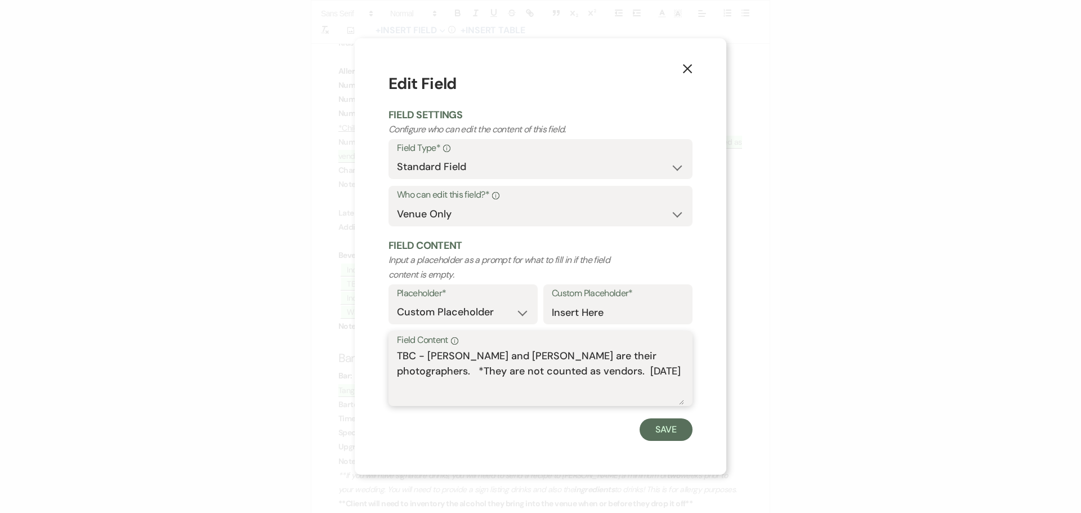
drag, startPoint x: 426, startPoint y: 355, endPoint x: 399, endPoint y: 352, distance: 27.7
click at [399, 352] on textarea "TBC - Jon and Georgina are their photographers. *They are not counted as vendor…" at bounding box center [540, 377] width 287 height 56
drag, startPoint x: 518, startPoint y: 368, endPoint x: 527, endPoint y: 368, distance: 9.0
click at [520, 368] on textarea "Jon and Georgina are their photographers. *They are not counted as vendors. 06.…" at bounding box center [540, 377] width 287 height 56
drag, startPoint x: 527, startPoint y: 367, endPoint x: 506, endPoint y: 374, distance: 21.9
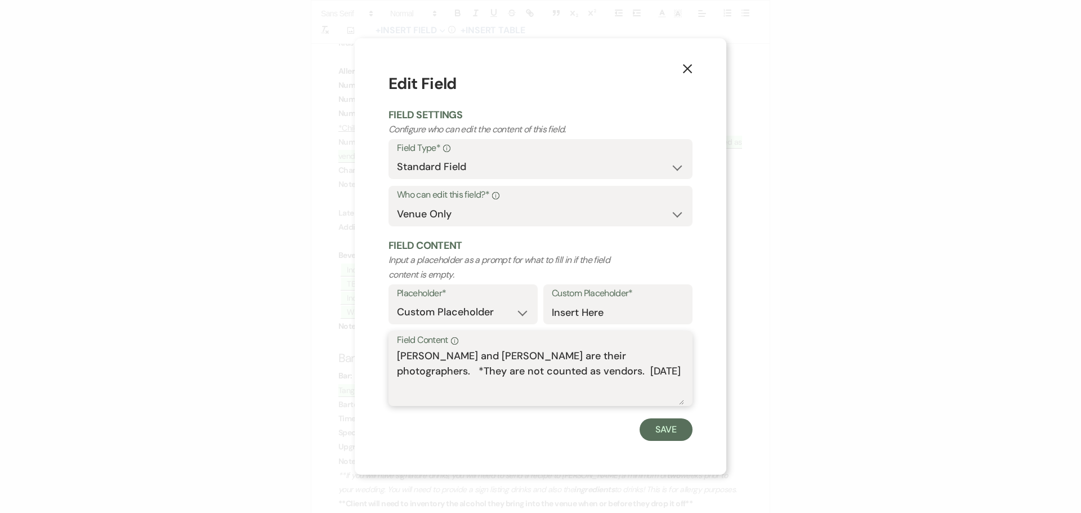
click at [506, 374] on textarea "Jon and Georgina are their photographers. *They are not counted as vendors. 06.…" at bounding box center [540, 377] width 287 height 56
type textarea "Jon and Georgina are their photographers. *They are not counted as vendors. 09.…"
click at [652, 431] on button "Save" at bounding box center [666, 429] width 53 height 23
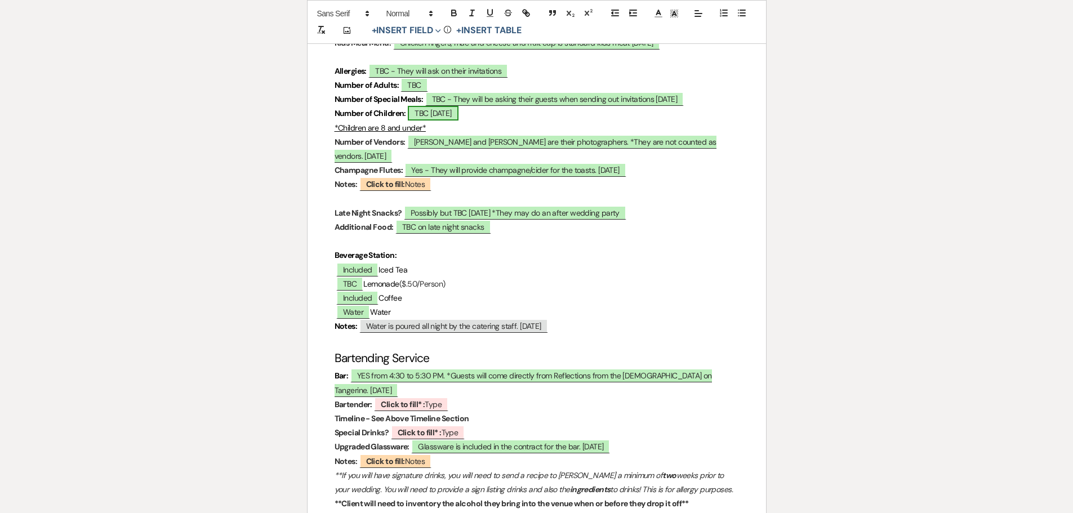
click at [421, 121] on span "TBC 06.17.2025" at bounding box center [433, 113] width 50 height 15
select select "owner"
select select "custom_placeholder"
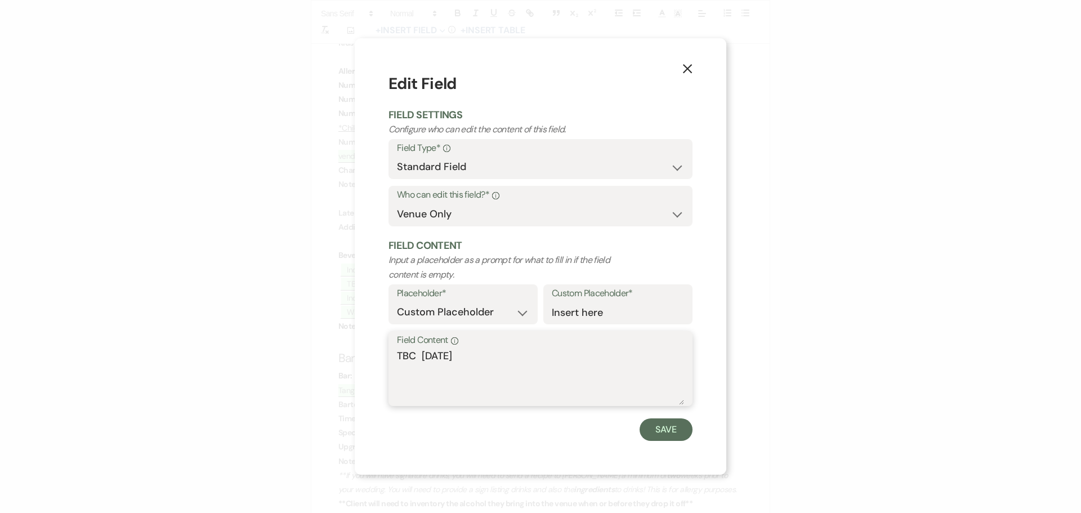
click at [444, 350] on textarea "TBC 06.17.2025" at bounding box center [540, 377] width 287 height 56
type textarea "TBC 09.24.2025"
click at [655, 432] on button "Save" at bounding box center [666, 429] width 53 height 23
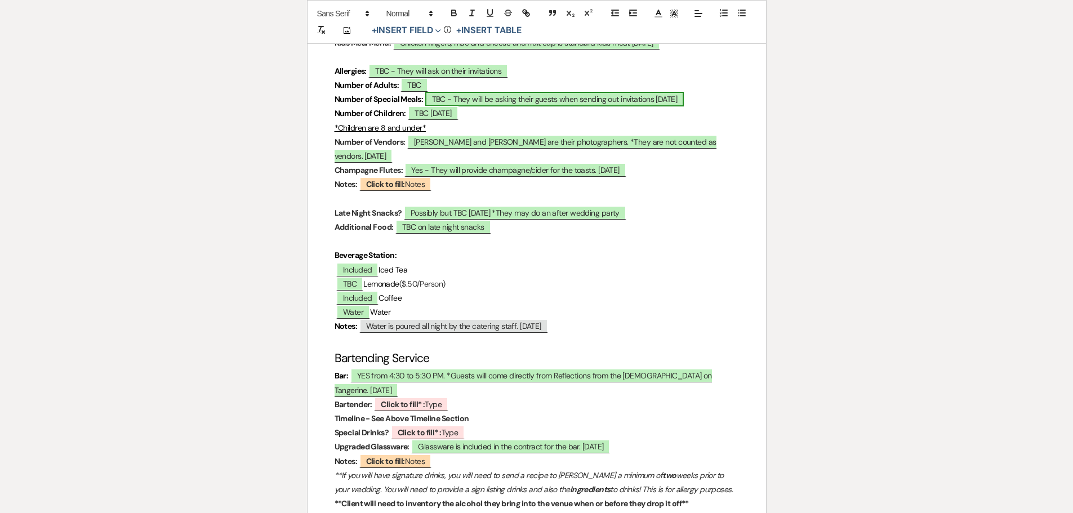
click at [667, 106] on span "TBC - They will be asking their guests when sending out invitations 06.17.2025" at bounding box center [554, 99] width 259 height 15
select select "owner"
select select "custom_placeholder"
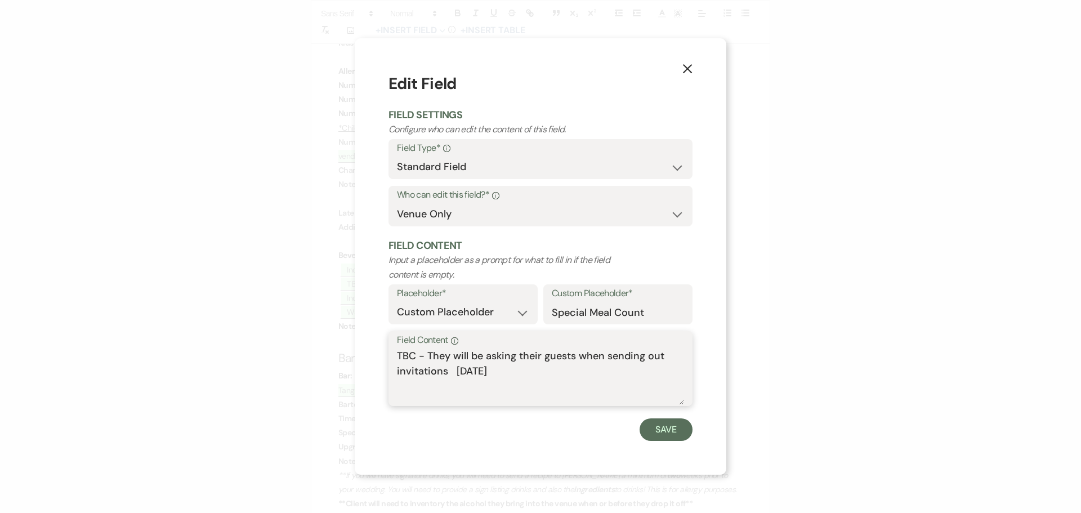
click at [479, 370] on textarea "TBC - They will be asking their guests when sending out invitations 06.17.2025" at bounding box center [540, 377] width 287 height 56
type textarea "TBC - They will be asking their guests when sending out invitations 09.24.2025"
click at [650, 427] on button "Save" at bounding box center [666, 429] width 53 height 23
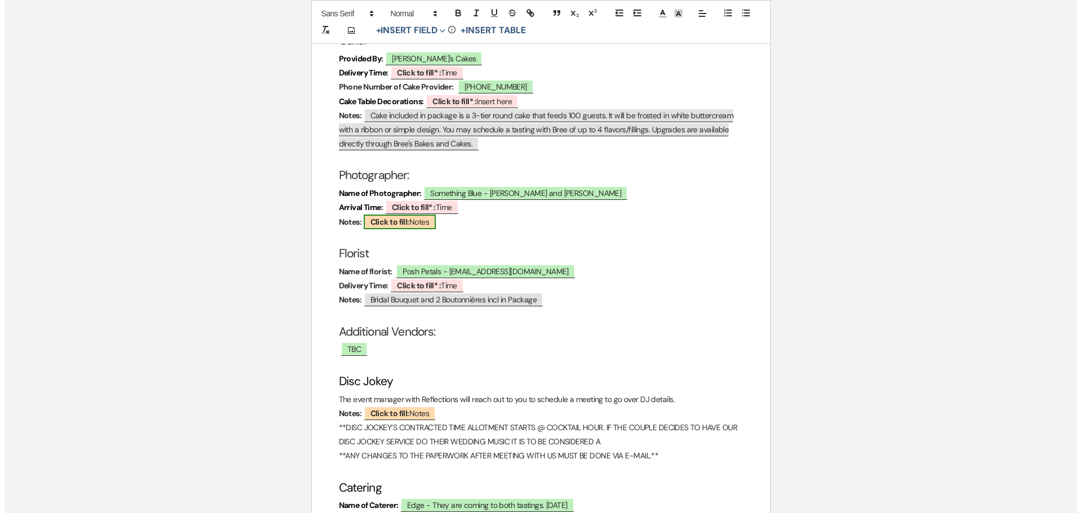
scroll to position [2542, 0]
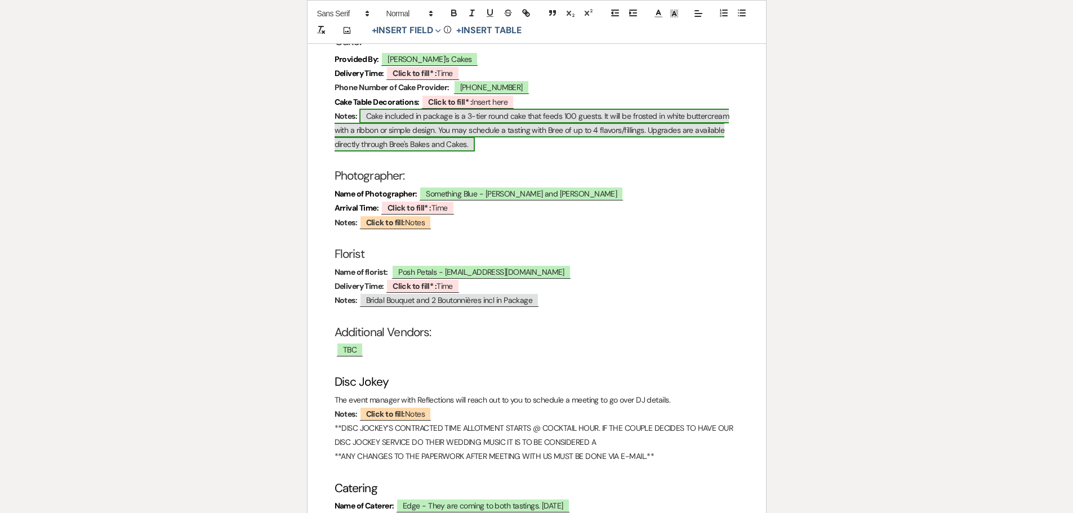
click at [606, 127] on span "Cake included in package is a 3-tier round cake that feeds 100 guests. It will …" at bounding box center [531, 130] width 395 height 43
select select "custom_placeholder"
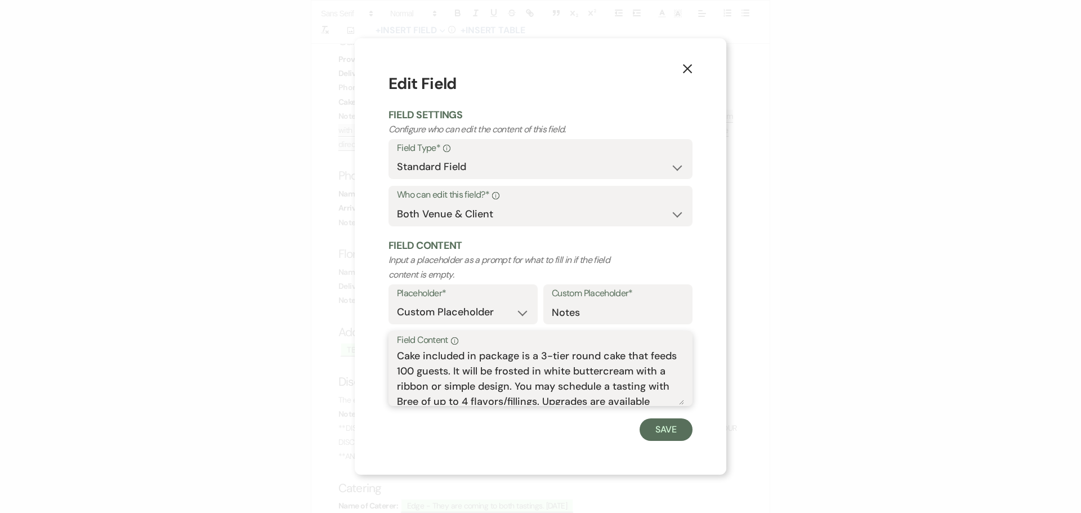
click at [398, 353] on textarea "Cake included in package is a 3-tier round cake that feeds 100 guests. It will …" at bounding box center [540, 377] width 287 height 56
drag, startPoint x: 513, startPoint y: 393, endPoint x: 453, endPoint y: 382, distance: 61.3
click at [453, 382] on textarea "09.24.2025 - They may want to do a small cake to cut and do cupcakes for everyo…" at bounding box center [540, 377] width 287 height 56
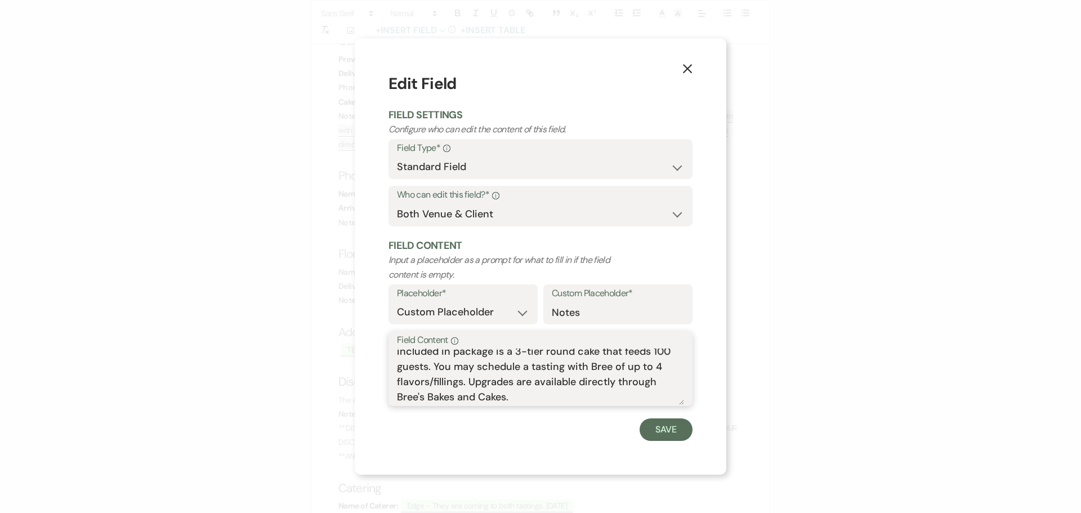
drag, startPoint x: 472, startPoint y: 396, endPoint x: 456, endPoint y: 374, distance: 26.9
click at [456, 374] on textarea "09.24.2025 - They may want to do a small cake to cut and do cupcakes for everyo…" at bounding box center [540, 377] width 287 height 56
click at [477, 382] on textarea "09.24.2025 - They may want to do a small cake to cut and do cupcakes for everyo…" at bounding box center [540, 377] width 287 height 56
click at [630, 370] on textarea "09.24.2025 - They may want to do a small cake to cut and do cupcakes for everyo…" at bounding box center [540, 377] width 287 height 56
drag, startPoint x: 472, startPoint y: 384, endPoint x: 400, endPoint y: 390, distance: 72.3
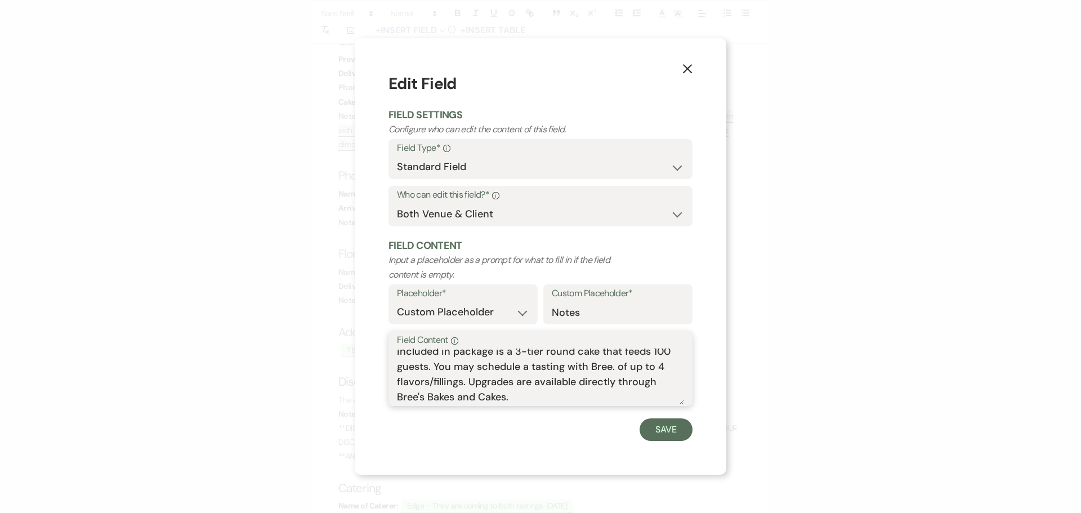
click at [400, 390] on textarea "09.24.2025 - They may want to do a small cake to cut and do cupcakes for everyo…" at bounding box center [540, 377] width 287 height 56
drag, startPoint x: 403, startPoint y: 381, endPoint x: 395, endPoint y: 381, distance: 7.9
click at [395, 381] on div "Field Content Info 09.24.2025 - They may want to do a small cake to cut and do …" at bounding box center [541, 368] width 304 height 75
drag, startPoint x: 671, startPoint y: 366, endPoint x: 636, endPoint y: 371, distance: 35.8
click at [636, 371] on textarea "09.24.2025 - They may want to do a small cake to cut and do cupcakes for everyo…" at bounding box center [540, 377] width 287 height 56
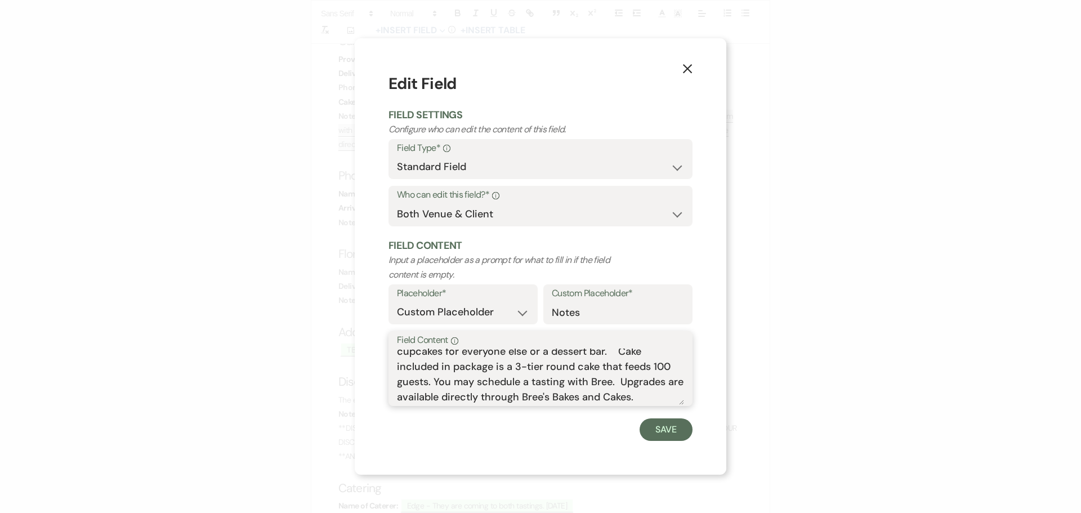
drag, startPoint x: 619, startPoint y: 381, endPoint x: 632, endPoint y: 395, distance: 18.8
click at [632, 395] on textarea "09.24.2025 - They may want to do a small cake to cut and do cupcakes for everyo…" at bounding box center [540, 377] width 287 height 56
type textarea "09.24.2025 - They may want to do a small cake to cut and do cupcakes for everyo…"
drag, startPoint x: 655, startPoint y: 427, endPoint x: 635, endPoint y: 417, distance: 21.9
click at [655, 426] on button "Save" at bounding box center [666, 429] width 53 height 23
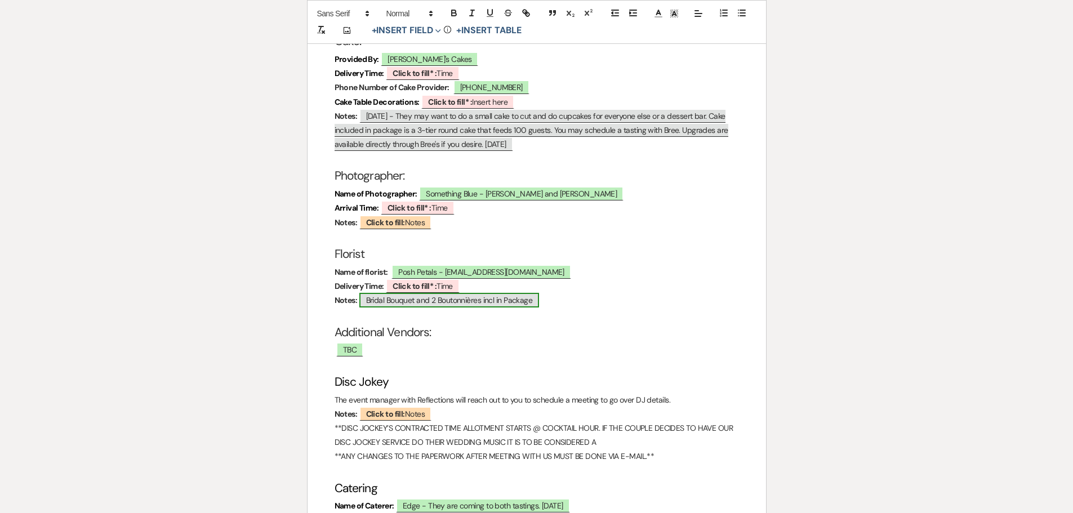
click at [438, 307] on span "Bridal Bouquet and 2 Boutonnières incl in Package" at bounding box center [449, 300] width 180 height 15
select select "custom_placeholder"
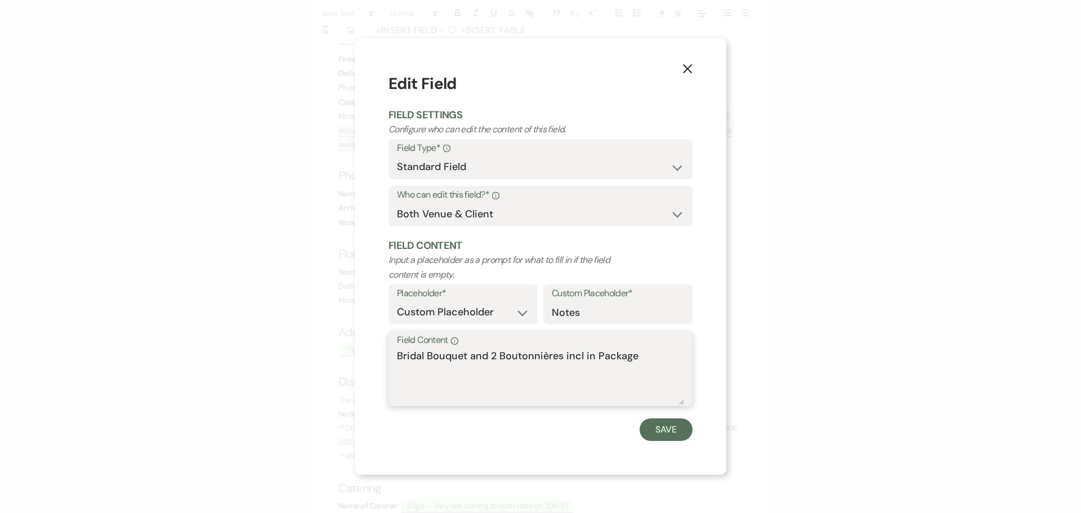
click at [493, 355] on textarea "Bridal Bouquet and 2 Boutonnières incl in Package" at bounding box center [540, 377] width 287 height 56
type textarea "Bridal Bouquet and 3 Boutonnières incl in Package"
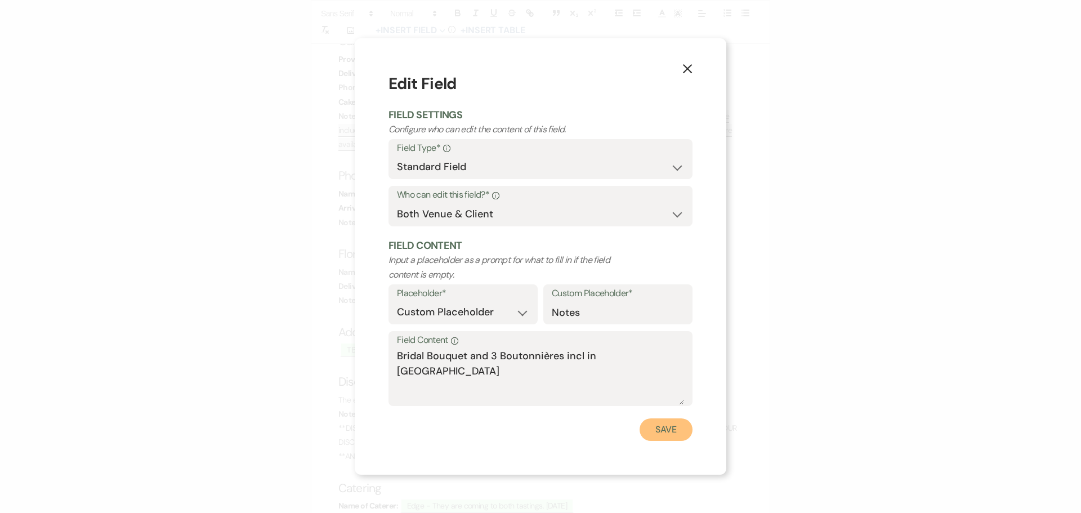
click at [655, 429] on button "Save" at bounding box center [666, 429] width 53 height 23
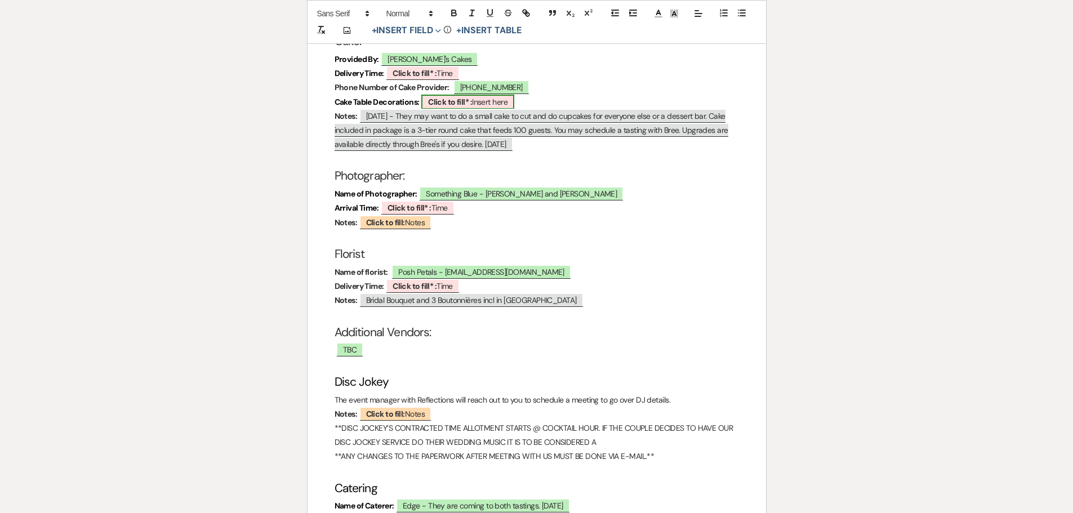
click at [438, 107] on b "Click to fill* :" at bounding box center [450, 102] width 44 height 10
select select "owner"
select select "custom_placeholder"
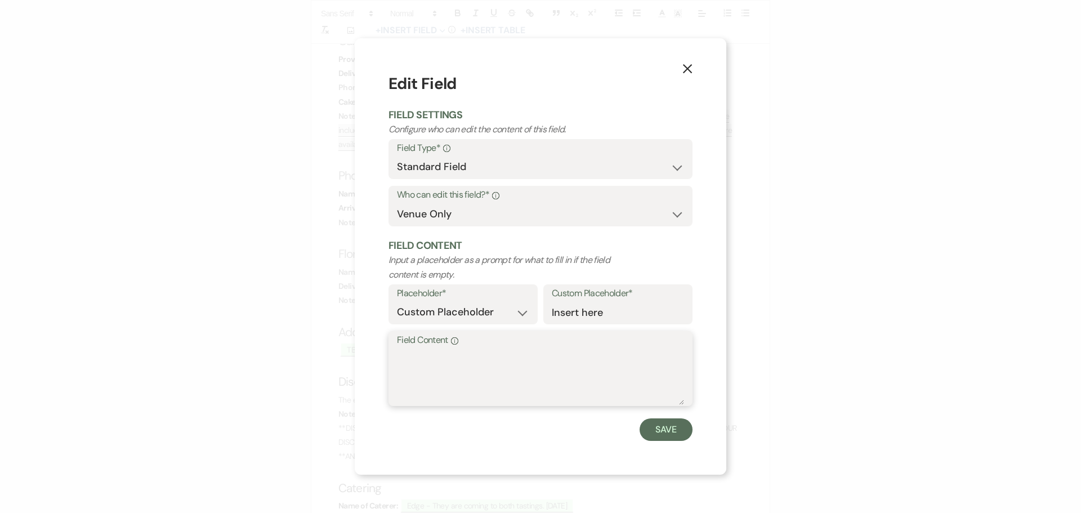
drag, startPoint x: 413, startPoint y: 365, endPoint x: 419, endPoint y: 333, distance: 32.7
click at [412, 364] on textarea "Field Content Info" at bounding box center [540, 377] width 287 height 56
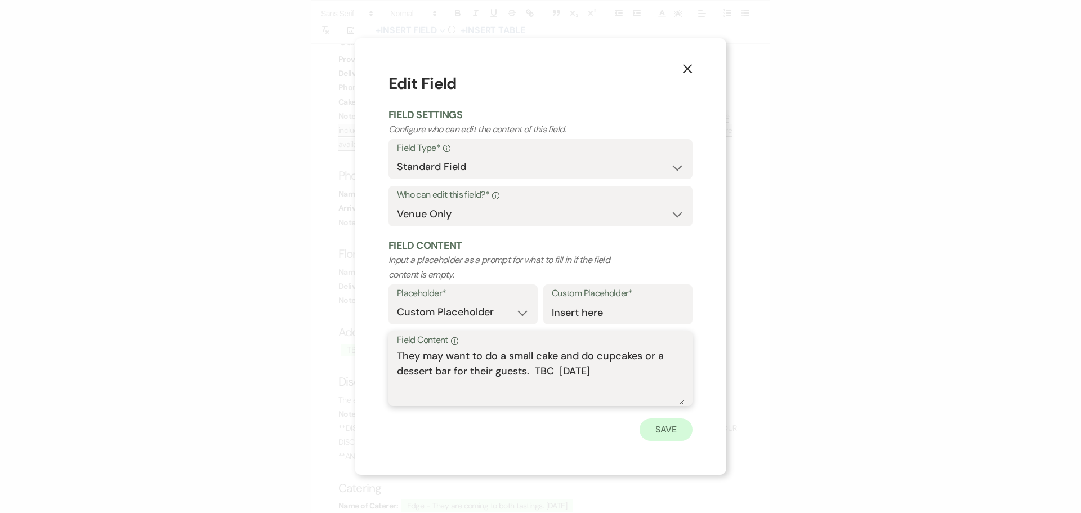
type textarea "They may want to do a small cake and do cupcakes or a dessert bar for their gue…"
click at [681, 426] on button "Save" at bounding box center [666, 429] width 53 height 23
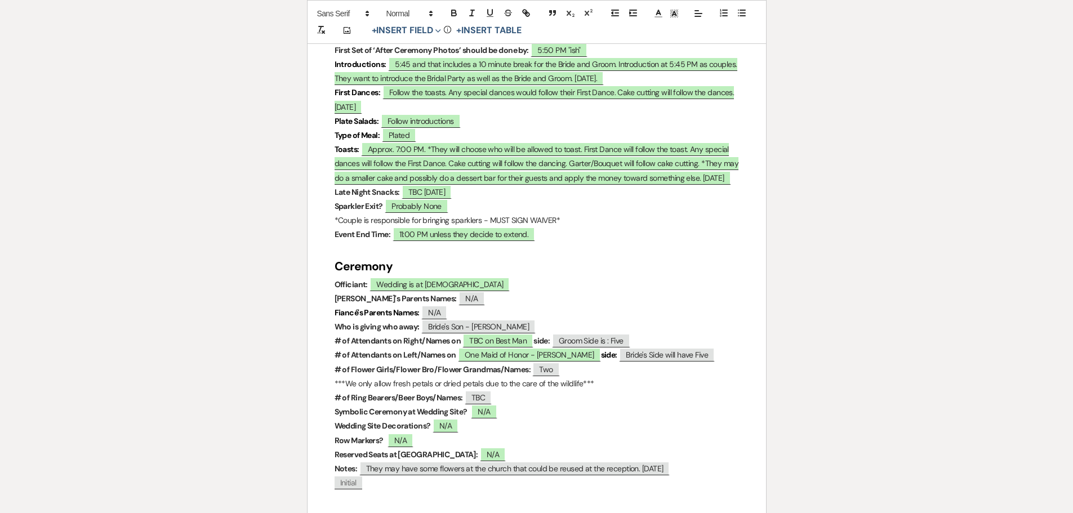
scroll to position [1078, 0]
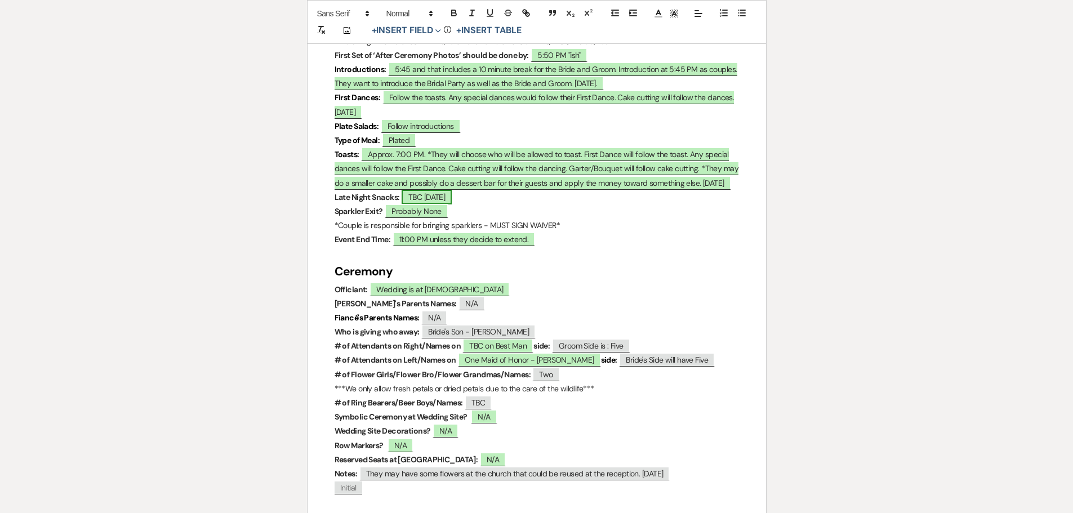
click at [422, 204] on span "TBC 06.17.2025" at bounding box center [426, 197] width 50 height 15
select select "owner"
select select "Time"
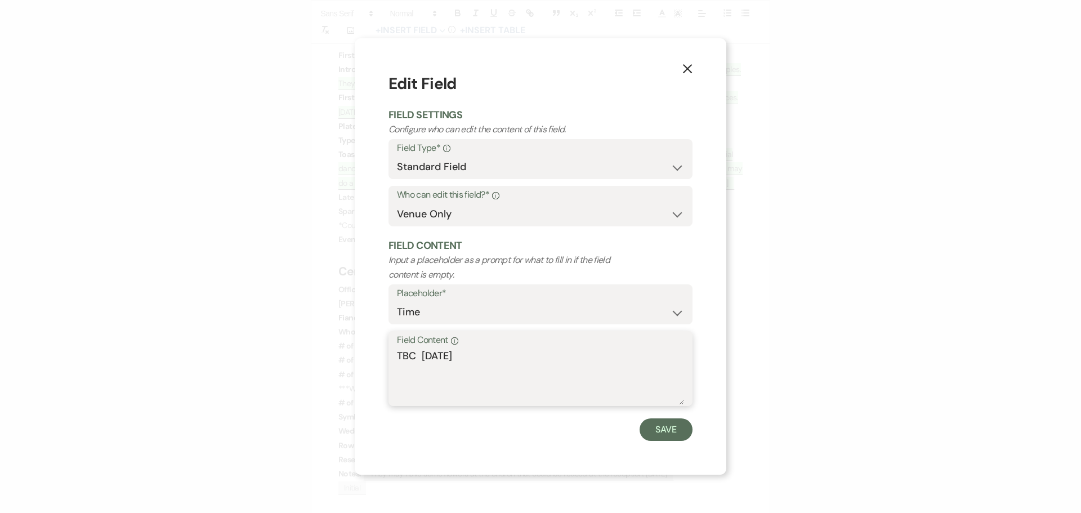
click at [448, 354] on textarea "TBC 06.17.2025" at bounding box center [540, 377] width 287 height 56
type textarea "TBC 09.24.2025"
click at [671, 432] on button "Save" at bounding box center [666, 429] width 53 height 23
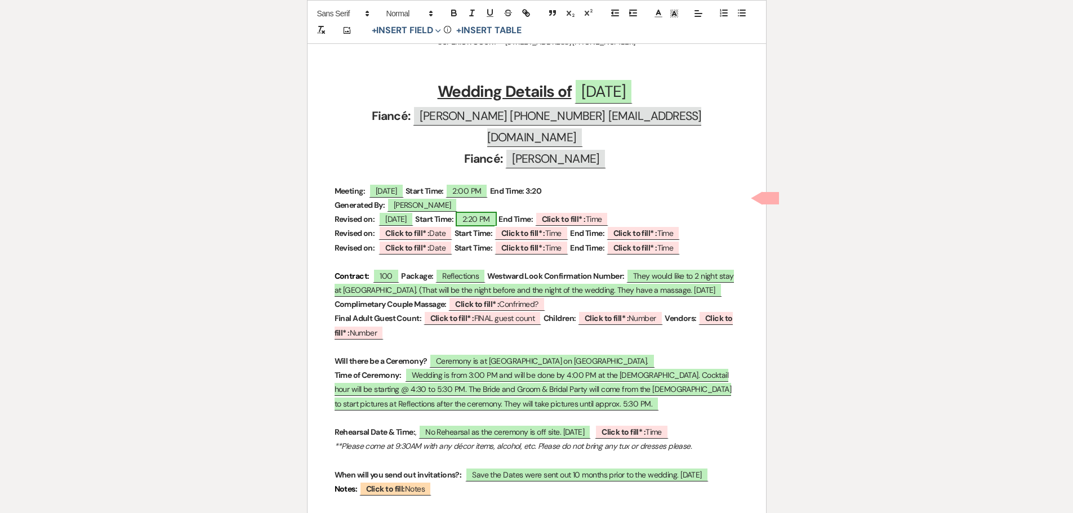
scroll to position [402, 0]
click at [583, 215] on b "Click to fill* :" at bounding box center [564, 220] width 44 height 10
select select "owner"
select select "Time"
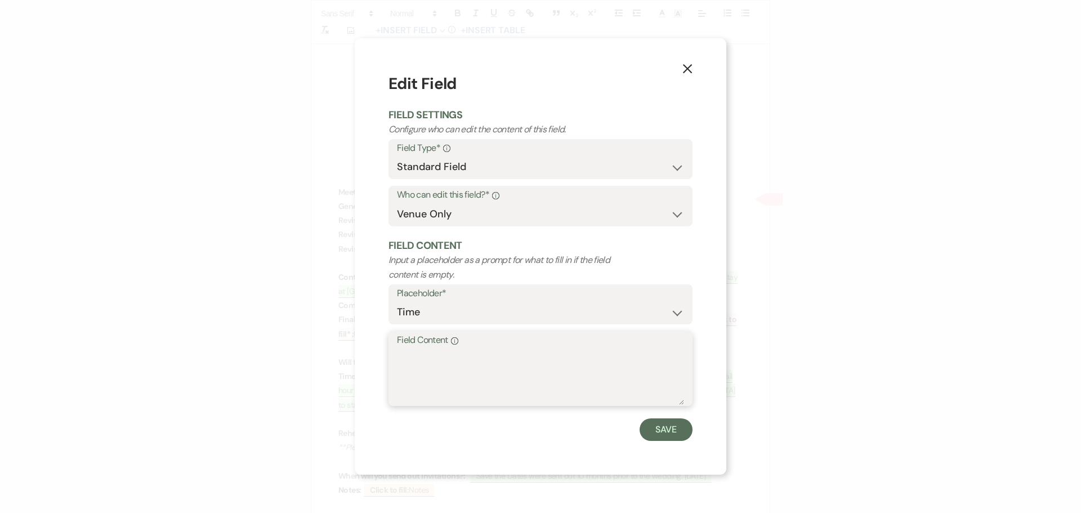
click at [418, 368] on textarea "Field Content Info" at bounding box center [540, 377] width 287 height 56
type textarea "3:20 PM"
click at [663, 430] on button "Save" at bounding box center [666, 429] width 53 height 23
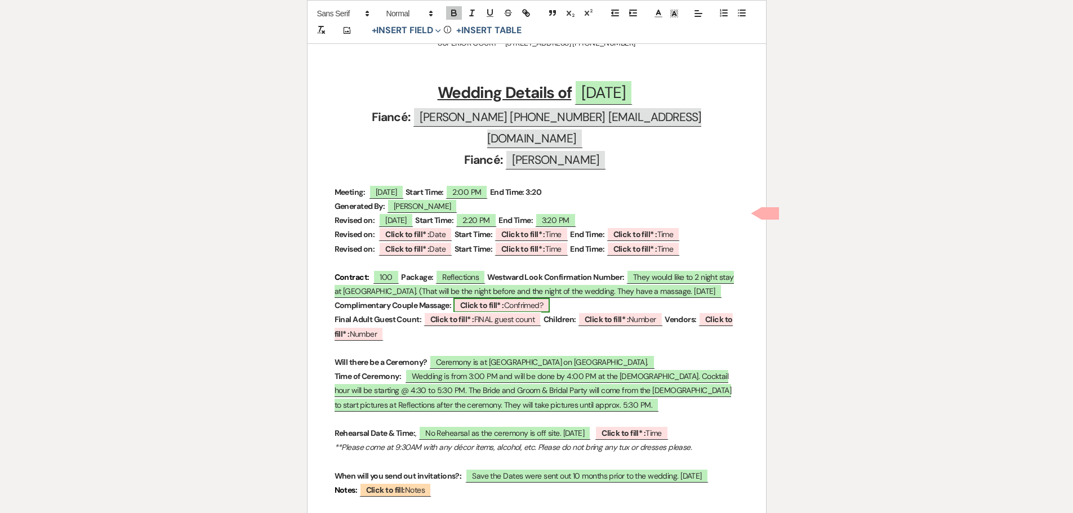
click at [470, 300] on b "Click to fill* :" at bounding box center [482, 305] width 44 height 10
select select "owner"
select select "custom_placeholder"
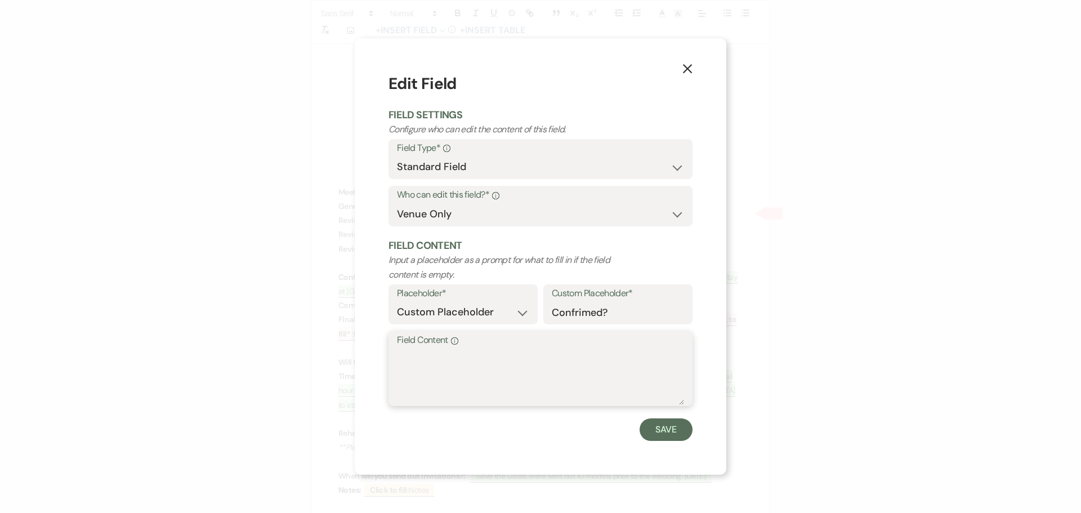
click at [419, 367] on textarea "Field Content Info" at bounding box center [540, 377] width 287 height 56
type textarea "They have a couples massage in their package 09.24.2025"
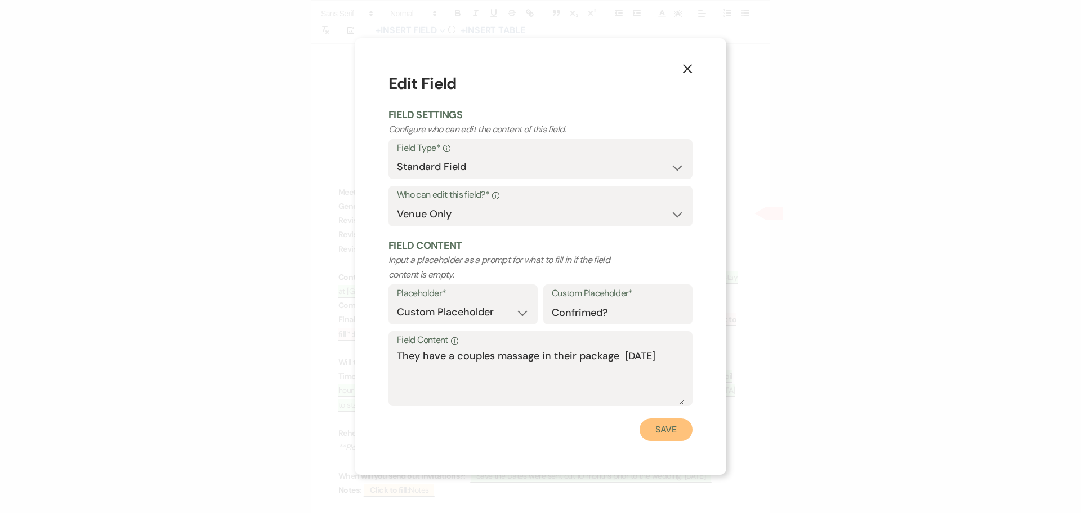
click at [666, 432] on button "Save" at bounding box center [666, 429] width 53 height 23
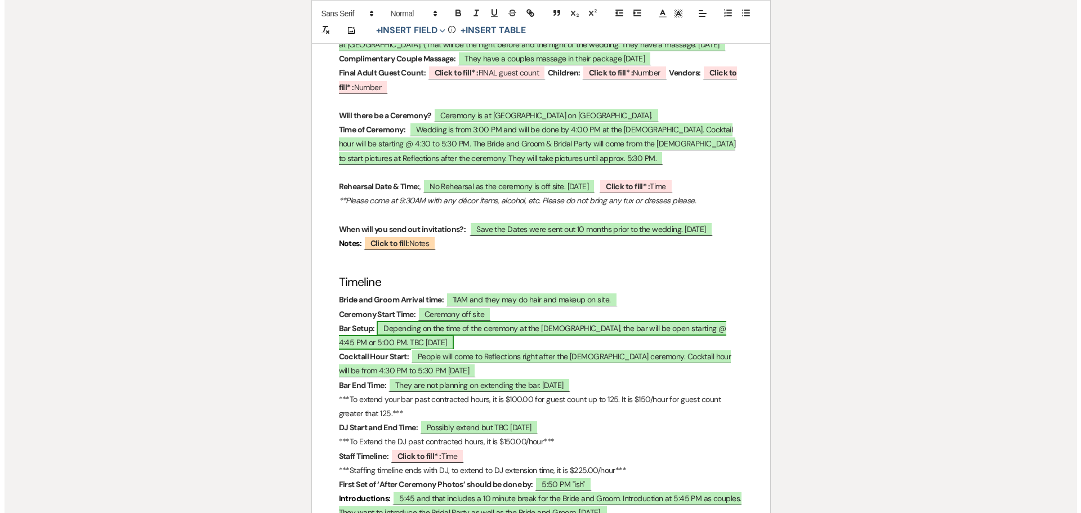
scroll to position [684, 0]
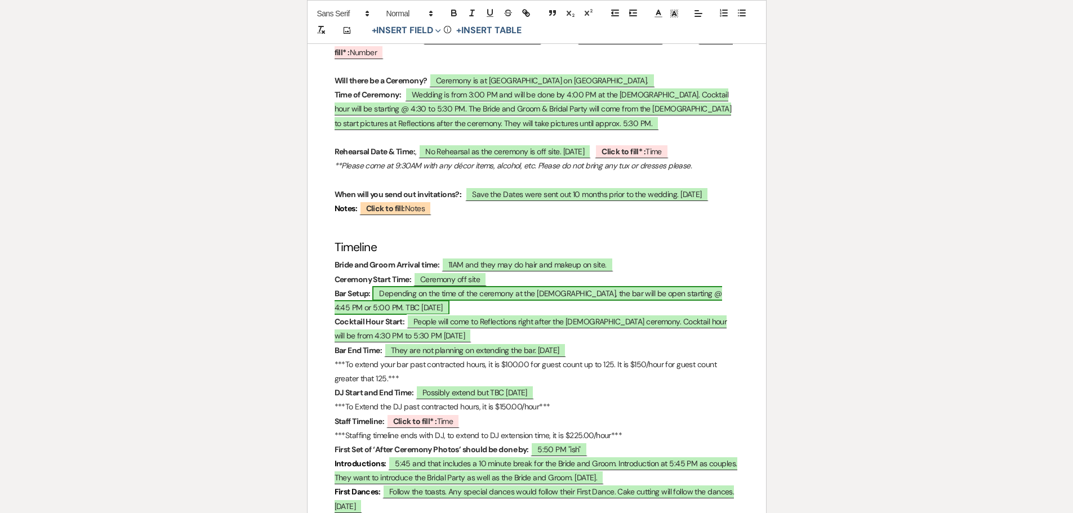
click at [363, 305] on span "Depending on the time of the ceremony at the church, the bar will be open start…" at bounding box center [527, 300] width 387 height 29
select select "owner"
select select "Type"
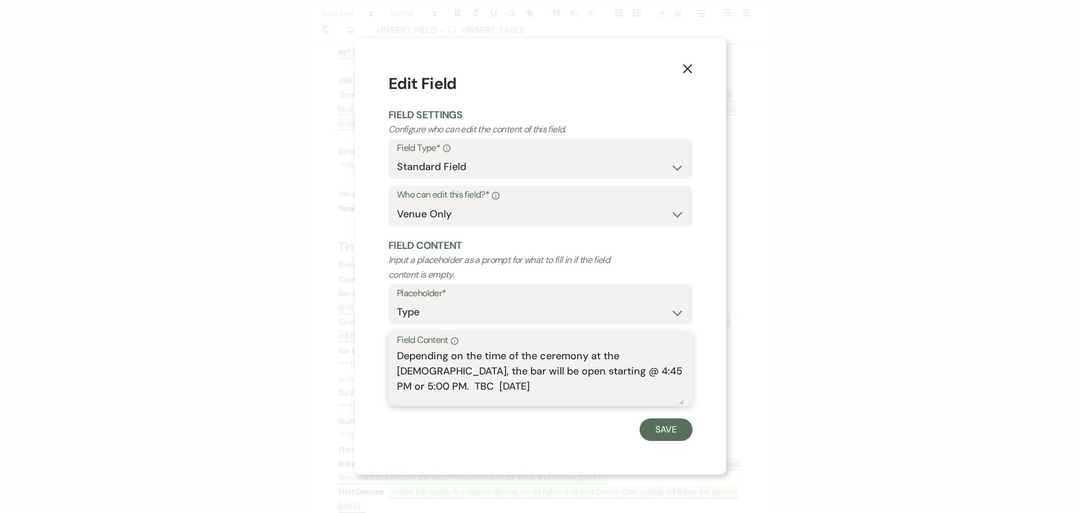
drag, startPoint x: 535, startPoint y: 359, endPoint x: 399, endPoint y: 355, distance: 136.3
click at [399, 355] on textarea "Depending on the time of the ceremony at the church, the bar will be open start…" at bounding box center [540, 377] width 287 height 56
drag, startPoint x: 404, startPoint y: 353, endPoint x: 395, endPoint y: 356, distance: 9.4
click at [395, 356] on div "Field Content Info ceremony at the church, the bar will be open starting @ 4:45…" at bounding box center [541, 368] width 304 height 75
click at [511, 358] on textarea "Ceremony at the church, the bar will be open starting @ 4:45 PM or 5:00 PM. TBC…" at bounding box center [540, 377] width 287 height 56
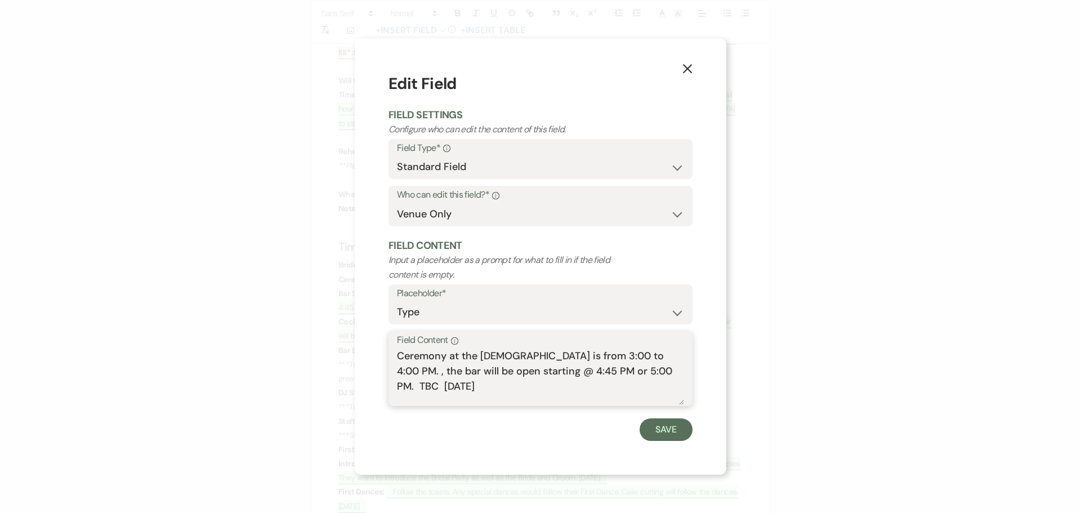
drag, startPoint x: 673, startPoint y: 354, endPoint x: 633, endPoint y: 360, distance: 39.9
click at [633, 360] on textarea "Ceremony at the church is from 3:00 to 4:00 PM. , the bar will be open starting…" at bounding box center [540, 377] width 287 height 56
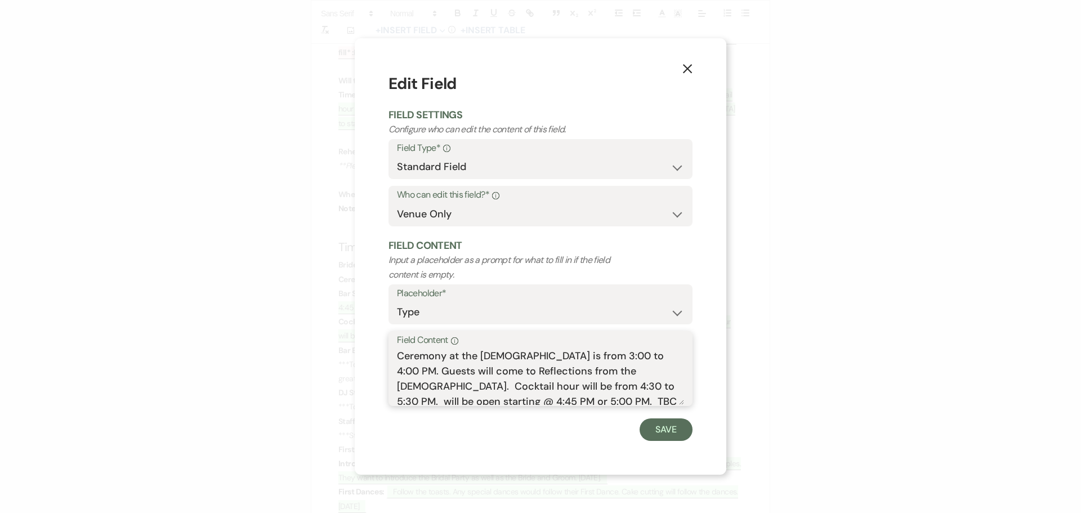
scroll to position [5, 0]
drag, startPoint x: 537, startPoint y: 390, endPoint x: 577, endPoint y: 404, distance: 42.7
click at [573, 408] on form "Edit Field Field Settings Configure who can edit the content of this field. Fie…" at bounding box center [541, 256] width 304 height 369
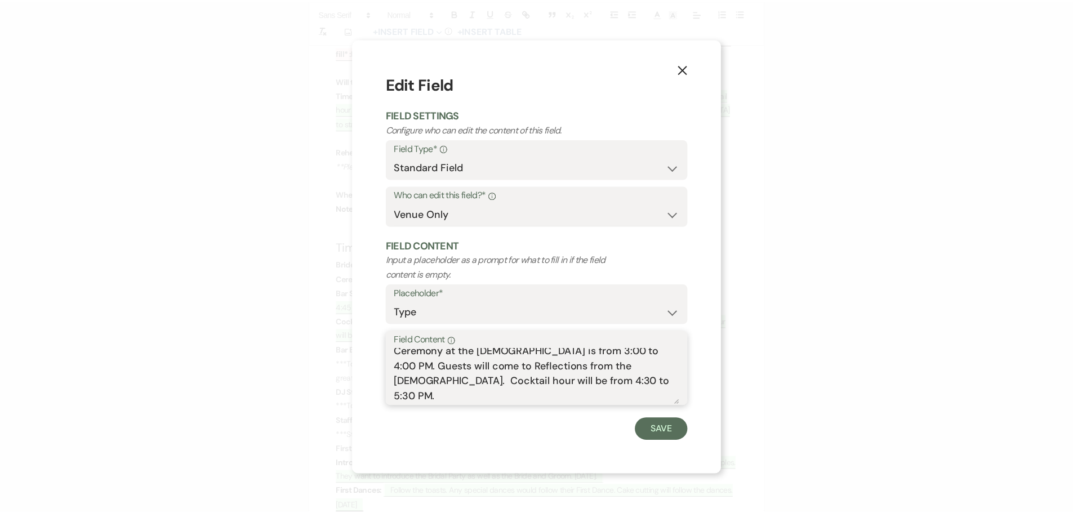
scroll to position [0, 0]
type textarea "Ceremony at the church is from 3:00 to 4:00 PM. Guests will come to Reflections…"
click at [671, 427] on button "Save" at bounding box center [666, 429] width 53 height 23
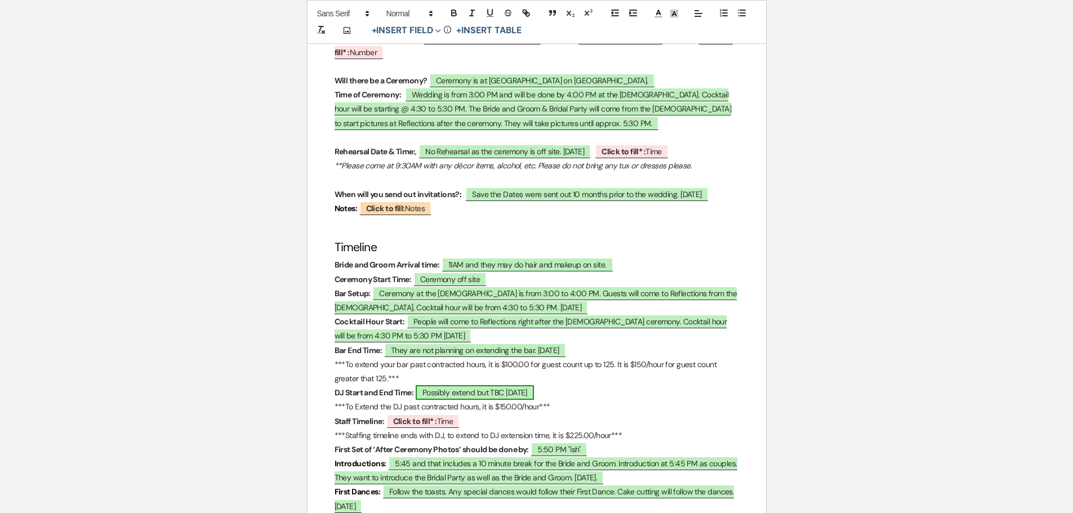
click at [515, 391] on span "Possibly extend but TBC 06.17.2025" at bounding box center [475, 392] width 118 height 15
select select "owner"
select select "custom_placeholder"
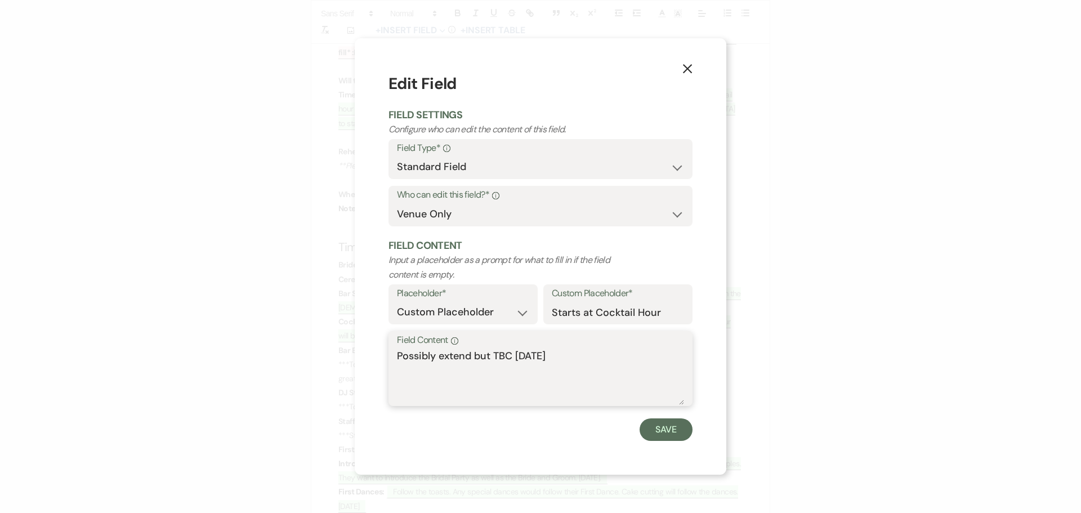
drag, startPoint x: 573, startPoint y: 355, endPoint x: 497, endPoint y: 360, distance: 75.6
click at [494, 358] on textarea "Possibly extend but TBC 06.17.2025" at bounding box center [540, 377] width 287 height 56
type textarea "Possibly extend but probably not. 09.24.2025"
drag, startPoint x: 662, startPoint y: 434, endPoint x: 663, endPoint y: 423, distance: 10.8
click at [662, 433] on button "Save" at bounding box center [666, 429] width 53 height 23
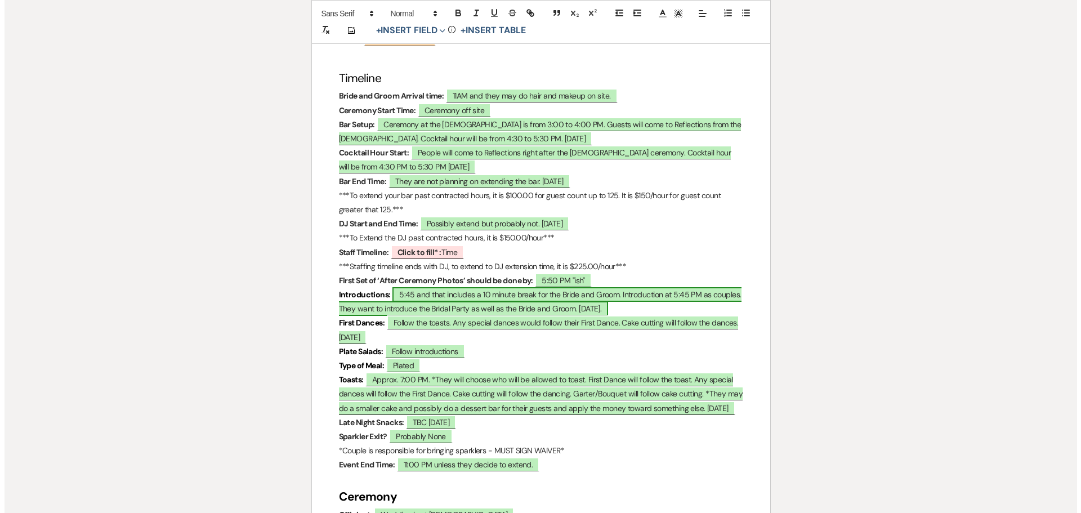
scroll to position [909, 0]
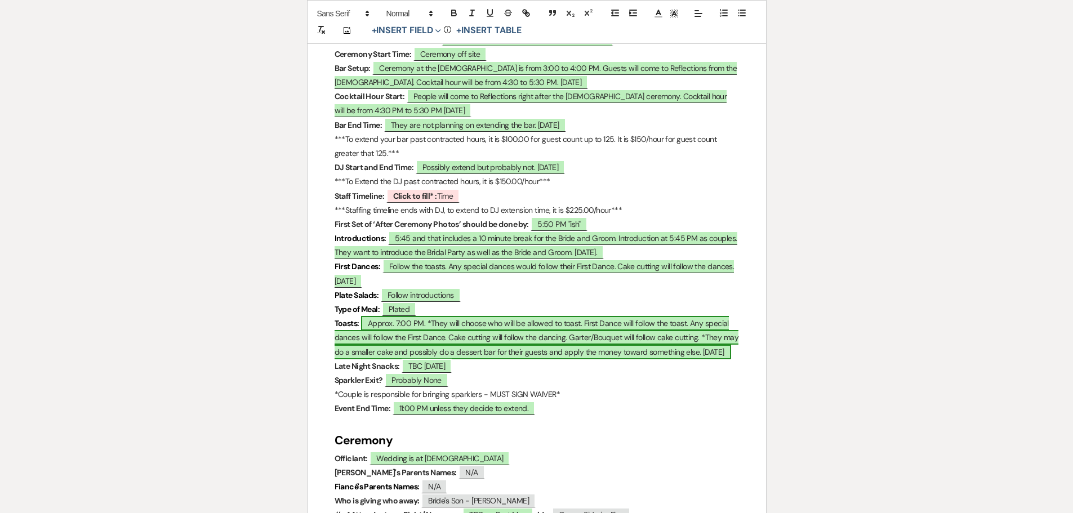
click at [707, 351] on span "Approx. 7:00 PM. *They will choose who will be allowed to toast. First Dance wi…" at bounding box center [536, 337] width 404 height 43
select select "owner"
select select "Time"
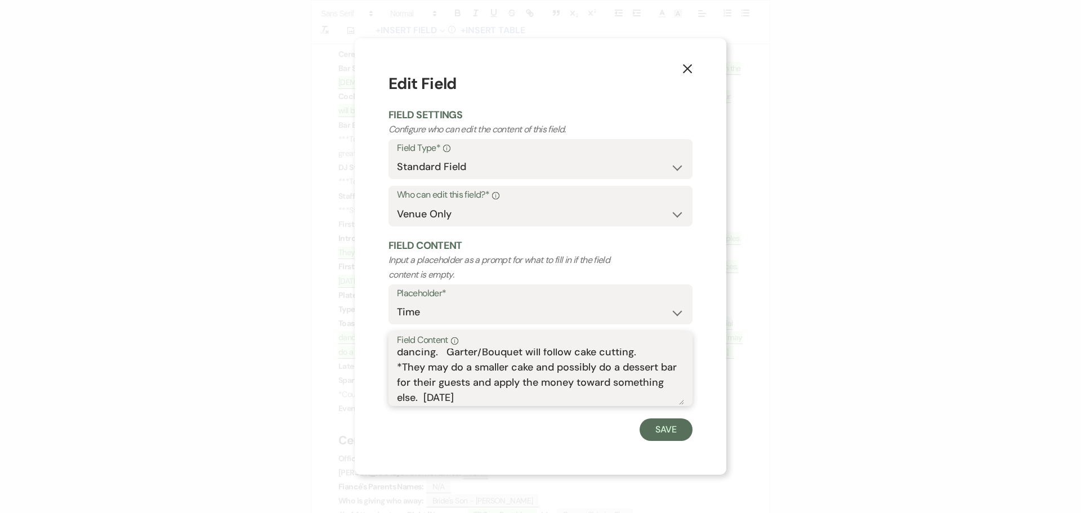
scroll to position [50, 0]
click at [502, 394] on textarea "Approx. 7:00 PM. *They will choose who will be allowed to toast. First Dance wi…" at bounding box center [540, 377] width 287 height 56
click at [475, 396] on textarea "Approx. 7:00 PM. *They will choose who will be allowed to toast. First Dance wi…" at bounding box center [540, 377] width 287 height 56
click at [557, 398] on textarea "Approx. 7:00 PM. *They will choose who will be allowed to toast. First Dance wi…" at bounding box center [540, 377] width 287 height 56
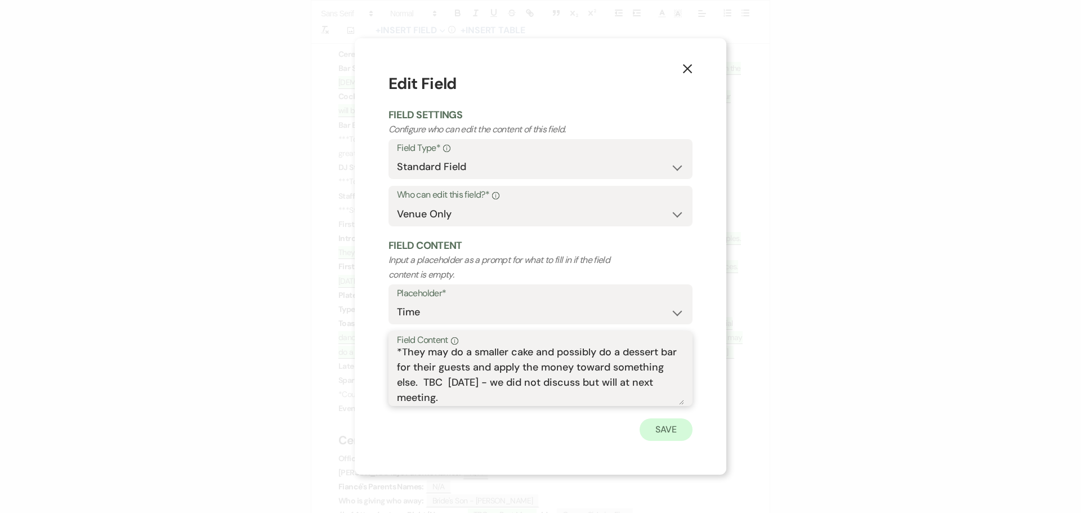
type textarea "Approx. 7:00 PM. *They will choose who will be allowed to toast. First Dance wi…"
click at [658, 432] on button "Save" at bounding box center [666, 429] width 53 height 23
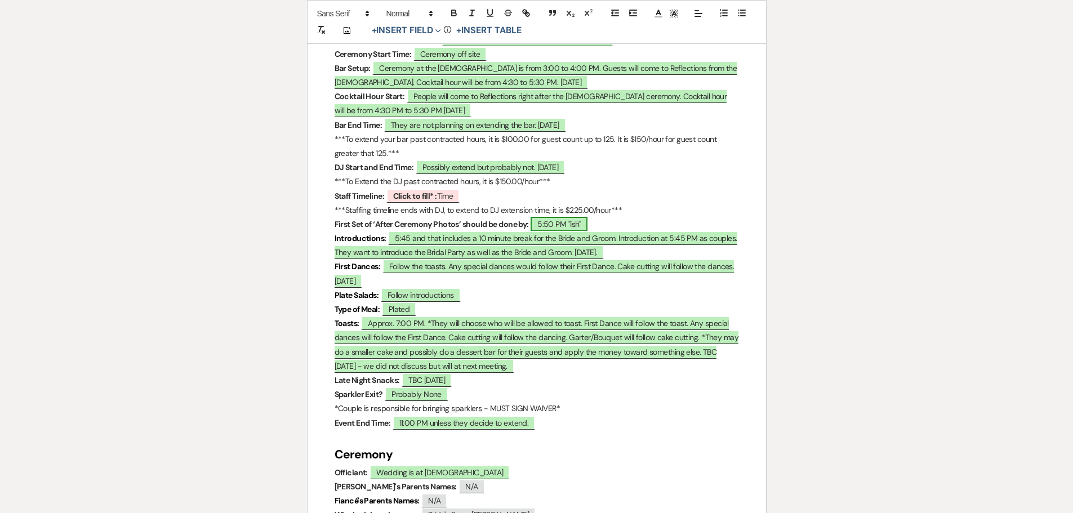
click at [547, 217] on span "5:50 PM "ish"" at bounding box center [558, 224] width 57 height 15
select select "owner"
select select "Time"
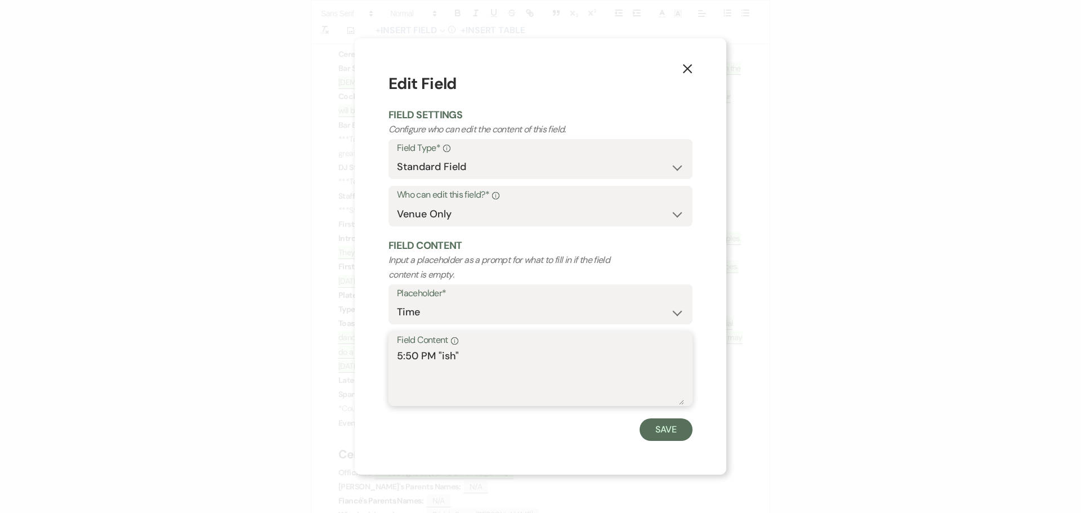
click at [420, 357] on textarea "5:50 PM "ish"" at bounding box center [540, 377] width 287 height 56
drag, startPoint x: 495, startPoint y: 354, endPoint x: 474, endPoint y: 354, distance: 20.8
click at [474, 354] on textarea "5:35 or 5:40 PM "ish"" at bounding box center [540, 377] width 287 height 56
drag, startPoint x: 487, startPoint y: 357, endPoint x: 413, endPoint y: 356, distance: 74.3
click at [413, 356] on textarea "5:35 or 5:40 PM" at bounding box center [540, 377] width 287 height 56
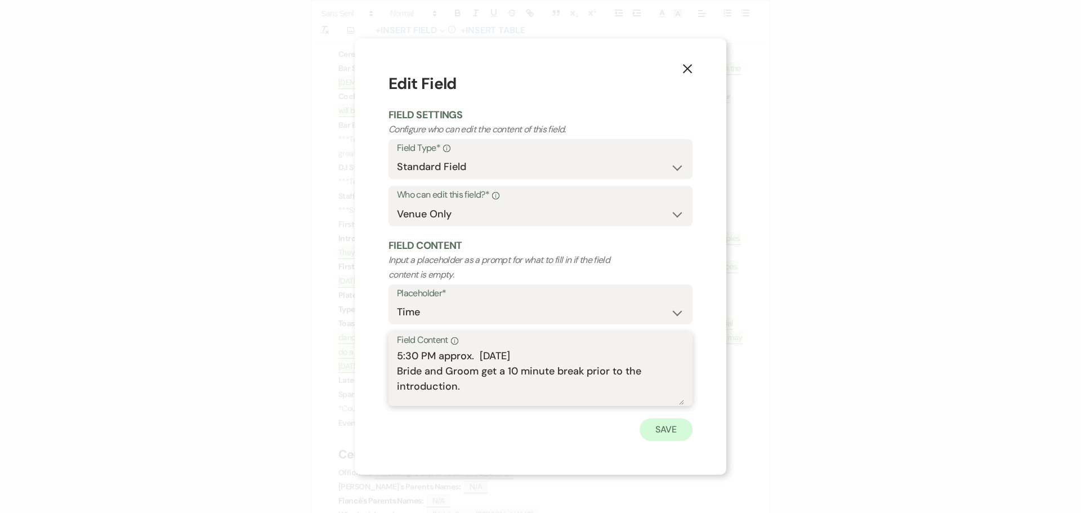
type textarea "5:30 PM approx. 09.24.2025 Bride and Groom get a 10 minute break prior to the i…"
click at [658, 430] on button "Save" at bounding box center [666, 429] width 53 height 23
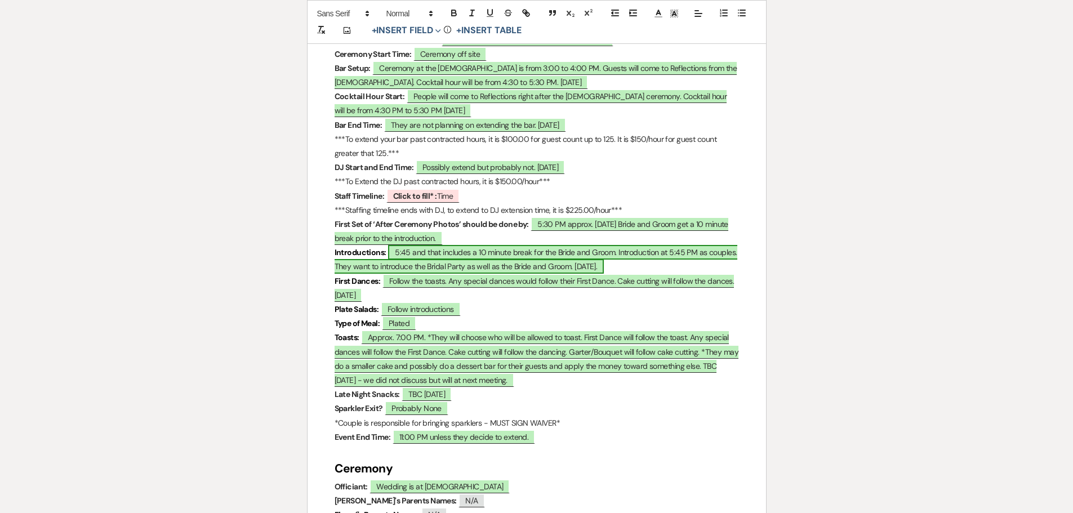
click at [405, 249] on span "5:45 and that includes a 10 minute break for the Bride and Groom. Introduction …" at bounding box center [535, 259] width 403 height 29
select select "owner"
select select "Time"
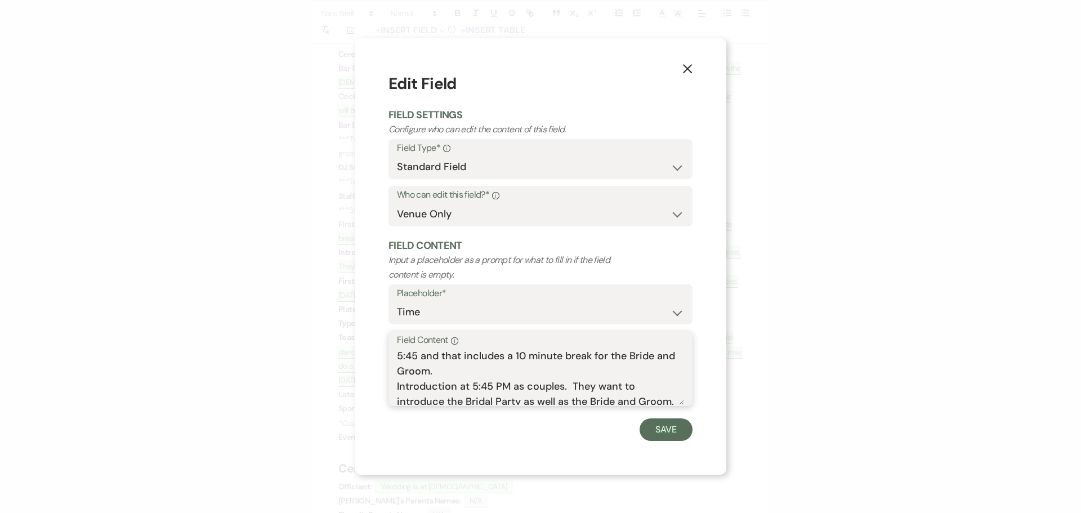
click at [418, 356] on textarea "5:45 and that includes a 10 minute break for the Bride and Groom. Introduction …" at bounding box center [540, 377] width 287 height 56
click at [493, 383] on textarea "5:50 and that includes a 10 minute break for the Bride and Groom. Introduction …" at bounding box center [540, 377] width 287 height 56
type textarea "5:50 and that includes a 10 minute break for the Bride and Groom. Introduction …"
click at [669, 427] on button "Save" at bounding box center [666, 429] width 53 height 23
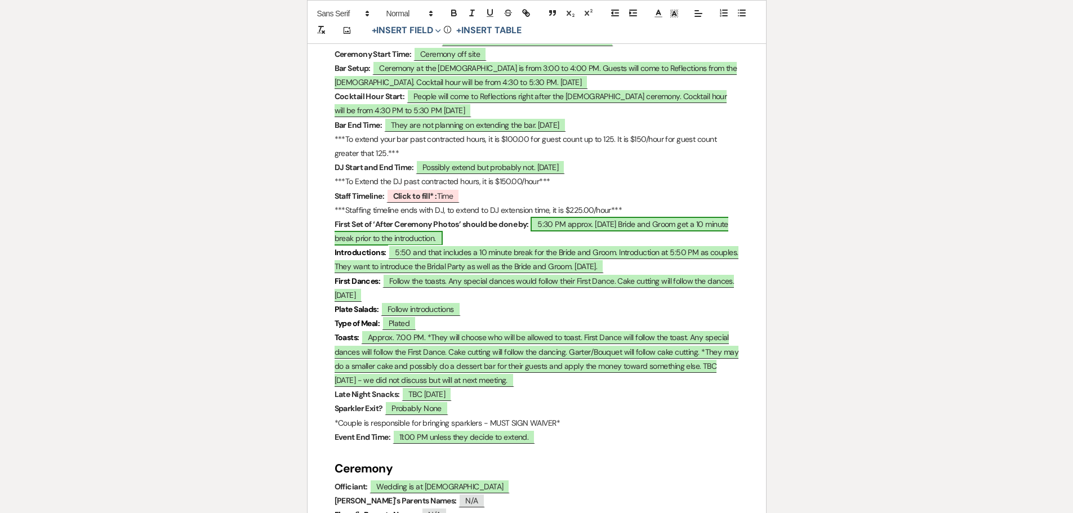
click at [553, 218] on span "5:30 PM approx. 09.24.2025 Bride and Groom get a 10 minute break prior to the i…" at bounding box center [531, 231] width 394 height 29
select select "owner"
select select "Time"
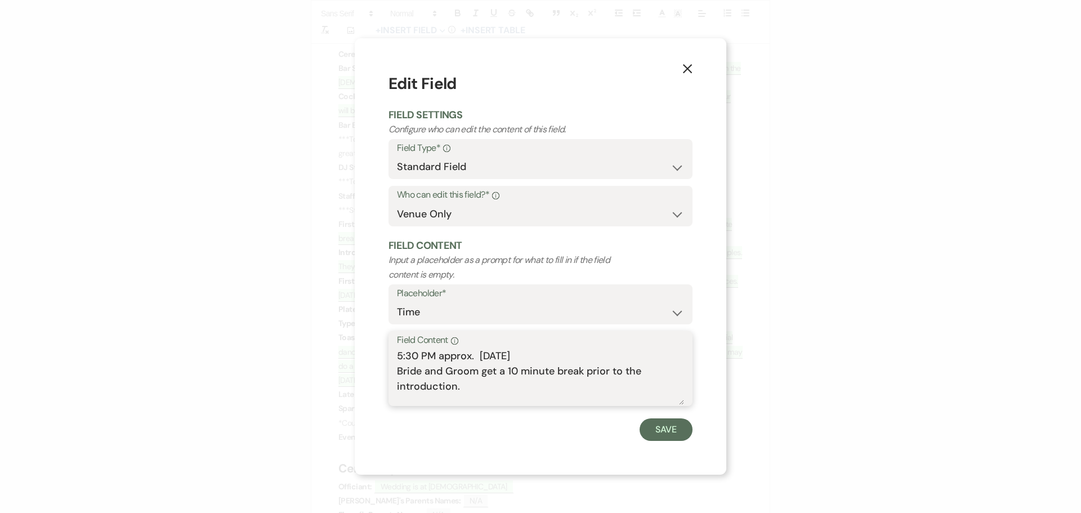
click at [418, 353] on textarea "5:30 PM approx. 09.24.2025 Bride and Groom get a 10 minute break prior to the i…" at bounding box center [540, 377] width 287 height 56
type textarea "5:30 to 5:35 PM approx. 09.24.2025 Bride and Groom get a 10 minute break prior …"
click at [659, 425] on button "Save" at bounding box center [666, 429] width 53 height 23
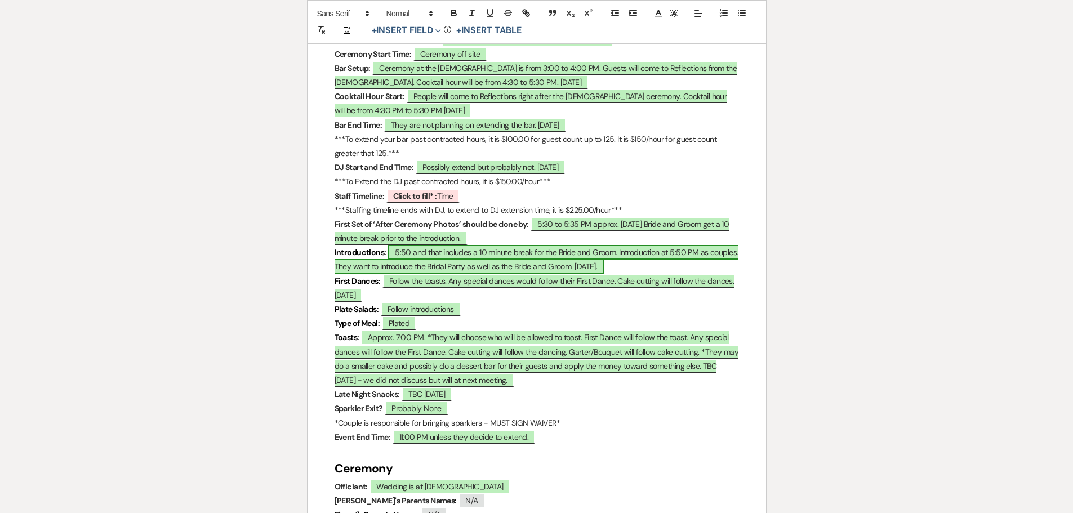
click at [394, 247] on span "5:50 and that includes a 10 minute break for the Bride and Groom. Introduction …" at bounding box center [536, 259] width 404 height 29
select select "owner"
select select "Time"
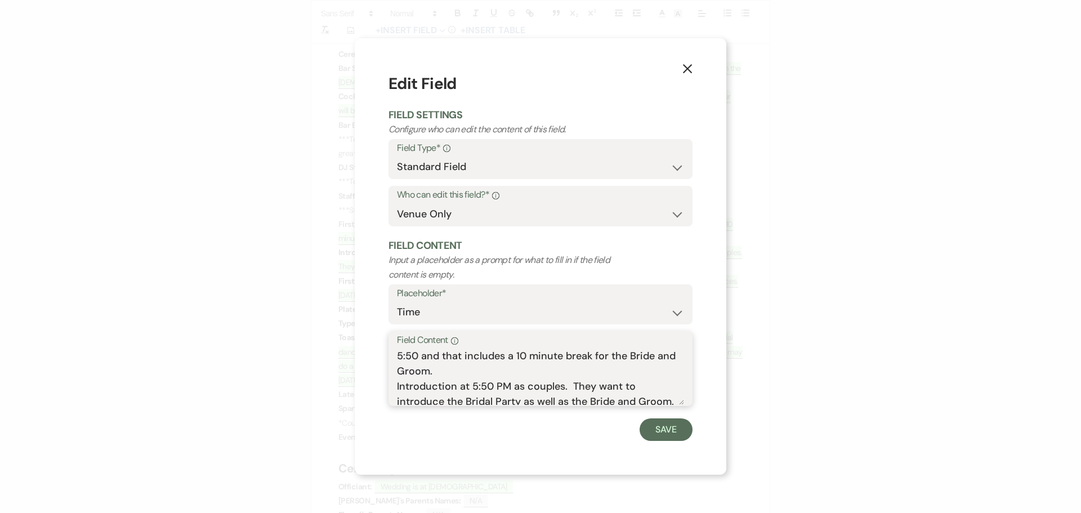
click at [399, 353] on textarea "5:50 and that includes a 10 minute break for the Bride and Groom. Introduction …" at bounding box center [540, 377] width 287 height 56
click at [450, 354] on textarea "5:45 - 5:50 and that includes a 10 minute break for the Bride and Groom. Introd…" at bounding box center [540, 377] width 287 height 56
click at [471, 387] on textarea "5:45 - 5:50 PM and that includes a 10 minute break for the Bride and Groom. Int…" at bounding box center [540, 377] width 287 height 56
type textarea "5:45 - 5:50 PM and that includes a 10 minute break for the Bride and Groom. Int…"
click at [663, 428] on button "Save" at bounding box center [666, 429] width 53 height 23
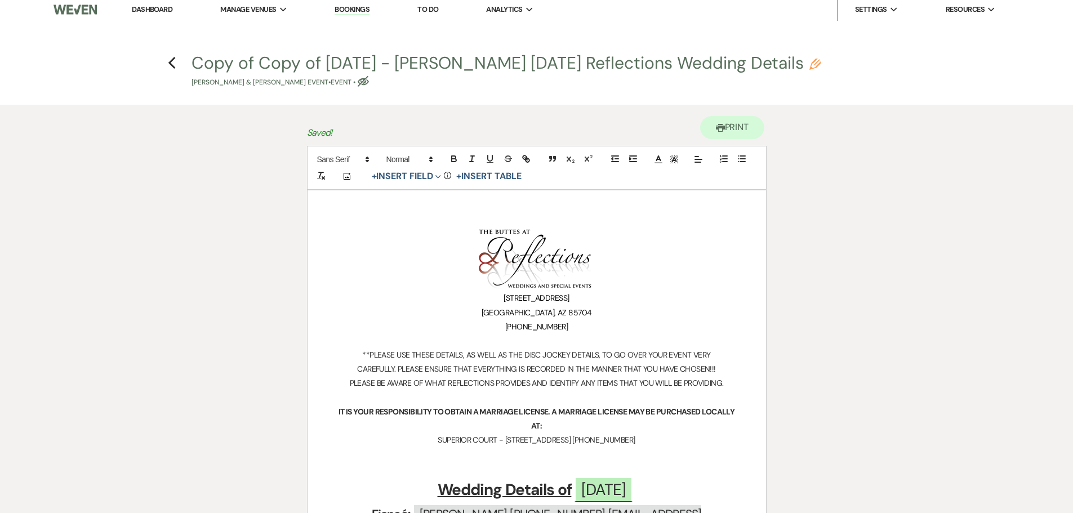
scroll to position [0, 0]
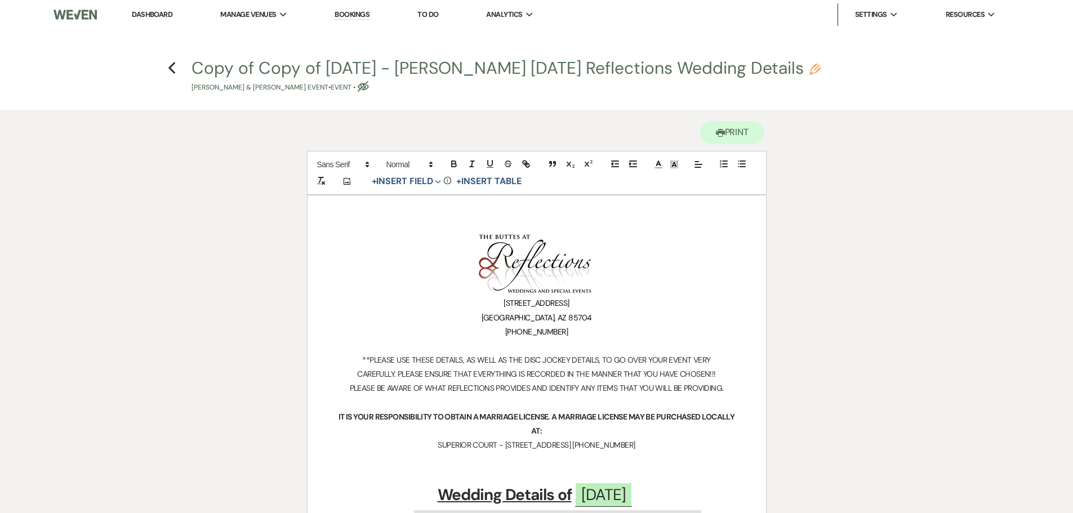
click at [378, 63] on button "Copy of Copy of 06.17.2025 - Whitehouse, Melanie November 21, 2025 Reflections …" at bounding box center [505, 76] width 629 height 33
select select "63"
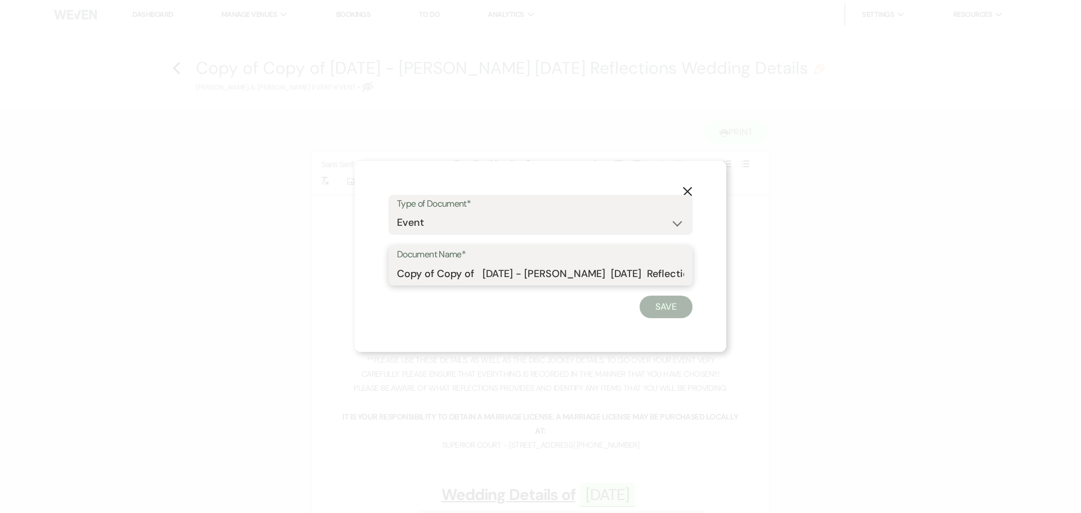
drag, startPoint x: 534, startPoint y: 273, endPoint x: 465, endPoint y: 273, distance: 69.8
click at [465, 273] on input "Copy of Copy of 06.17.2025 - Whitehouse, Melanie November 21, 2025 Reflections …" at bounding box center [540, 273] width 287 height 22
click at [396, 273] on div "Document Name* Copy of Copy - Whitehouse, Melanie November 21, 2025 Reflections…" at bounding box center [541, 266] width 304 height 41
type input "09.24.2025 of Copy - Whitehouse, Melanie November 21, 2025 Reflections Wedding …"
click at [664, 308] on button "Save" at bounding box center [666, 307] width 53 height 23
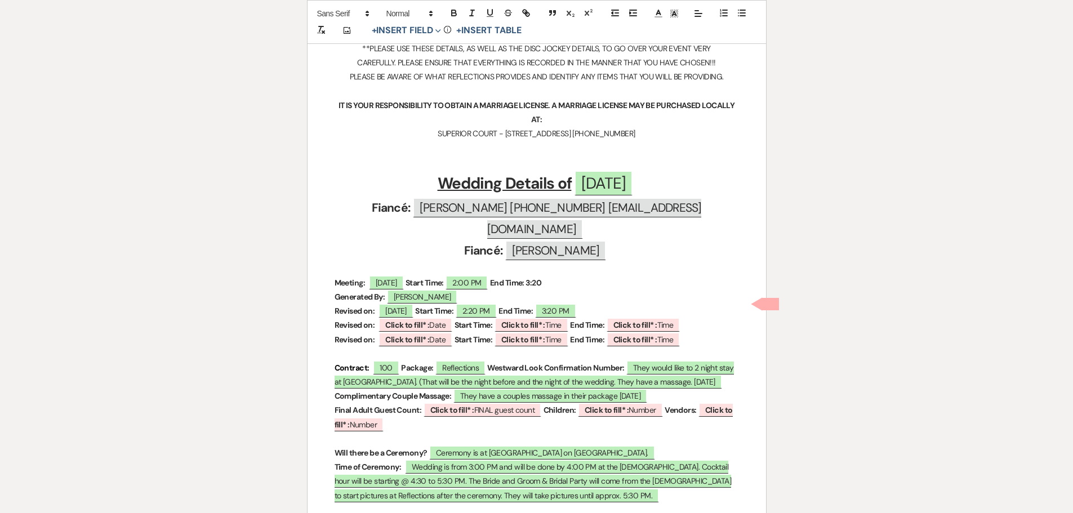
scroll to position [338, 0]
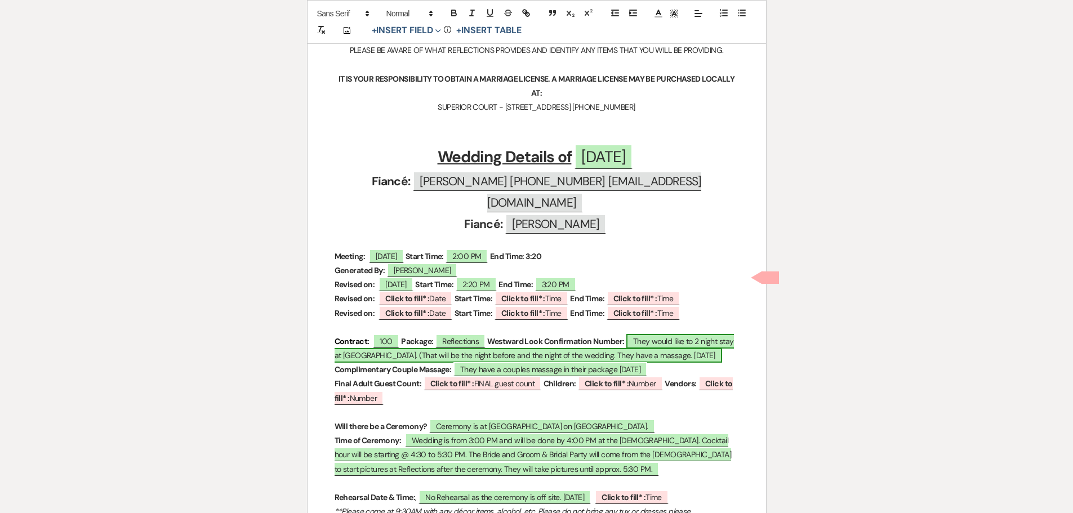
click at [681, 334] on span "They would like to 2 night stay at El Conquistador. (That will be the night bef…" at bounding box center [533, 348] width 399 height 29
select select "owner"
select select "custom_placeholder"
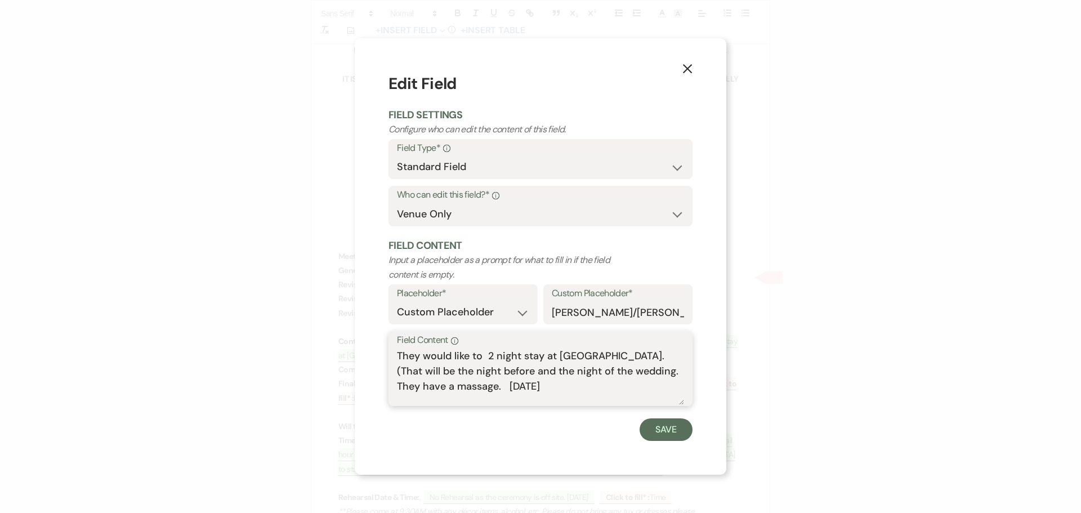
click at [471, 355] on textarea "They would like to 2 night stay at El Conquistador. (That will be the night bef…" at bounding box center [540, 377] width 287 height 56
click at [517, 356] on textarea "They are booked for a to 2 night stay at El Conquistador. (That will be the nig…" at bounding box center [540, 377] width 287 height 56
click at [507, 355] on textarea "They are booked for a to 2 night stay at El Conquistador. (That will be the nig…" at bounding box center [540, 377] width 287 height 56
drag, startPoint x: 533, startPoint y: 355, endPoint x: 523, endPoint y: 357, distance: 10.4
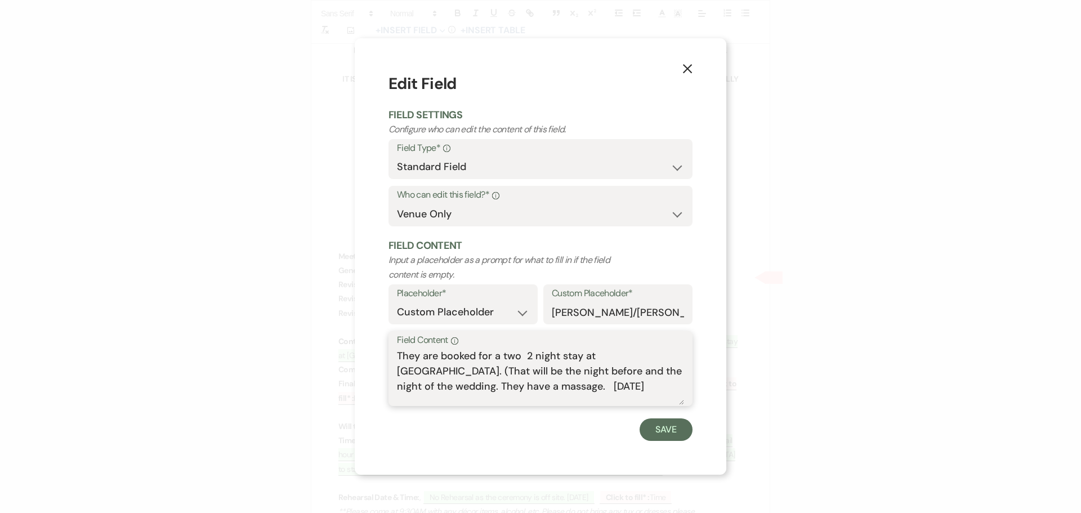
click at [523, 357] on textarea "They are booked for a two 2 night stay at El Conquistador. (That will be the ni…" at bounding box center [540, 377] width 287 height 56
click at [677, 370] on textarea "They are booked for a two night stay at El Conquistador. (That will be the nigh…" at bounding box center [540, 377] width 287 height 56
type textarea "They are booked for a two night stay at El Conquistador. (That will be the nigh…"
click at [658, 433] on button "Save" at bounding box center [666, 429] width 53 height 23
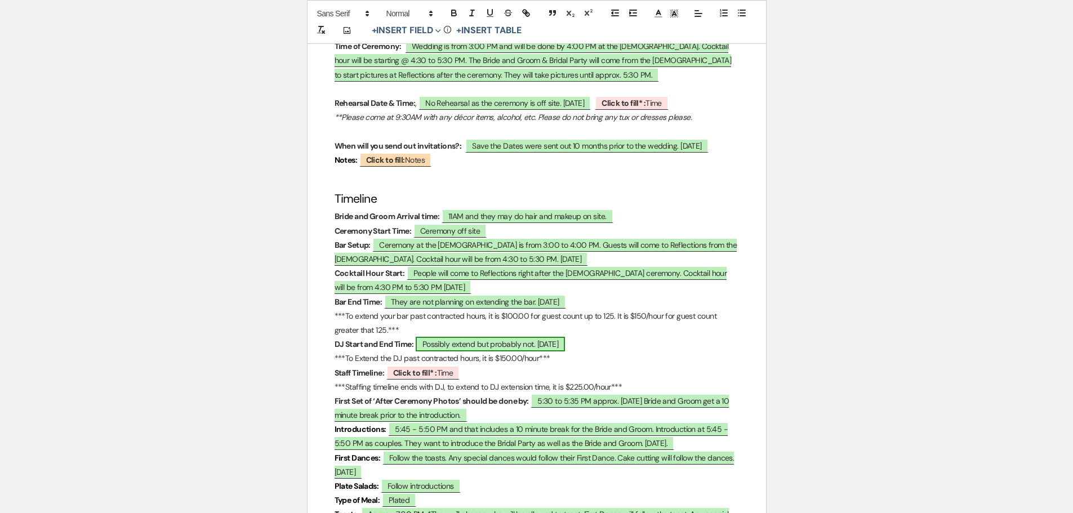
scroll to position [788, 0]
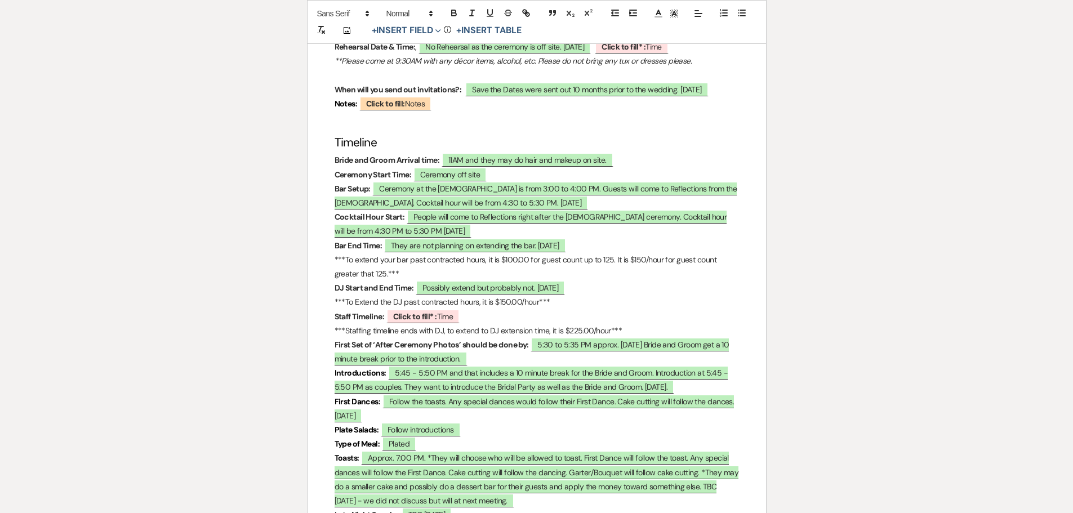
click at [360, 402] on p "First Dances: ﻿ Follow the toasts. Any special dances would follow their First …" at bounding box center [536, 409] width 404 height 28
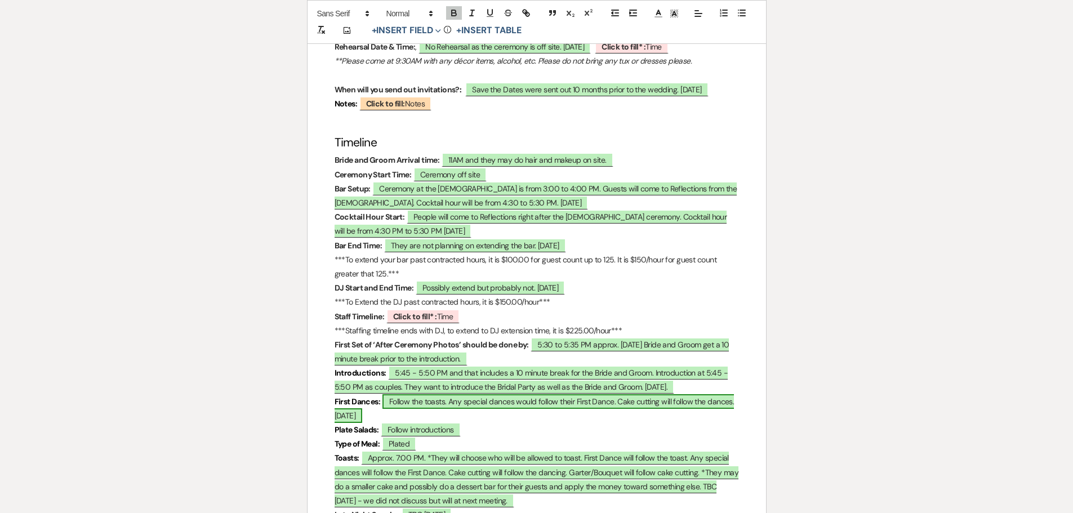
click at [365, 408] on span "Follow the toasts. Any special dances would follow their First Dance. Cake cutt…" at bounding box center [534, 408] width 400 height 29
select select "owner"
select select "Time"
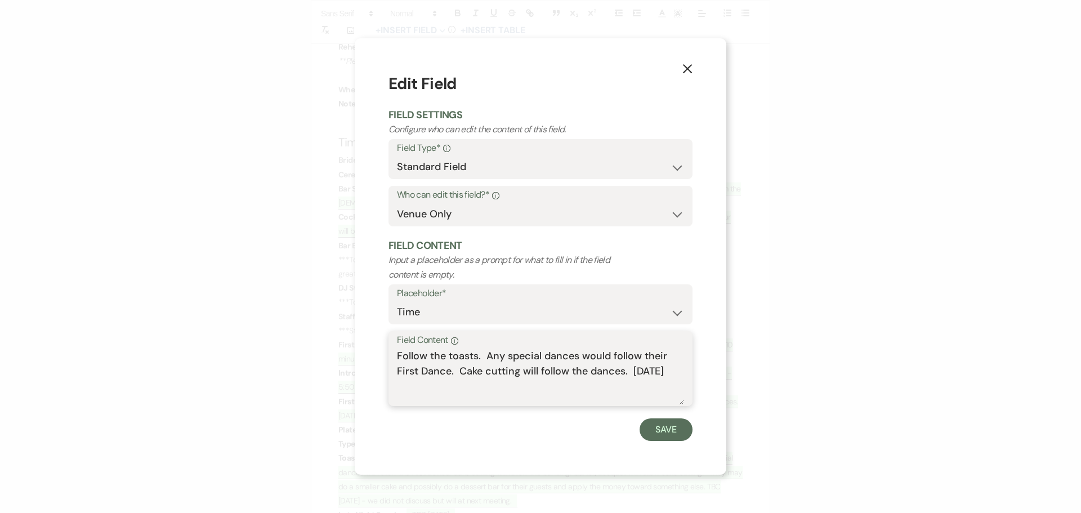
click at [659, 373] on textarea "Follow the toasts. Any special dances would follow their First Dance. Cake cutt…" at bounding box center [540, 377] width 287 height 56
type textarea "Follow the toasts. Any special dances would follow their First Dance. Cake cutt…"
click at [663, 426] on button "Save" at bounding box center [666, 429] width 53 height 23
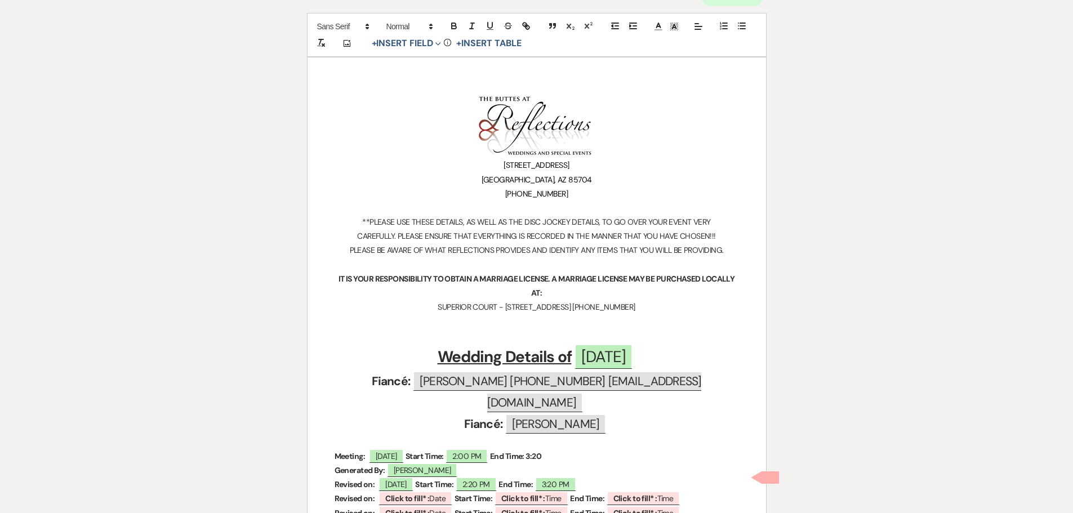
scroll to position [0, 0]
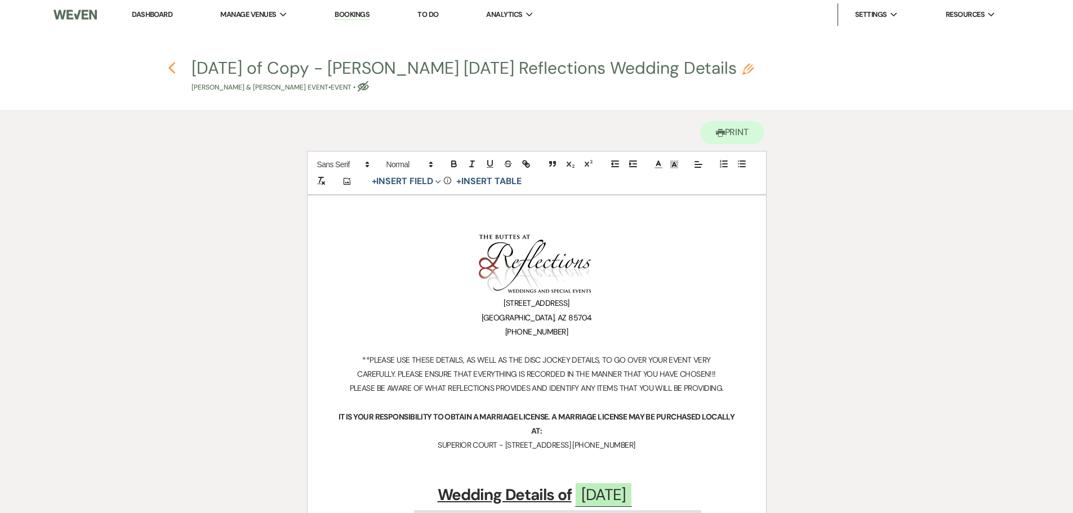
click at [168, 66] on icon "Previous" at bounding box center [172, 68] width 8 height 14
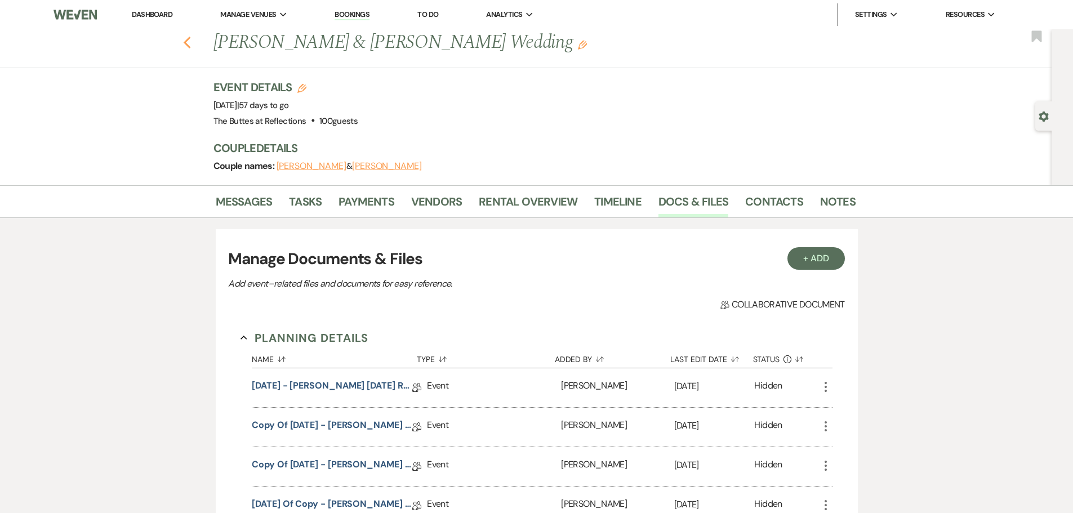
click at [190, 42] on use "button" at bounding box center [186, 43] width 7 height 12
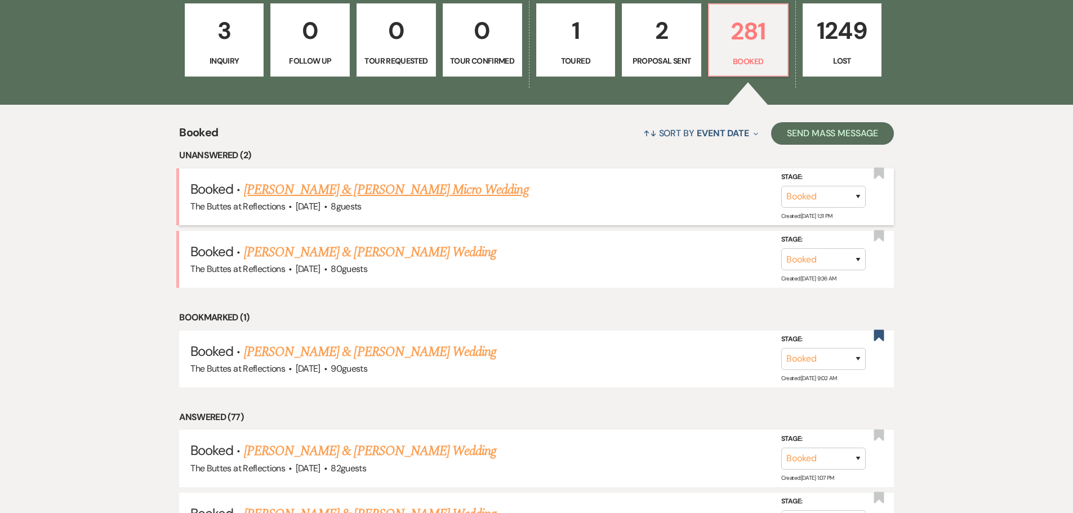
scroll to position [352, 0]
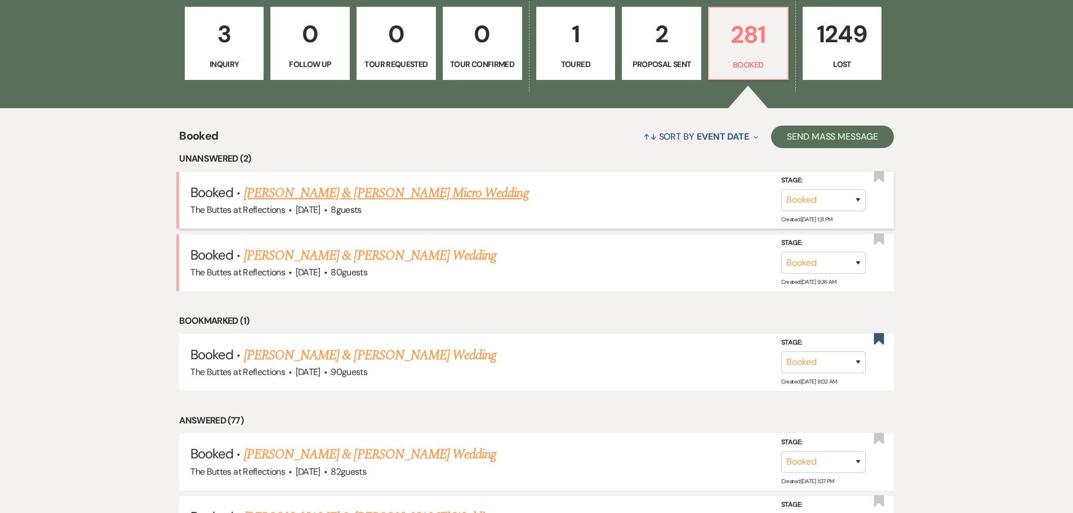
click at [333, 190] on link "[PERSON_NAME] & [PERSON_NAME] Micro Wedding" at bounding box center [386, 193] width 285 height 20
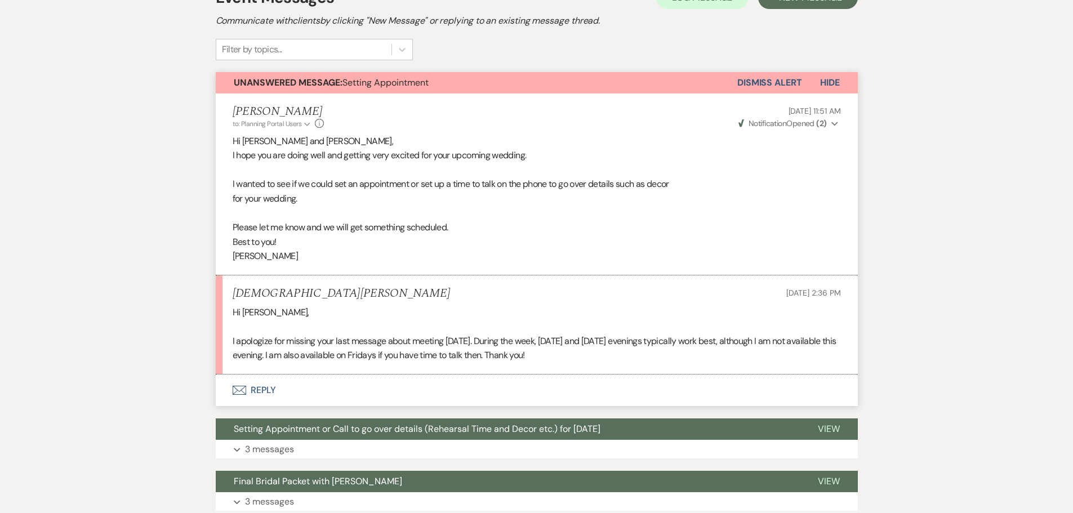
scroll to position [282, 0]
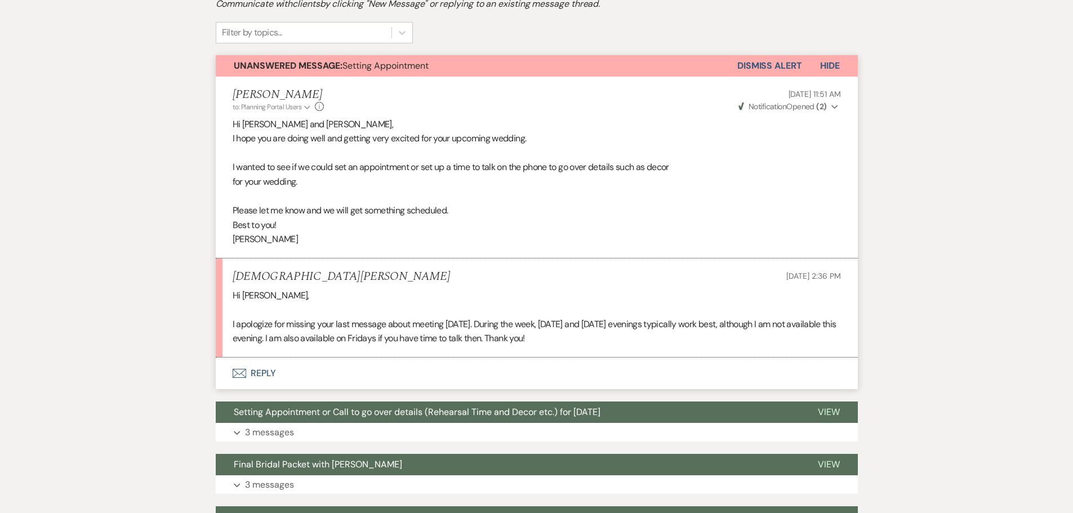
click at [238, 373] on icon "Envelope" at bounding box center [240, 373] width 14 height 9
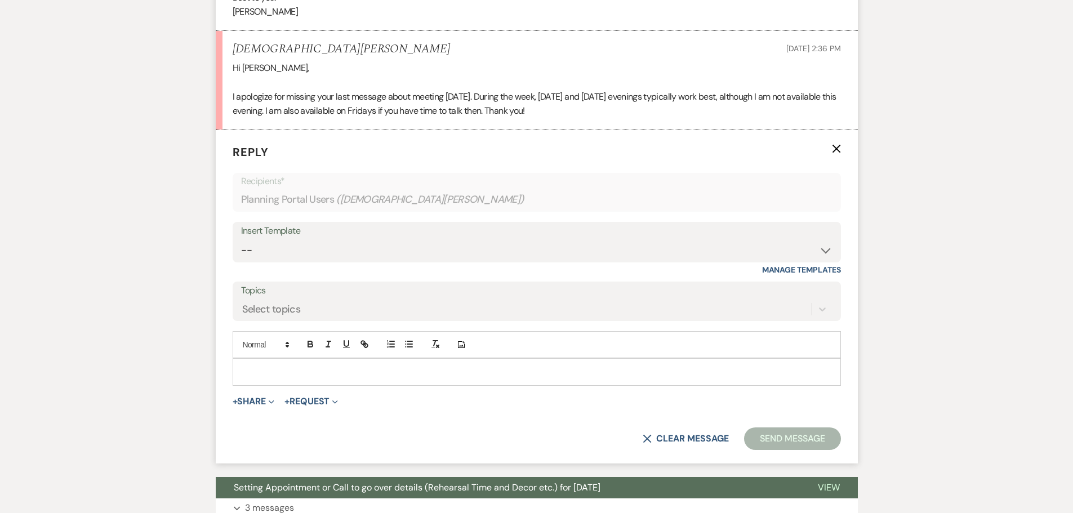
scroll to position [520, 0]
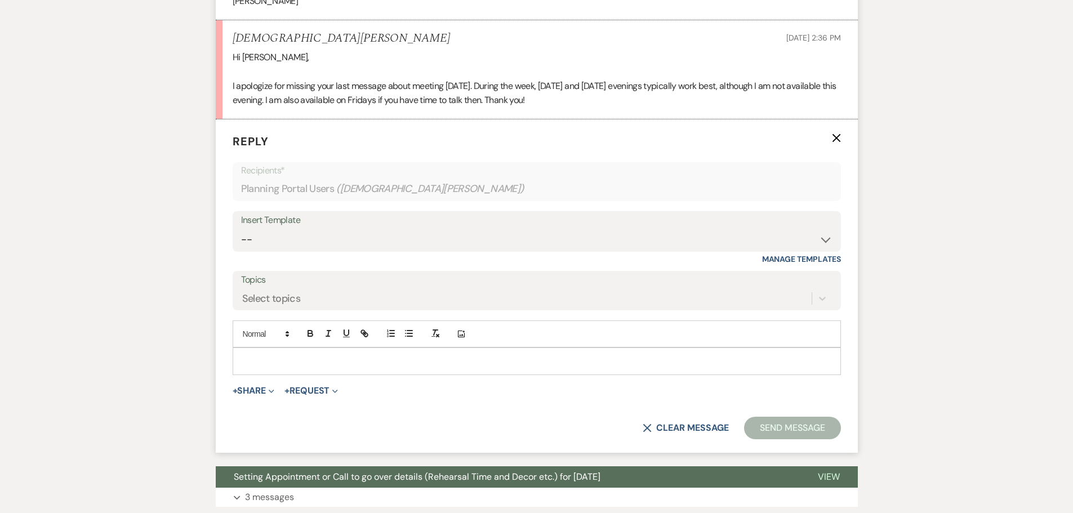
click at [262, 365] on p at bounding box center [537, 361] width 590 height 12
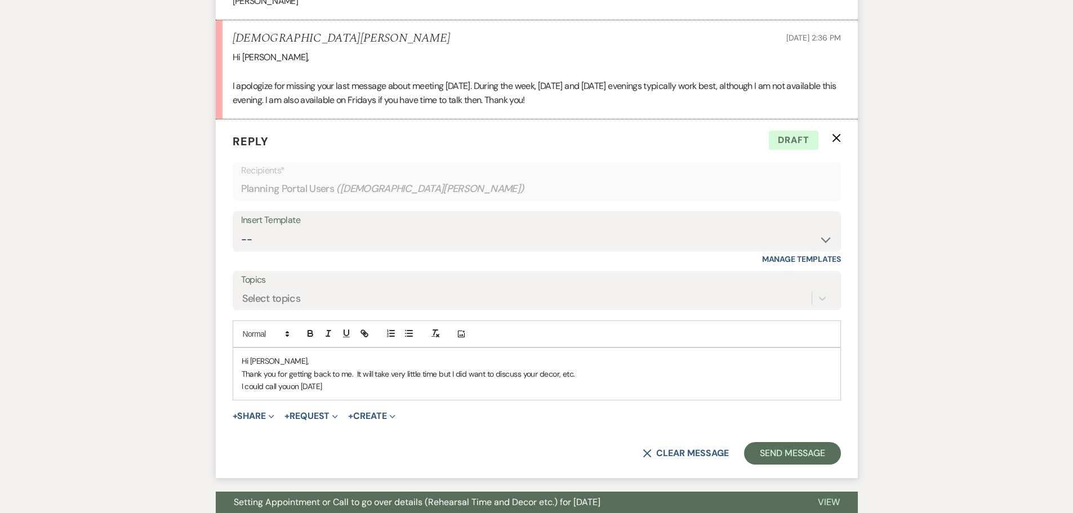
click at [290, 389] on p "I could call youon Friday the 26th" at bounding box center [537, 386] width 590 height 12
click at [360, 385] on p "I could call you on Friday the 26th" at bounding box center [537, 386] width 590 height 12
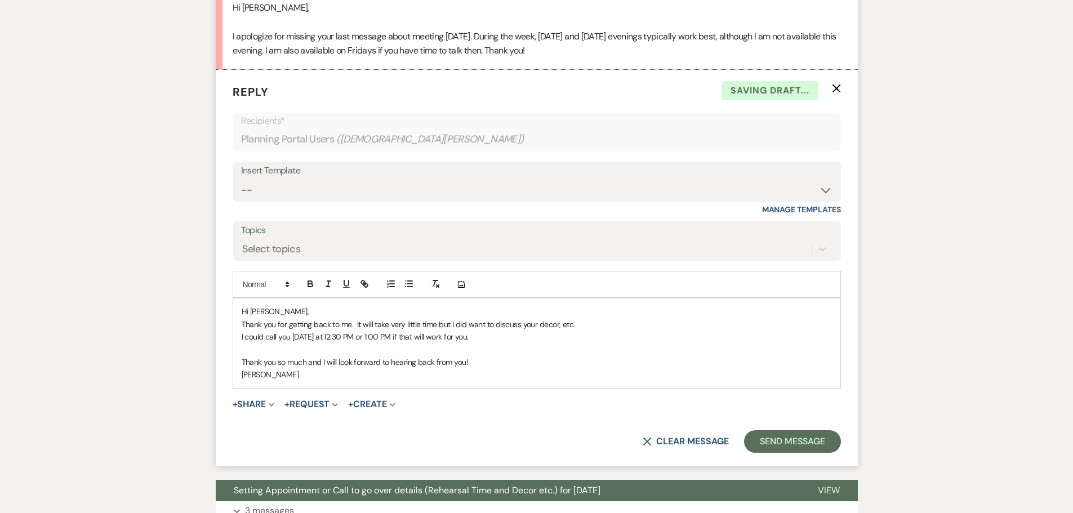
scroll to position [632, 0]
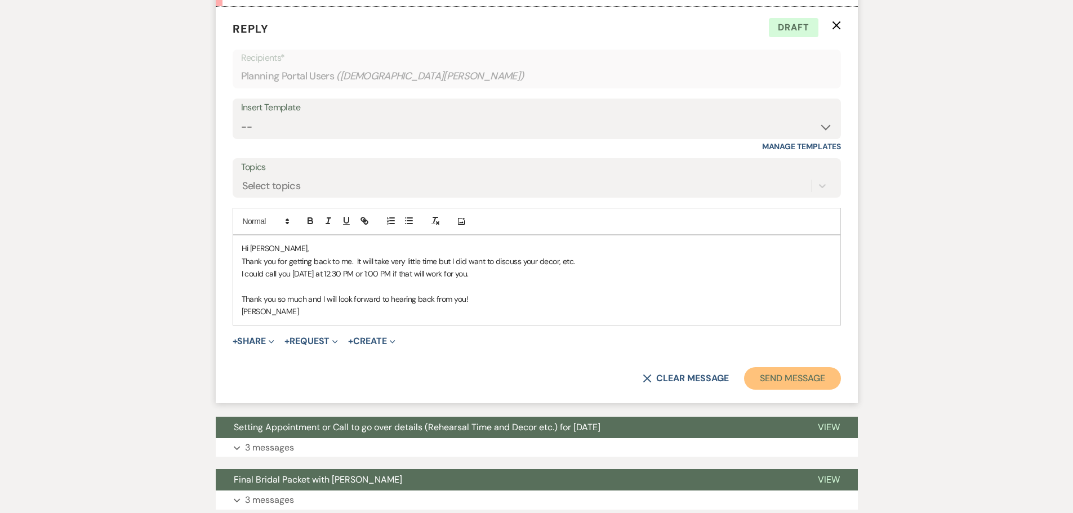
click at [773, 373] on button "Send Message" at bounding box center [792, 378] width 96 height 23
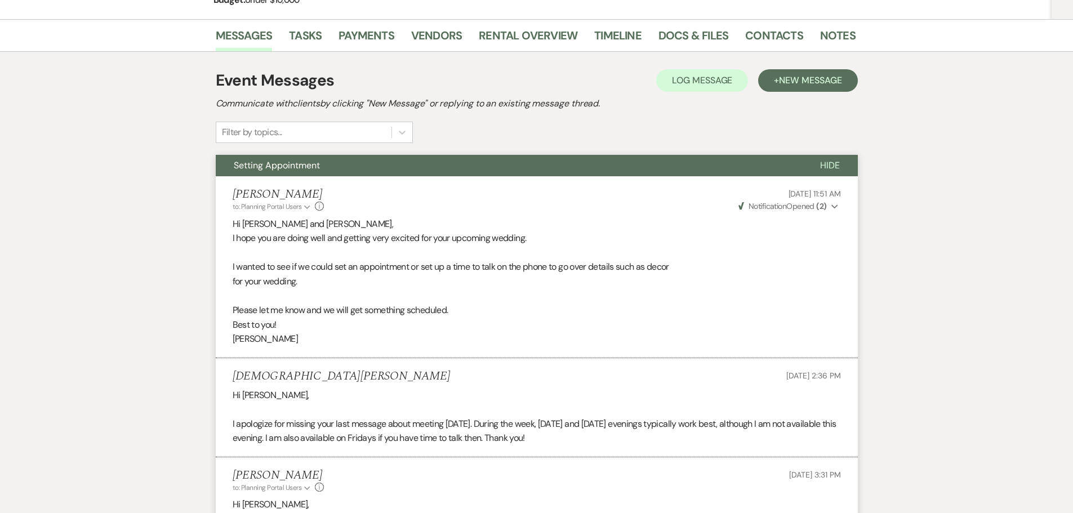
scroll to position [0, 0]
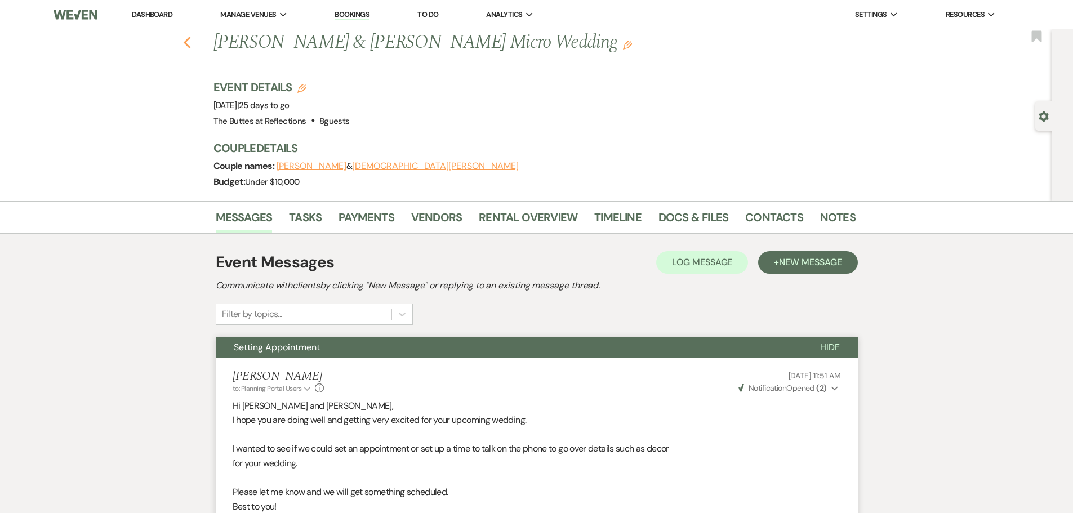
click at [189, 37] on icon "Previous" at bounding box center [187, 43] width 8 height 14
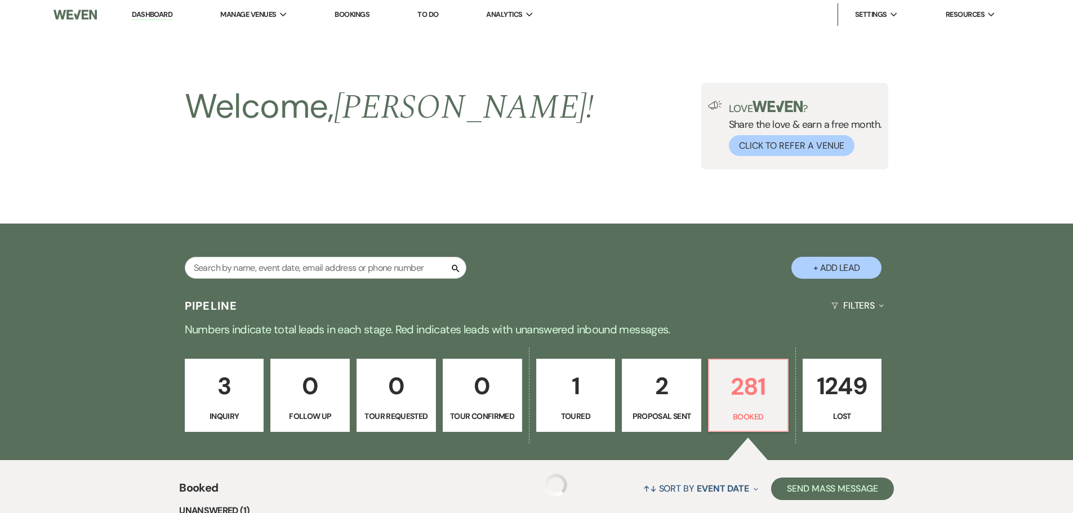
scroll to position [352, 0]
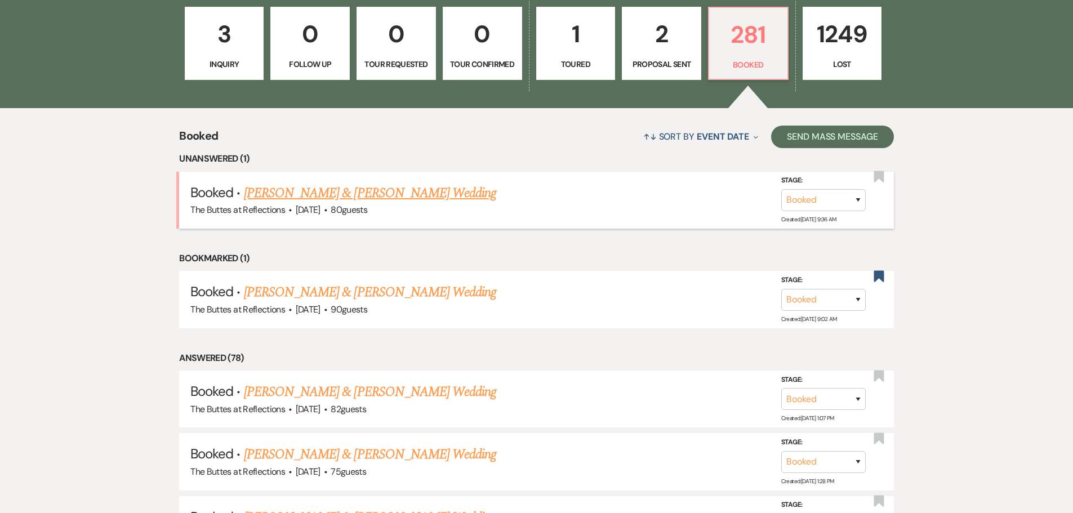
click at [337, 192] on link "[PERSON_NAME] & [PERSON_NAME] Wedding" at bounding box center [370, 193] width 252 height 20
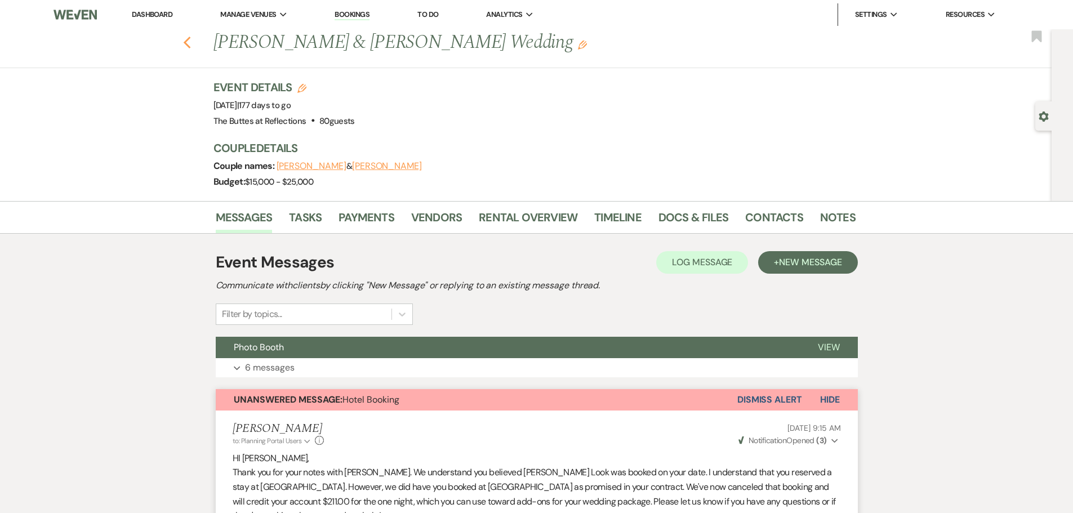
click at [189, 40] on icon "Previous" at bounding box center [187, 43] width 8 height 14
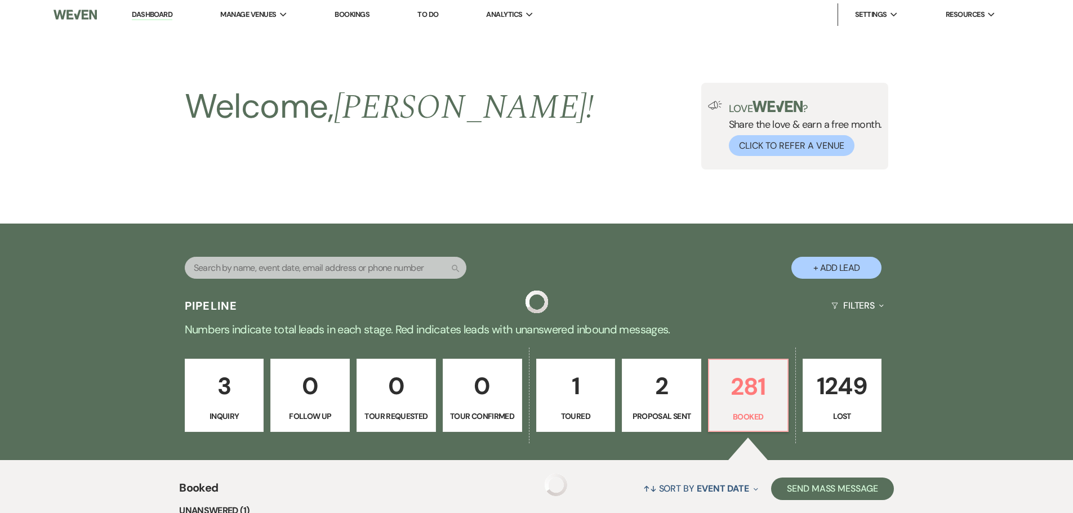
scroll to position [352, 0]
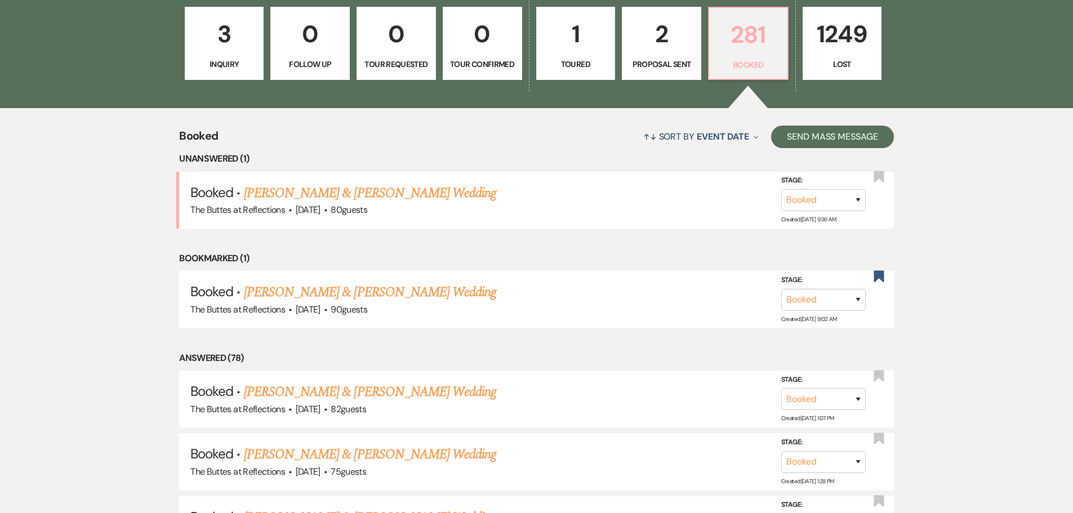
click at [728, 63] on p "Booked" at bounding box center [748, 65] width 65 height 12
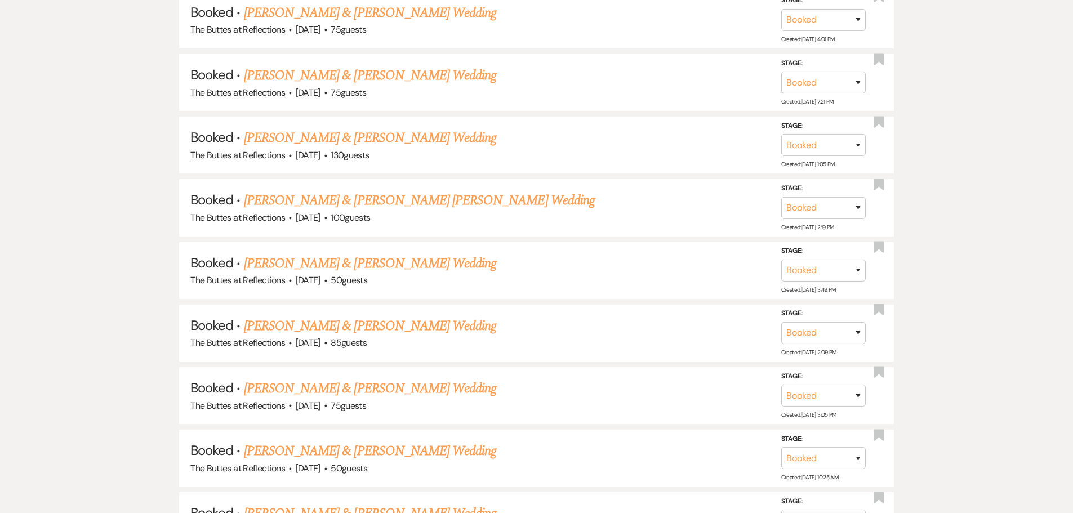
scroll to position [2942, 0]
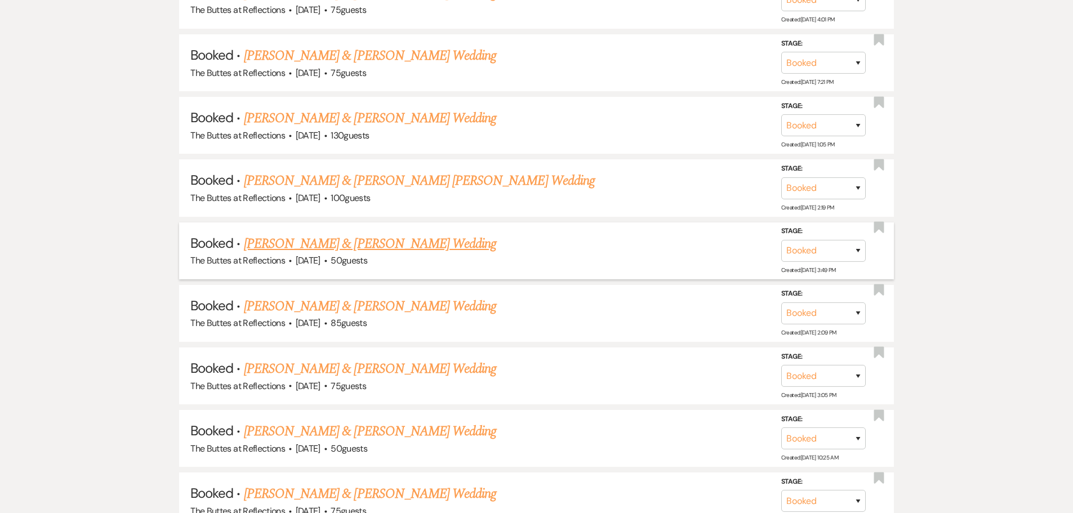
click at [353, 241] on link "[PERSON_NAME] & [PERSON_NAME] Wedding" at bounding box center [370, 244] width 252 height 20
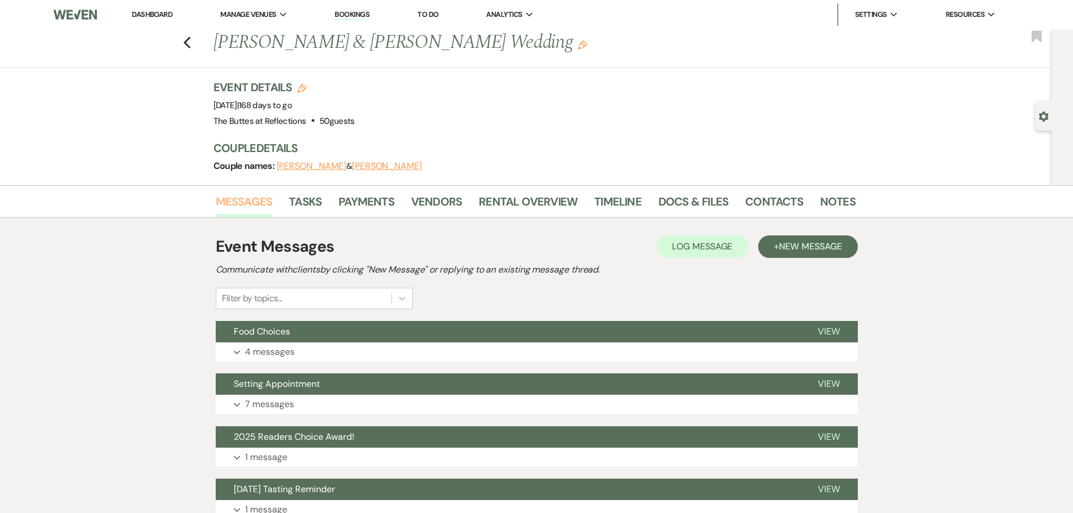
click at [249, 203] on link "Messages" at bounding box center [244, 205] width 57 height 25
click at [244, 203] on link "Messages" at bounding box center [244, 205] width 57 height 25
click at [239, 194] on link "Messages" at bounding box center [244, 205] width 57 height 25
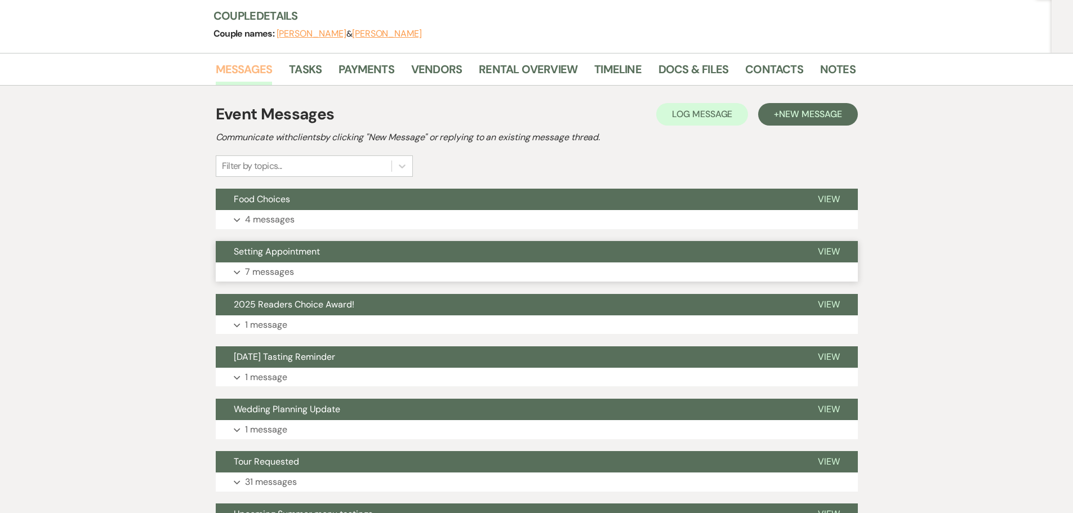
scroll to position [169, 0]
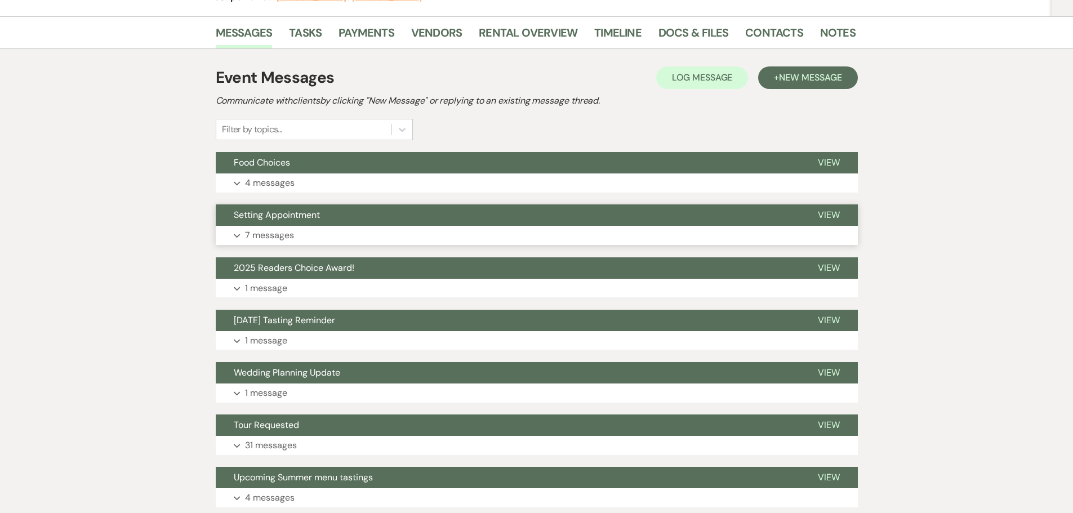
click at [270, 216] on span "Setting Appointment" at bounding box center [277, 215] width 86 height 12
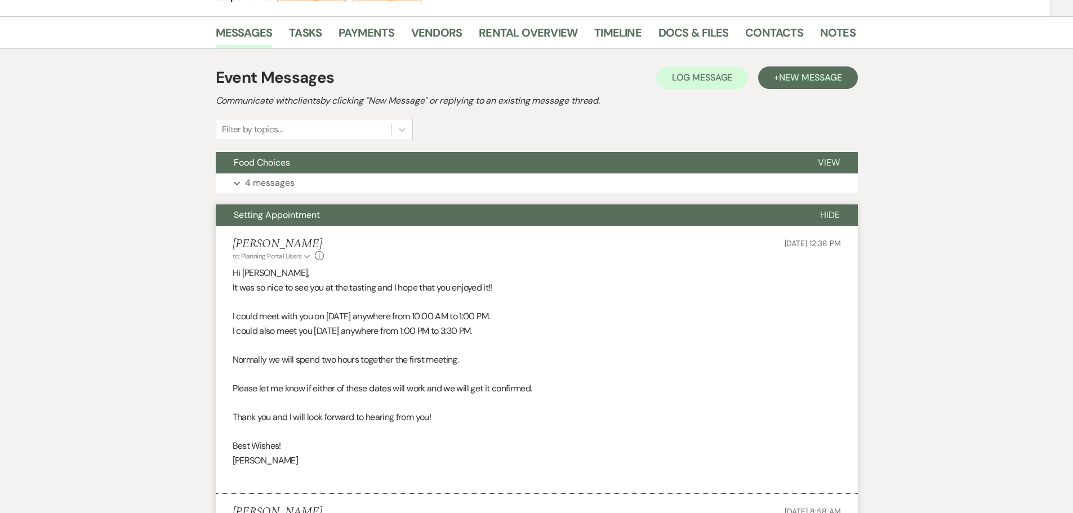
click at [270, 216] on span "Setting Appointment" at bounding box center [277, 215] width 86 height 12
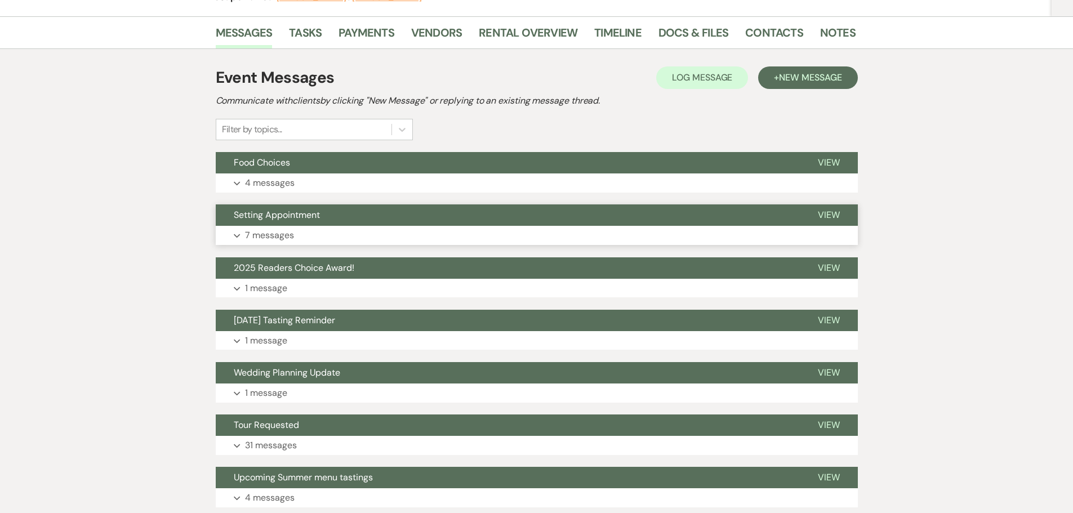
click at [265, 216] on span "Setting Appointment" at bounding box center [277, 215] width 86 height 12
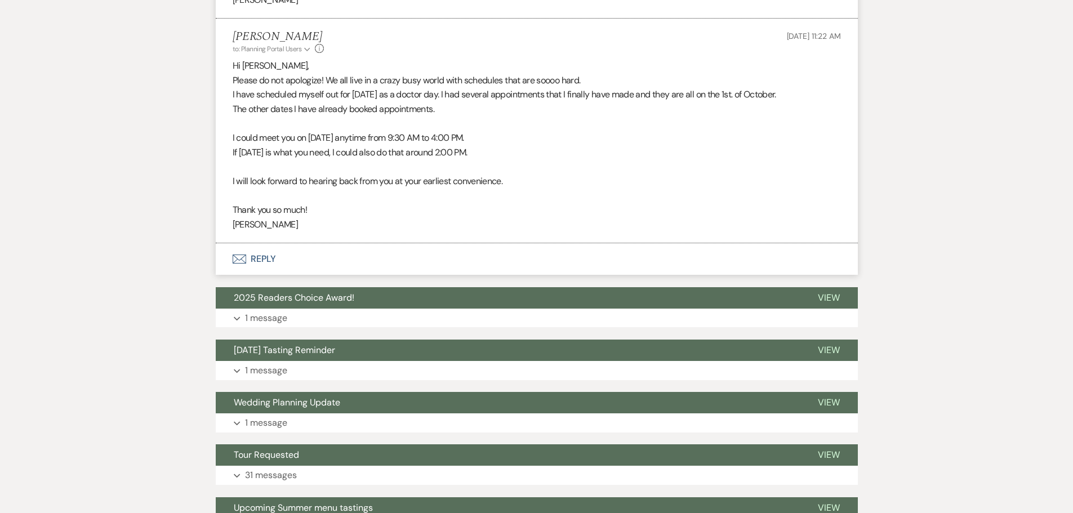
scroll to position [1351, 0]
